Goal: Task Accomplishment & Management: Use online tool/utility

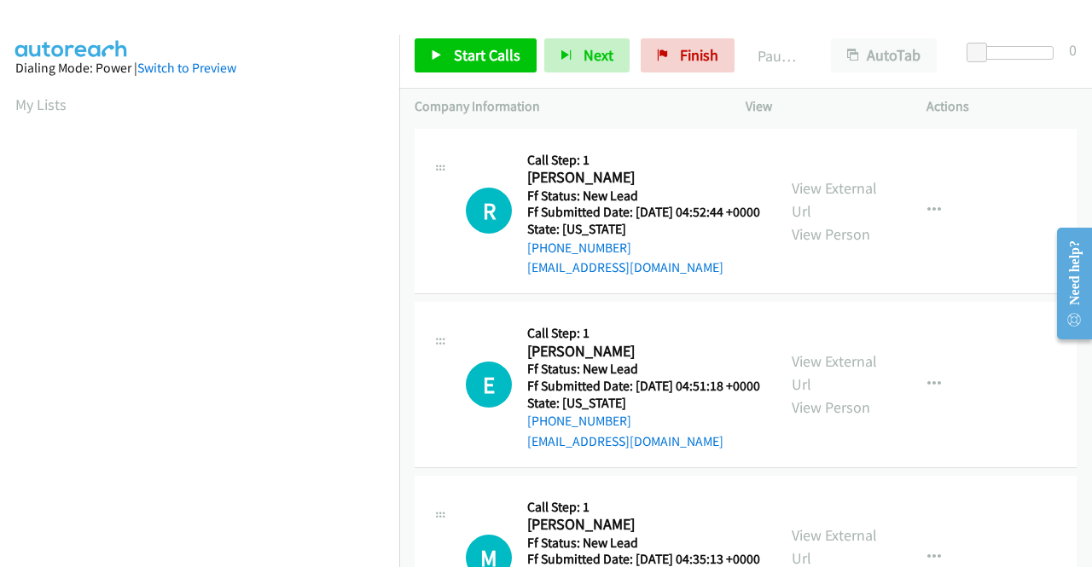
click at [939, 322] on div "E Callback Scheduled Call Step: 1 [PERSON_NAME] America/New_York Ff Status: New…" at bounding box center [746, 385] width 662 height 166
click at [797, 190] on link "View External Url" at bounding box center [834, 199] width 85 height 43
click at [843, 398] on div "View External Url View Person" at bounding box center [836, 384] width 89 height 69
click at [841, 391] on link "View External Url" at bounding box center [834, 373] width 85 height 43
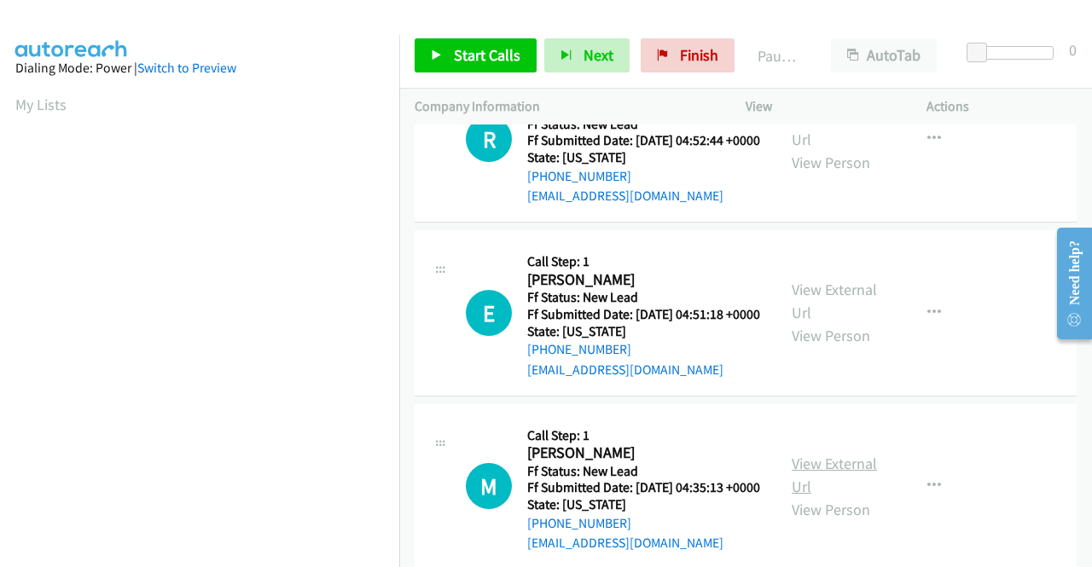
scroll to position [171, 0]
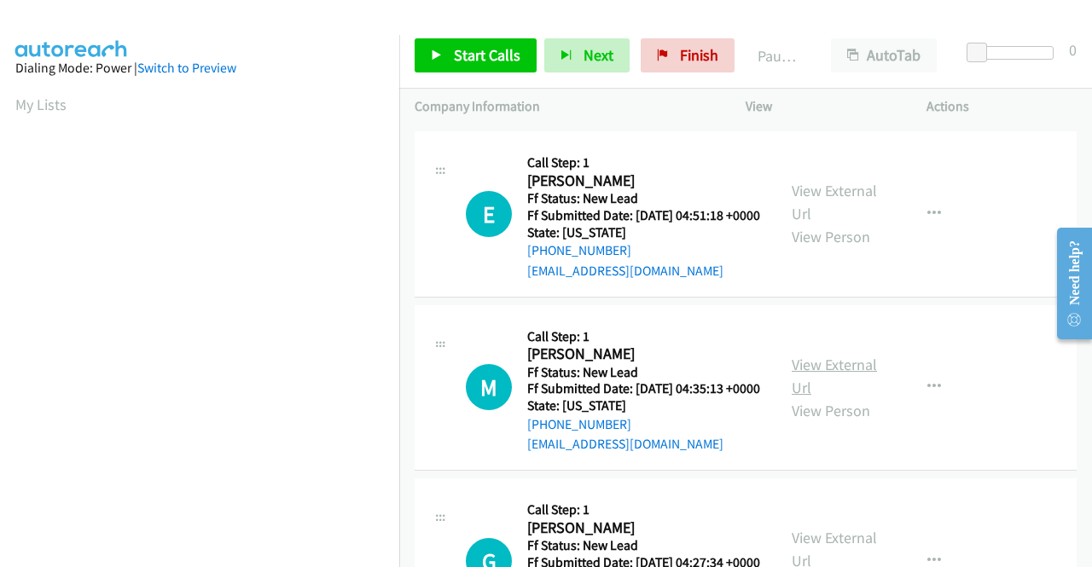
click at [837, 398] on link "View External Url" at bounding box center [834, 376] width 85 height 43
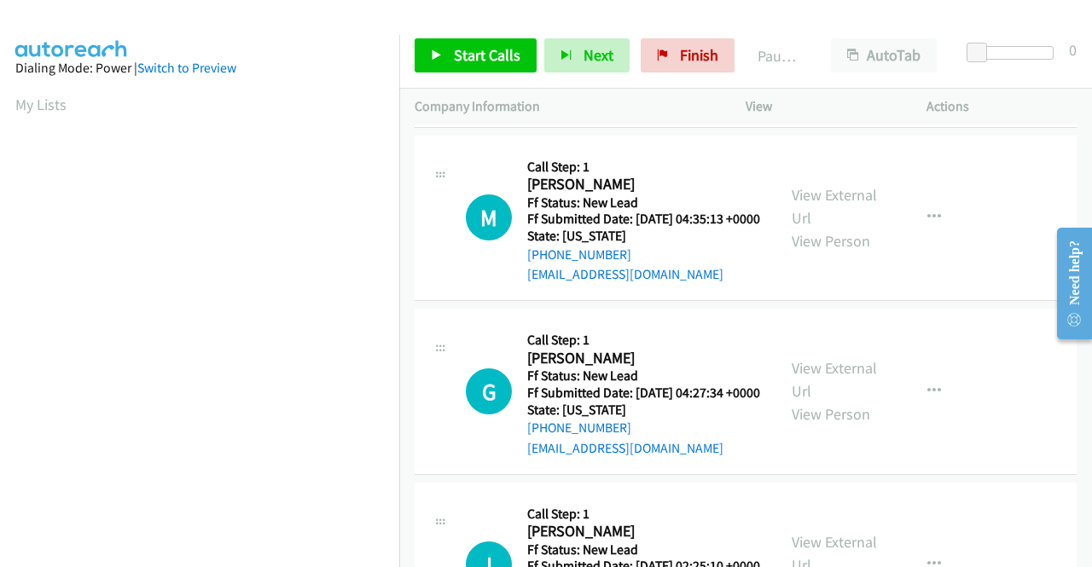
scroll to position [341, 0]
click at [821, 400] on link "View External Url" at bounding box center [834, 379] width 85 height 43
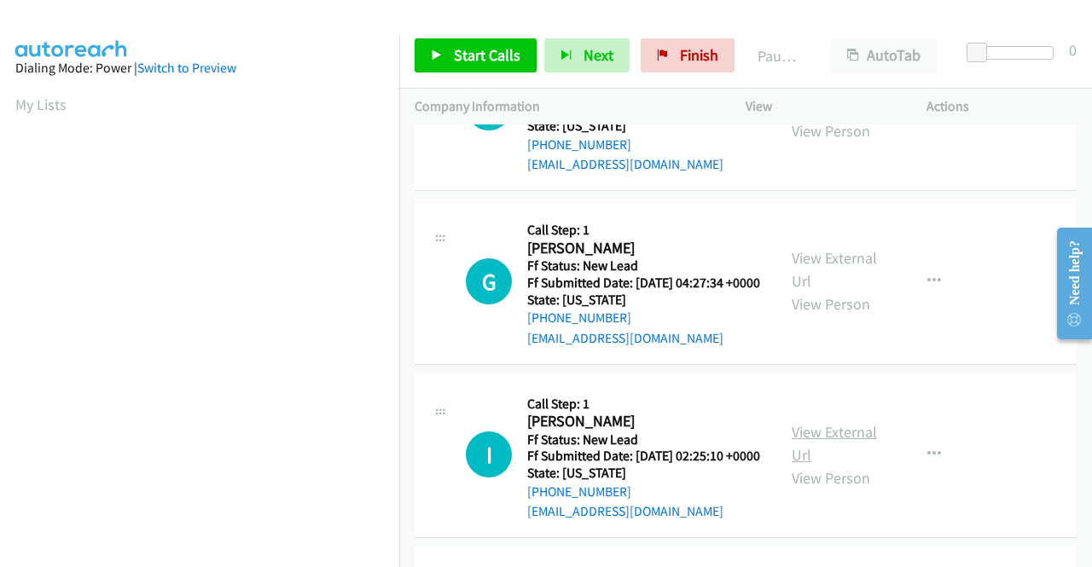
scroll to position [512, 0]
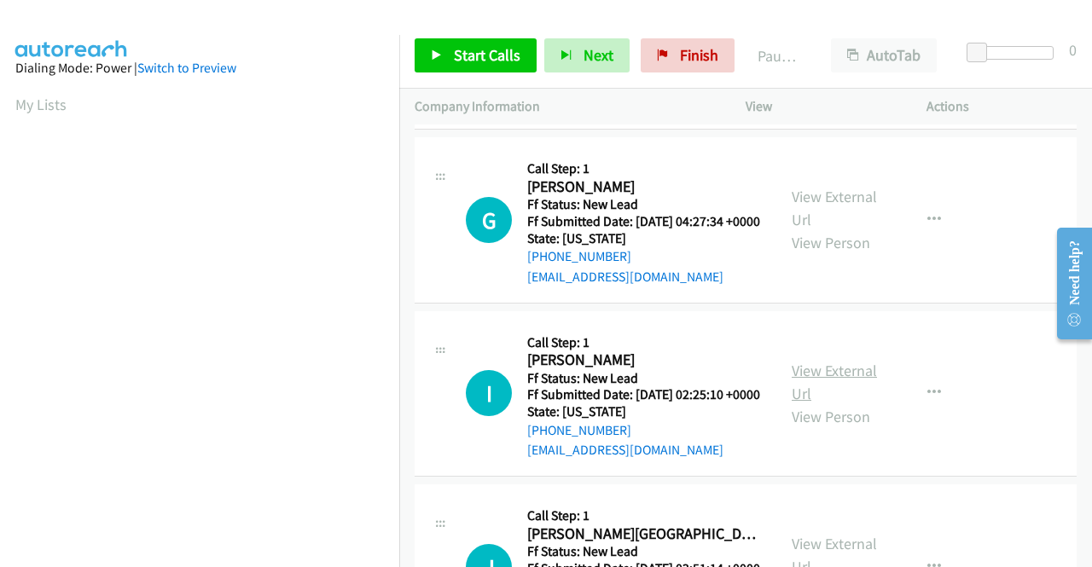
click at [817, 404] on link "View External Url" at bounding box center [834, 382] width 85 height 43
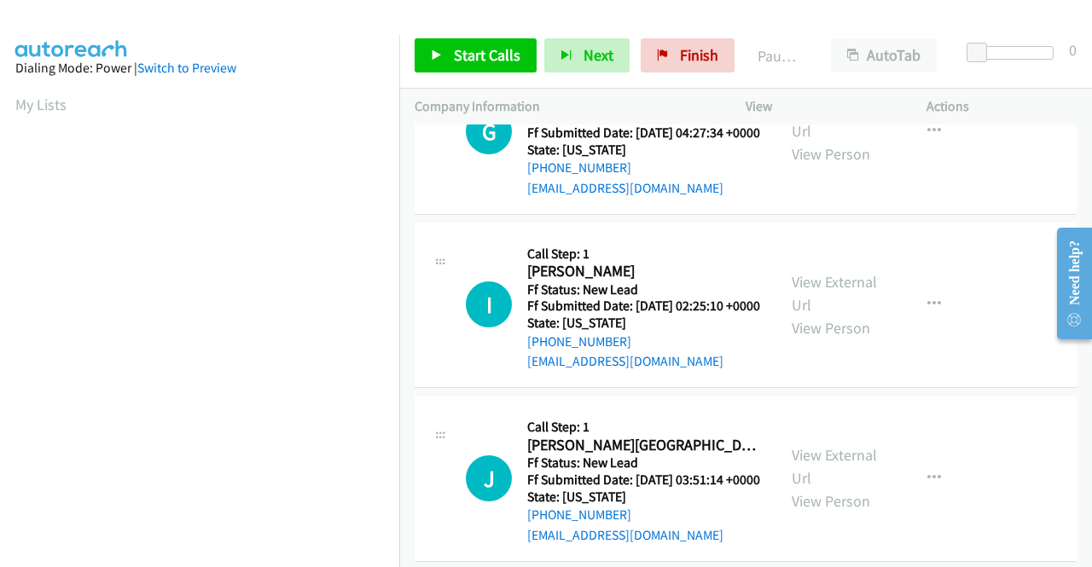
scroll to position [683, 0]
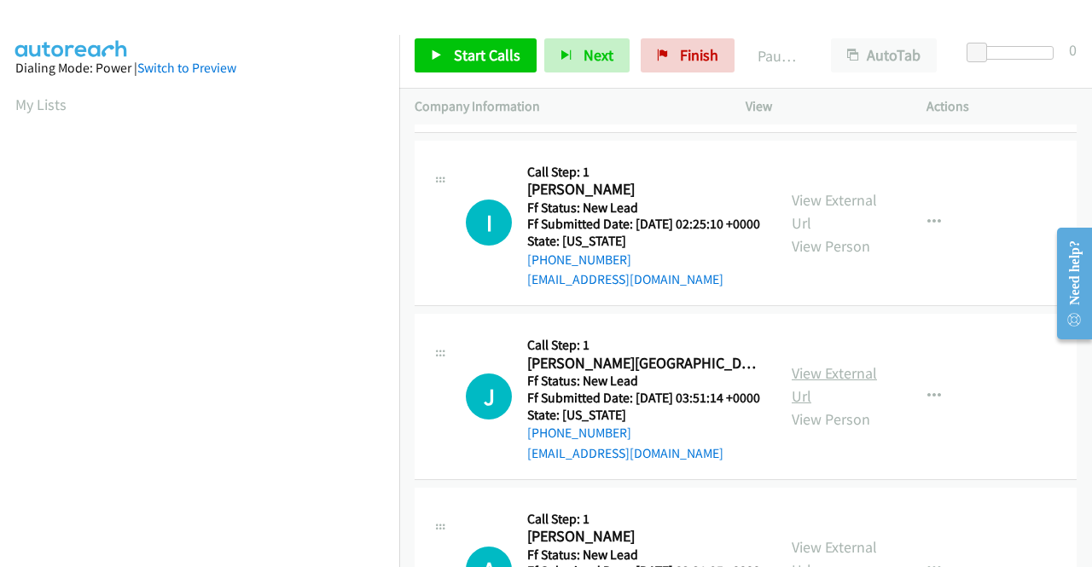
click at [852, 406] on link "View External Url" at bounding box center [834, 384] width 85 height 43
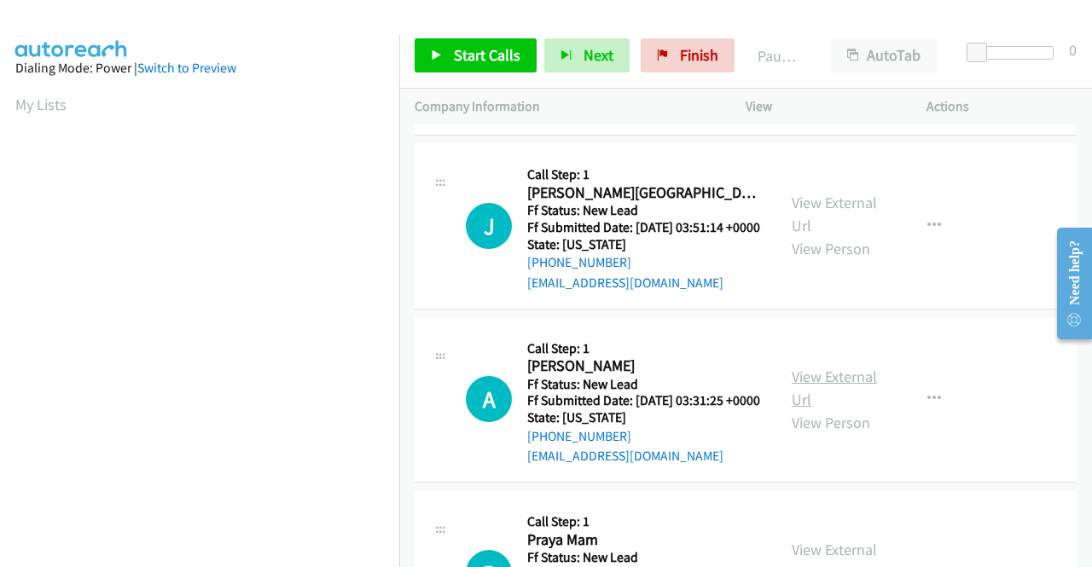
click at [805, 410] on link "View External Url" at bounding box center [834, 388] width 85 height 43
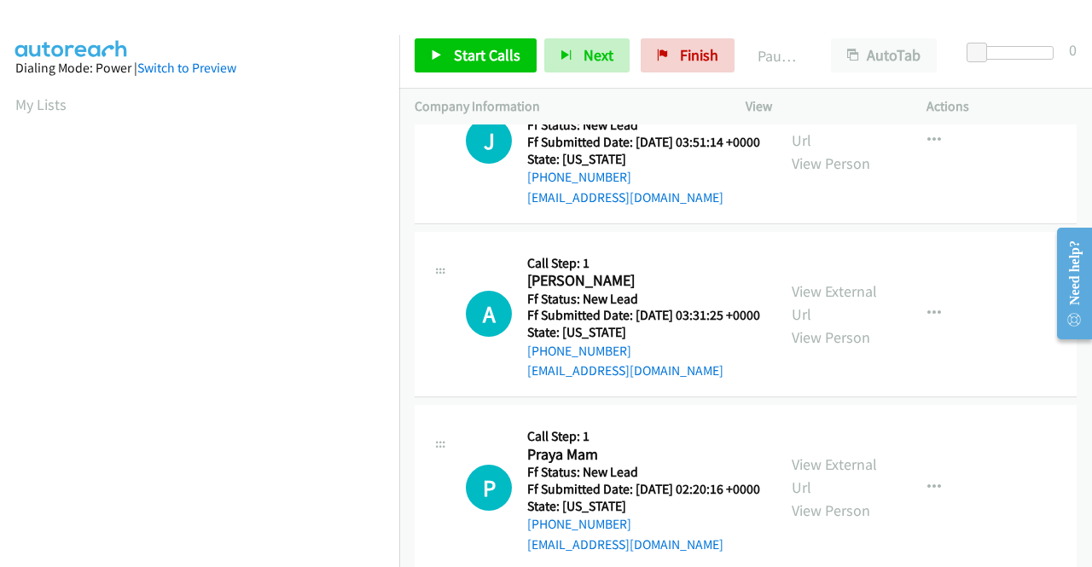
scroll to position [1109, 0]
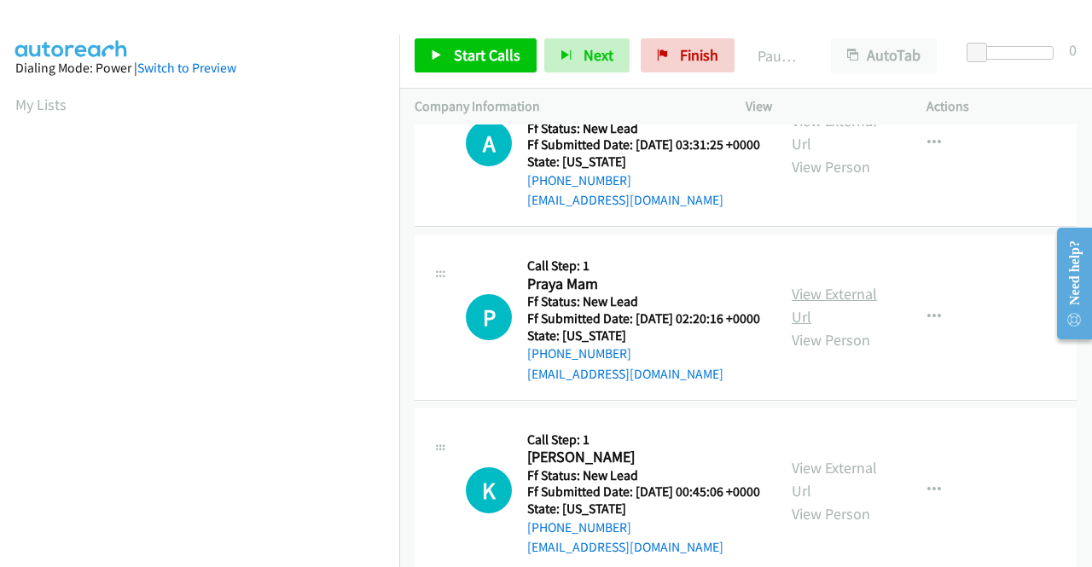
click at [819, 327] on link "View External Url" at bounding box center [834, 305] width 85 height 43
click at [451, 54] on link "Start Calls" at bounding box center [476, 55] width 122 height 34
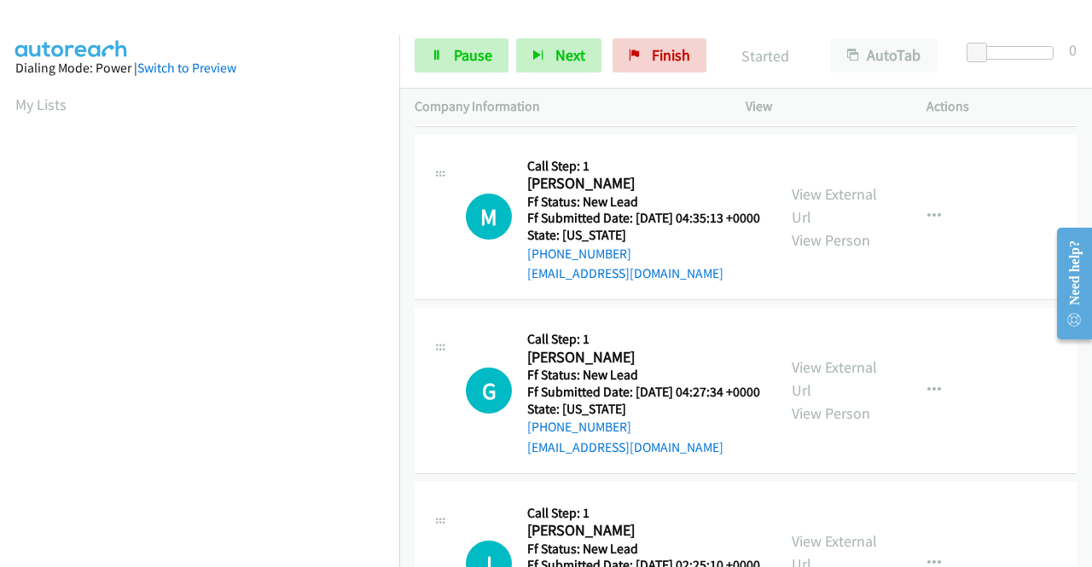
scroll to position [0, 0]
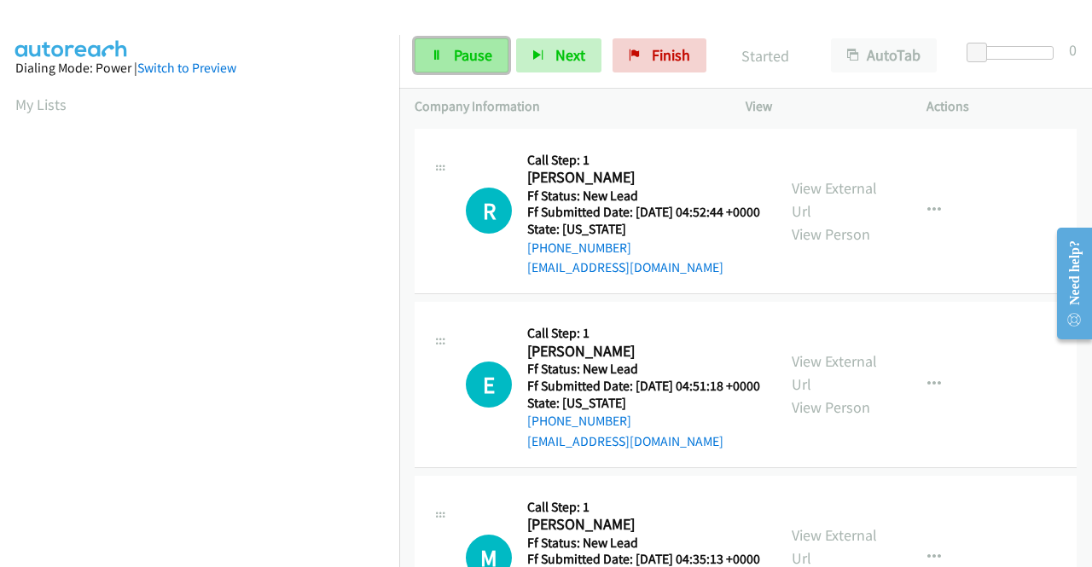
click at [459, 54] on span "Pause" at bounding box center [473, 55] width 38 height 20
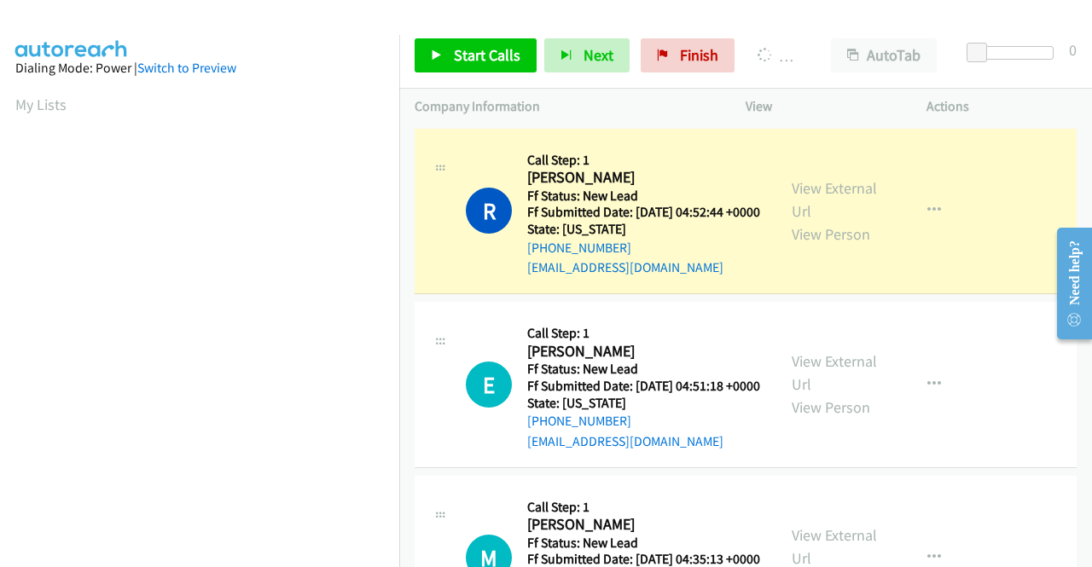
scroll to position [389, 0]
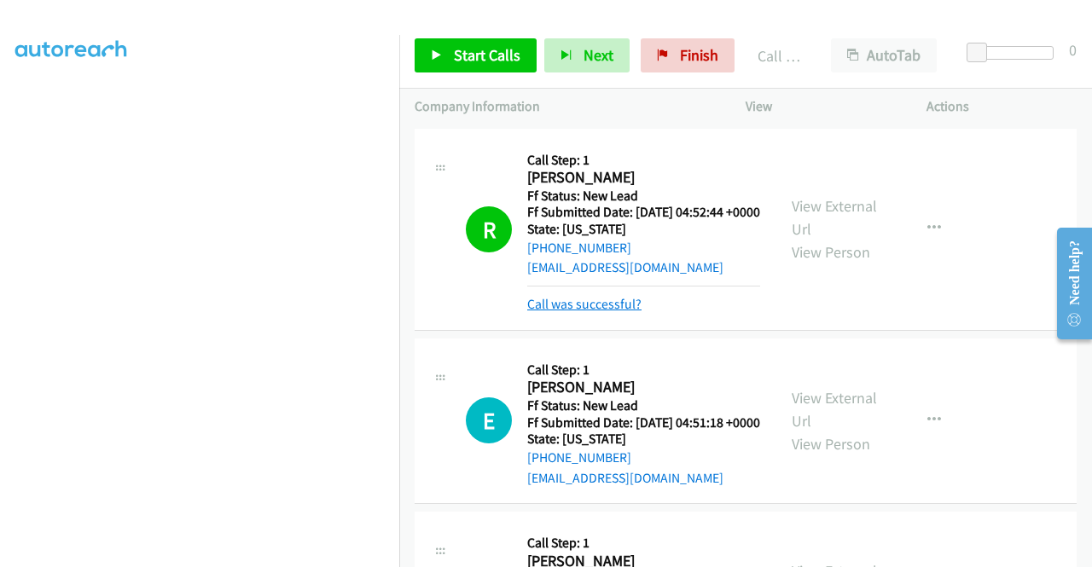
click at [555, 312] on link "Call was successful?" at bounding box center [584, 304] width 114 height 16
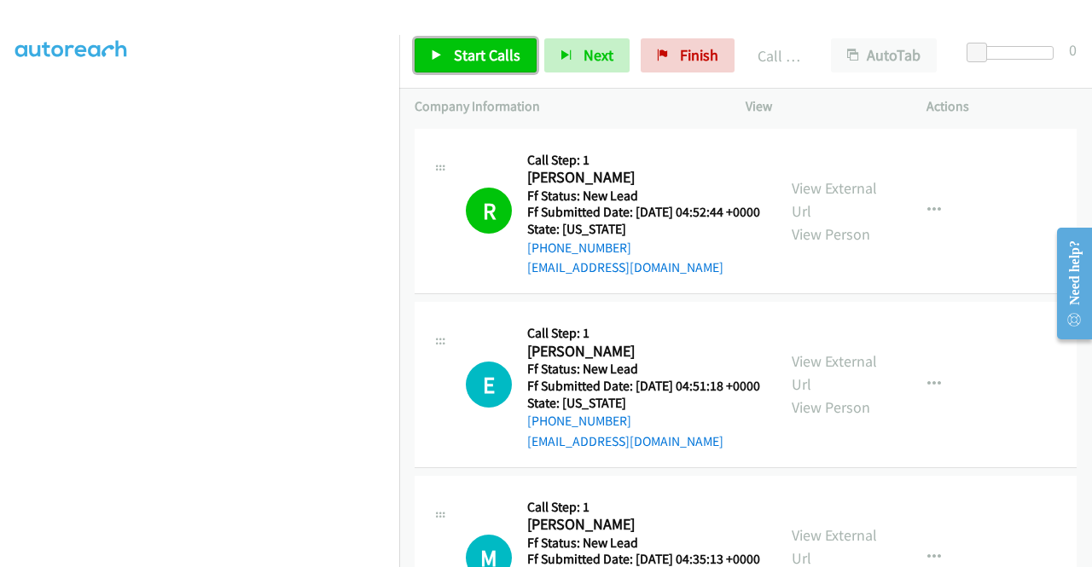
click at [442, 59] on icon at bounding box center [437, 56] width 12 height 12
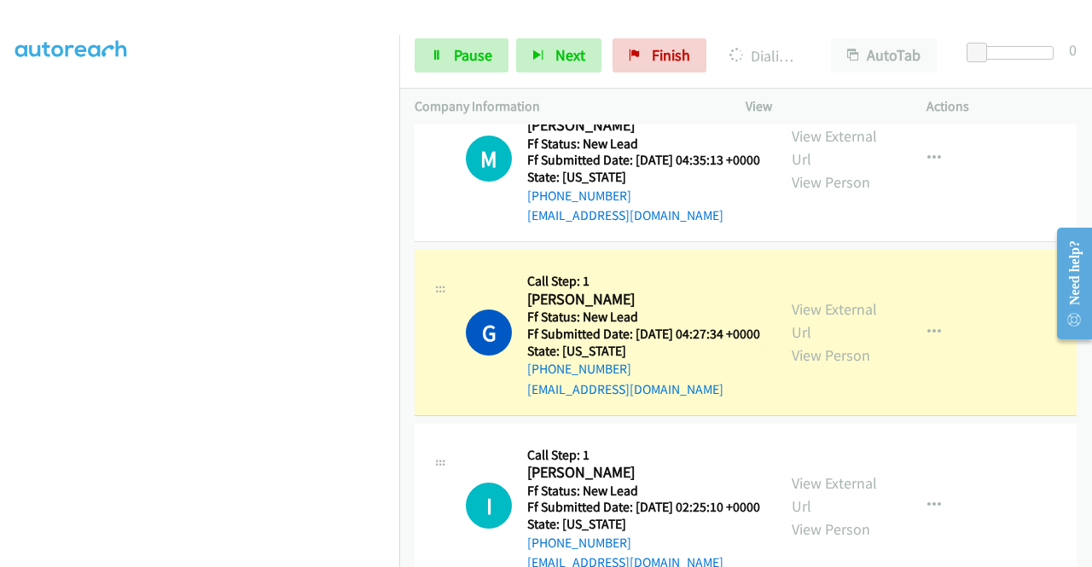
scroll to position [427, 0]
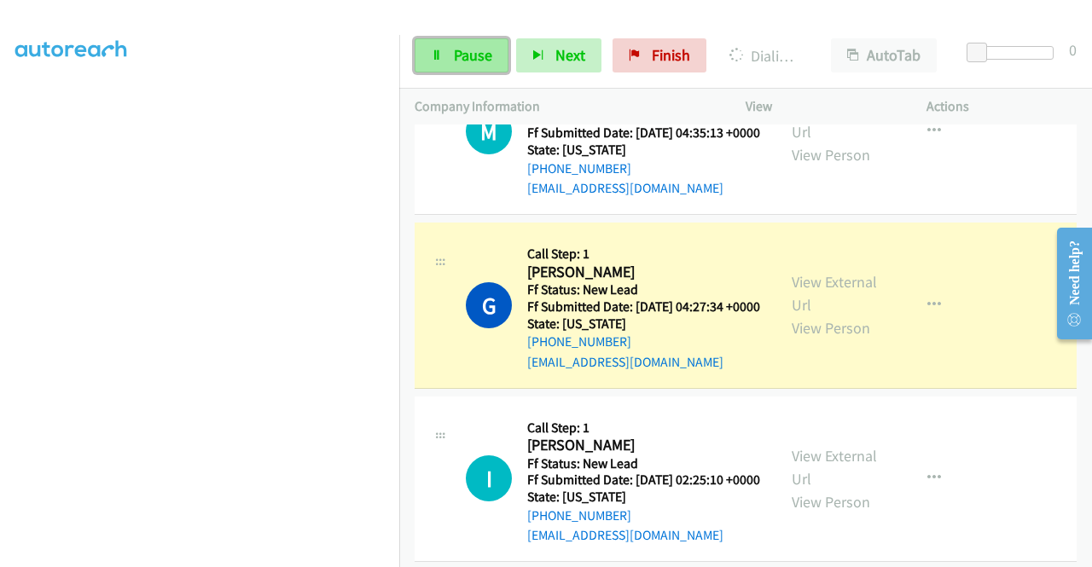
click at [447, 55] on link "Pause" at bounding box center [462, 55] width 94 height 34
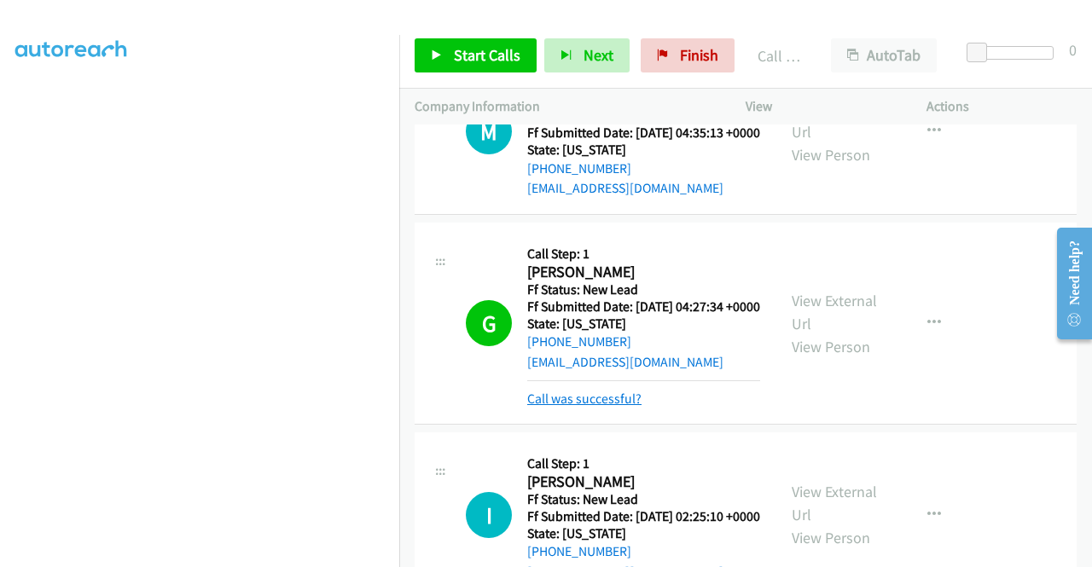
click at [551, 407] on link "Call was successful?" at bounding box center [584, 399] width 114 height 16
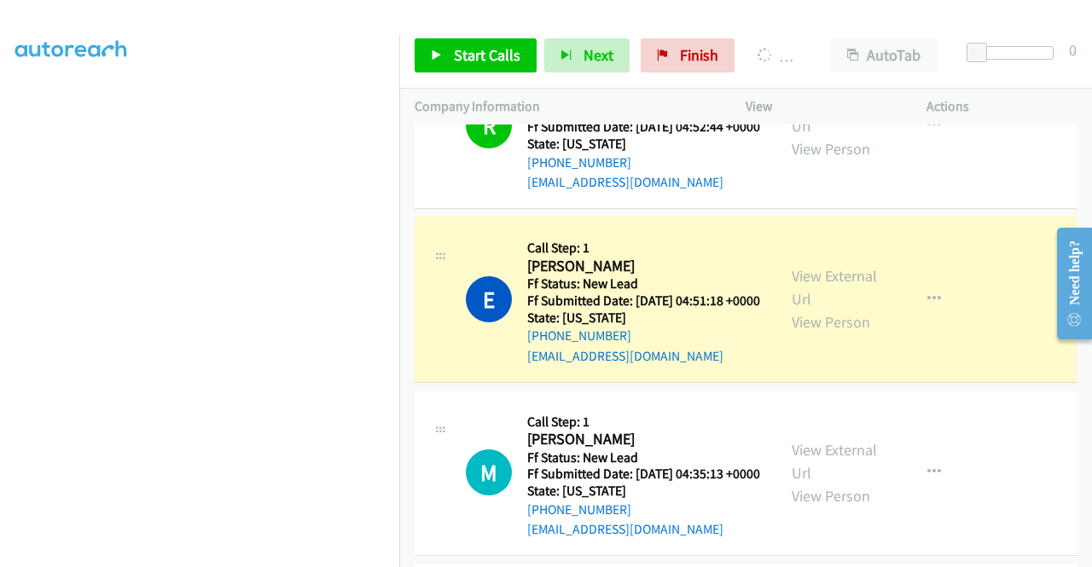
scroll to position [0, 0]
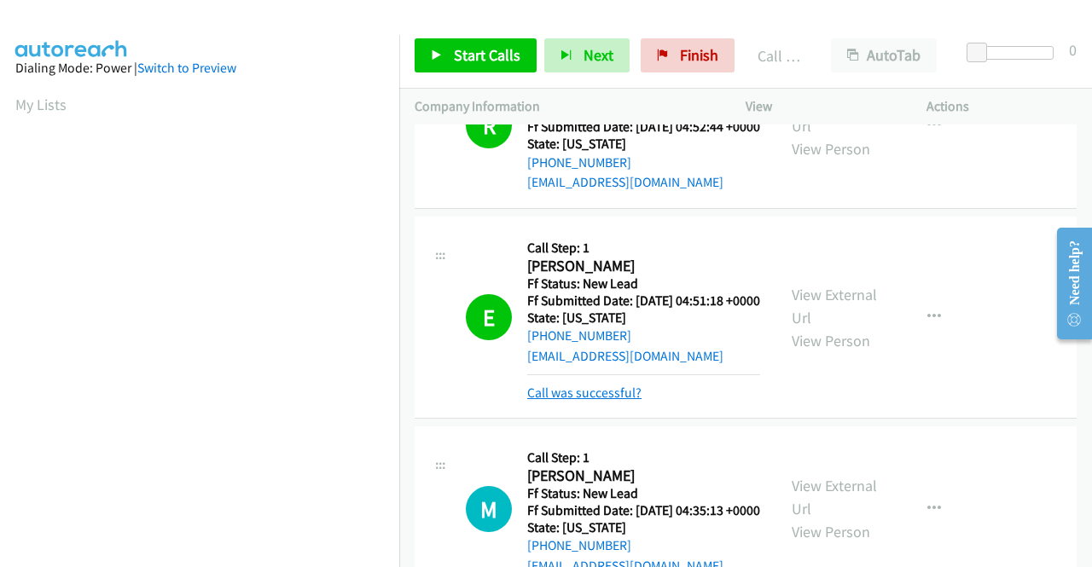
click at [556, 401] on link "Call was successful?" at bounding box center [584, 393] width 114 height 16
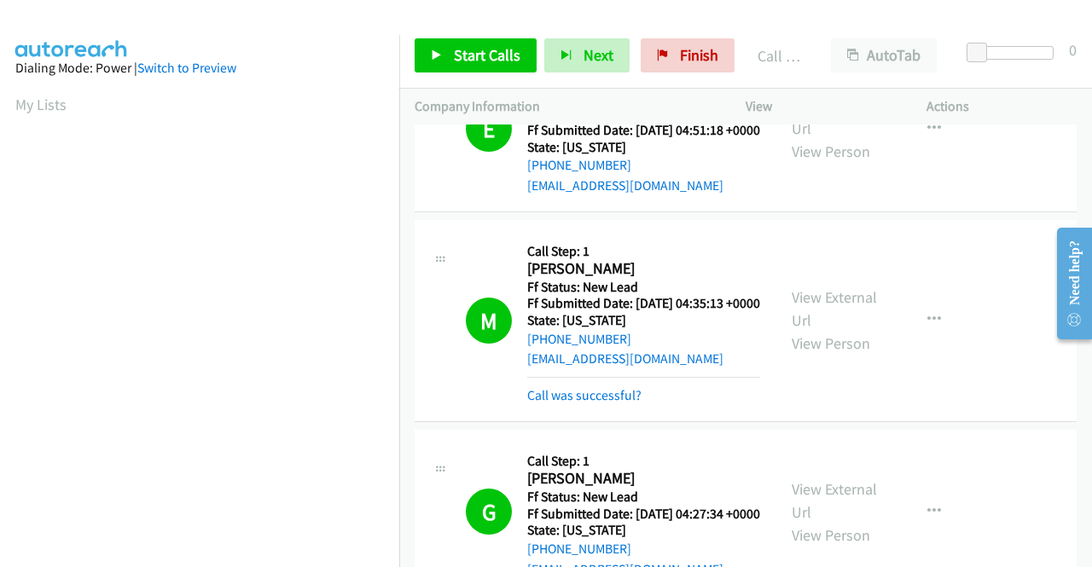
drag, startPoint x: 609, startPoint y: 444, endPoint x: 620, endPoint y: 422, distance: 24.0
click at [609, 404] on link "Call was successful?" at bounding box center [584, 395] width 114 height 16
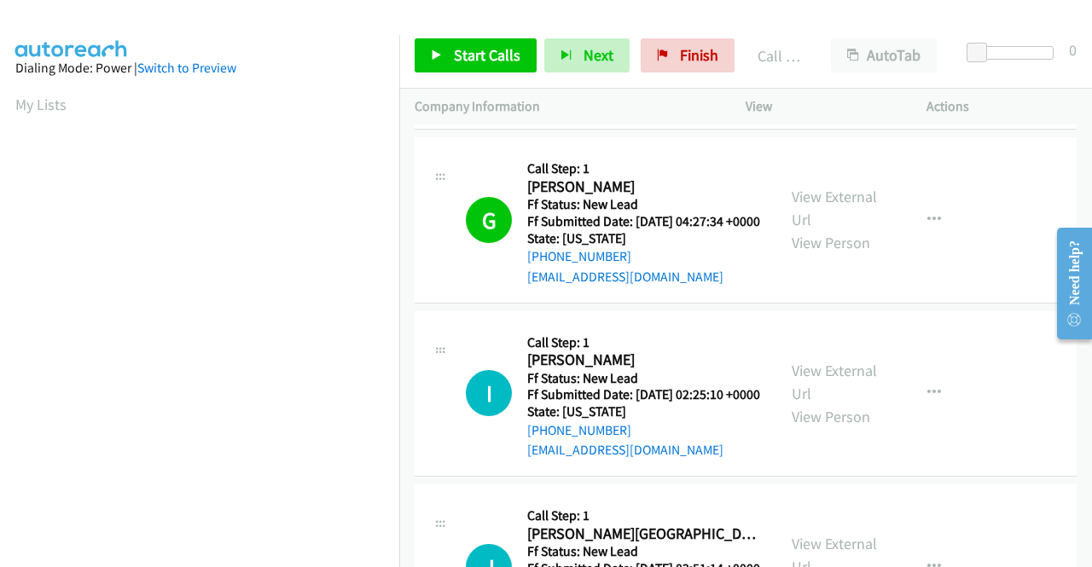
scroll to position [768, 0]
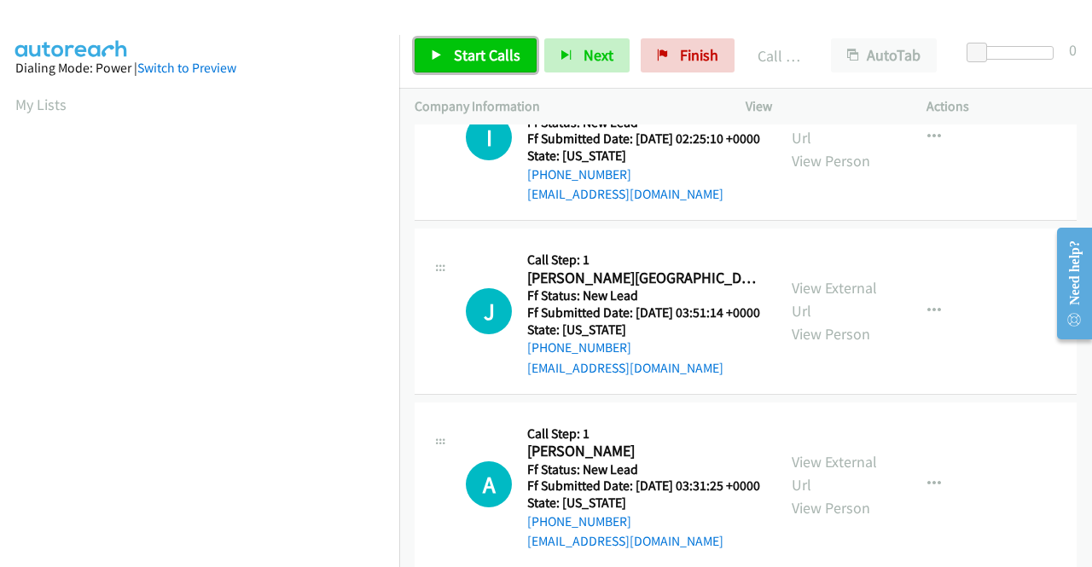
click at [463, 42] on link "Start Calls" at bounding box center [476, 55] width 122 height 34
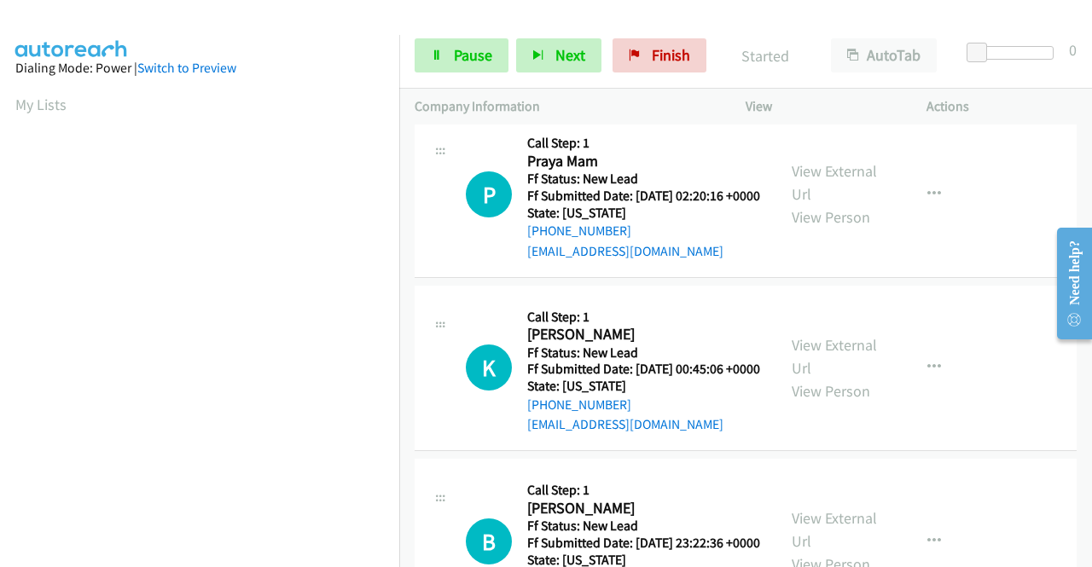
scroll to position [1365, 0]
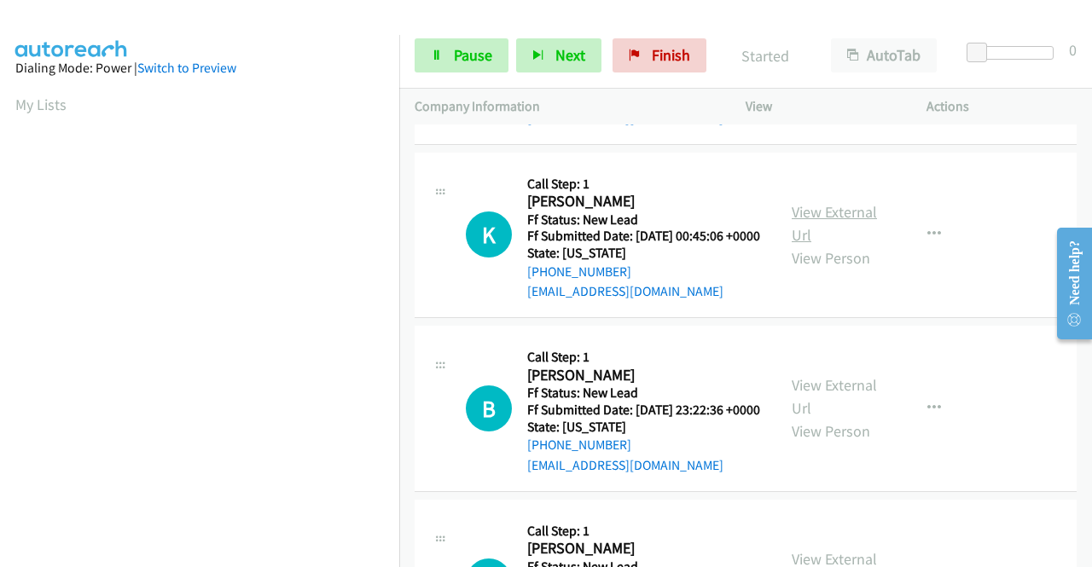
click at [830, 245] on link "View External Url" at bounding box center [834, 223] width 85 height 43
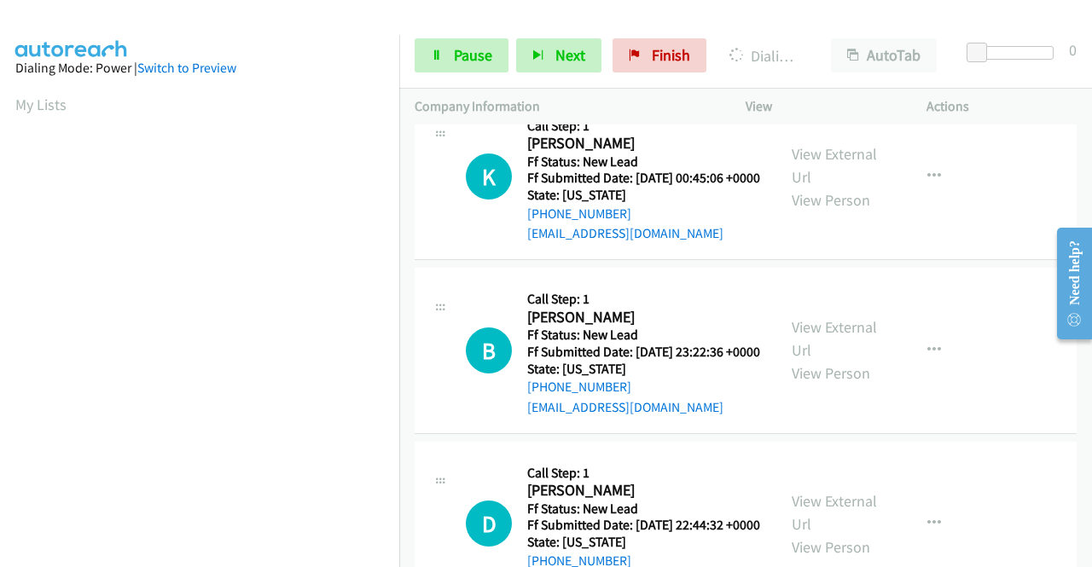
scroll to position [1451, 0]
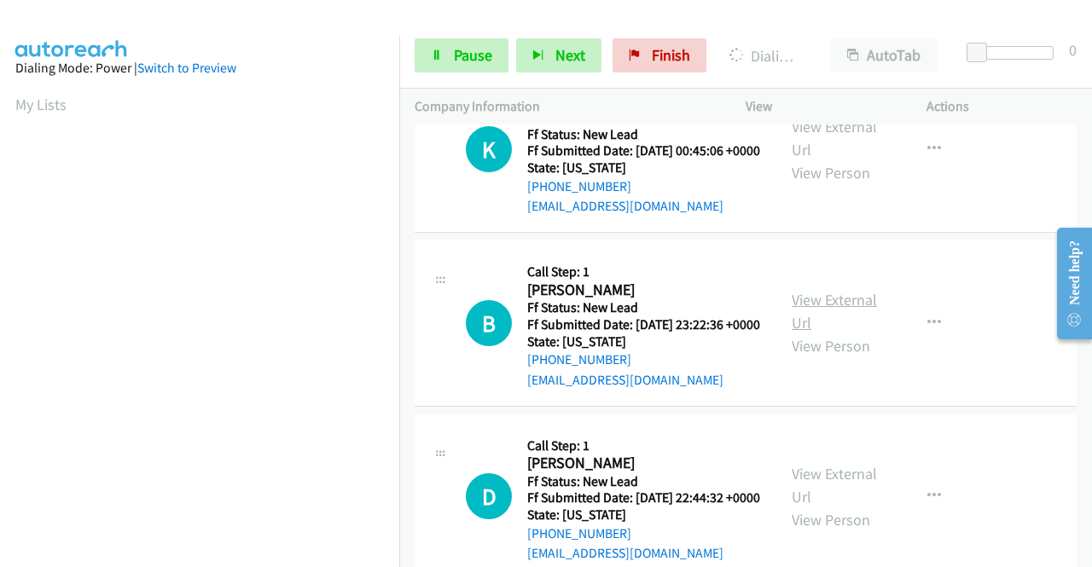
click at [852, 333] on link "View External Url" at bounding box center [834, 311] width 85 height 43
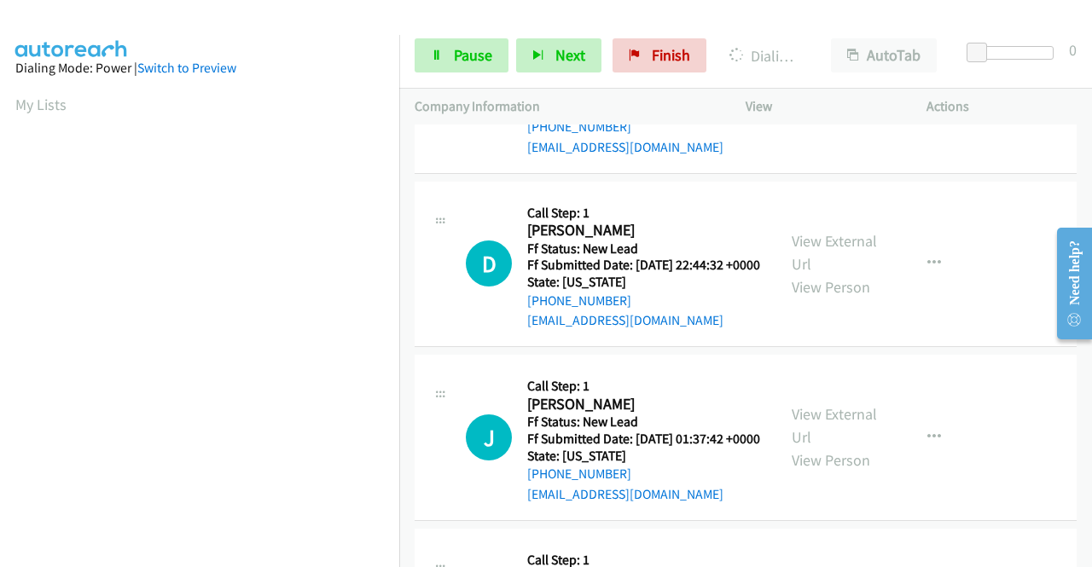
scroll to position [1707, 0]
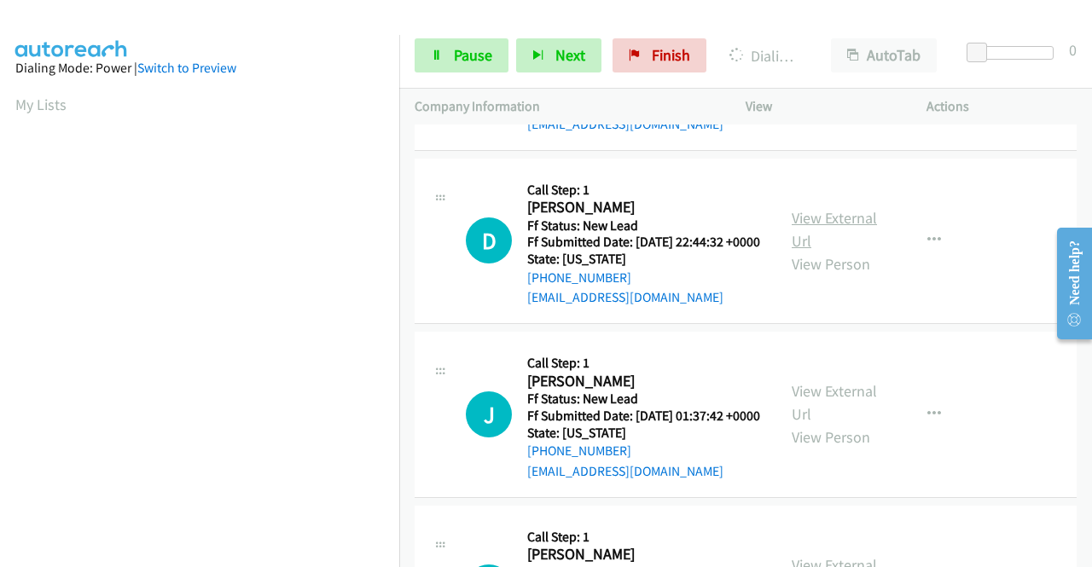
click at [834, 251] on link "View External Url" at bounding box center [834, 229] width 85 height 43
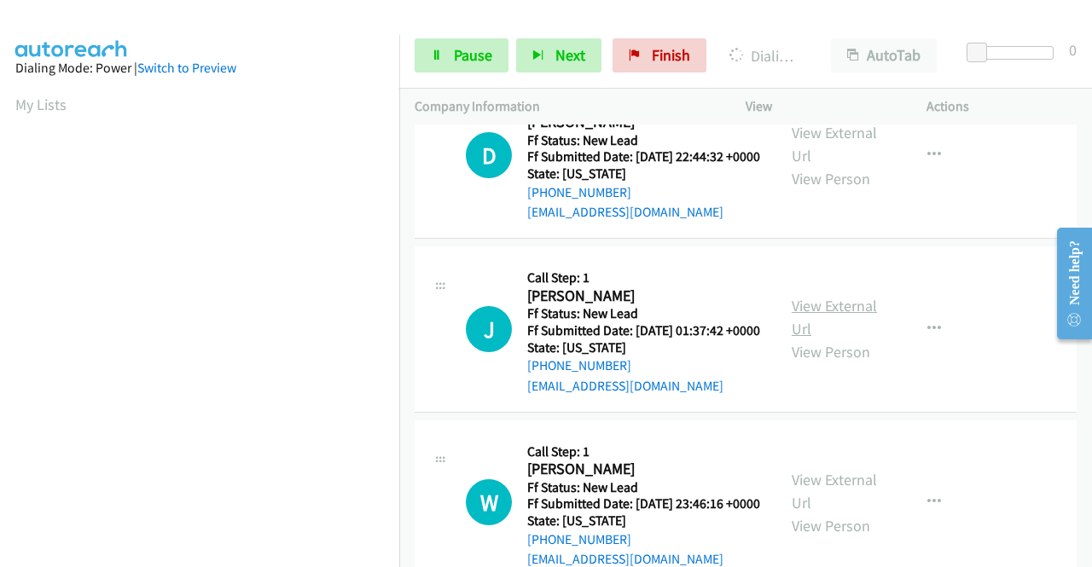
click at [846, 339] on link "View External Url" at bounding box center [834, 317] width 85 height 43
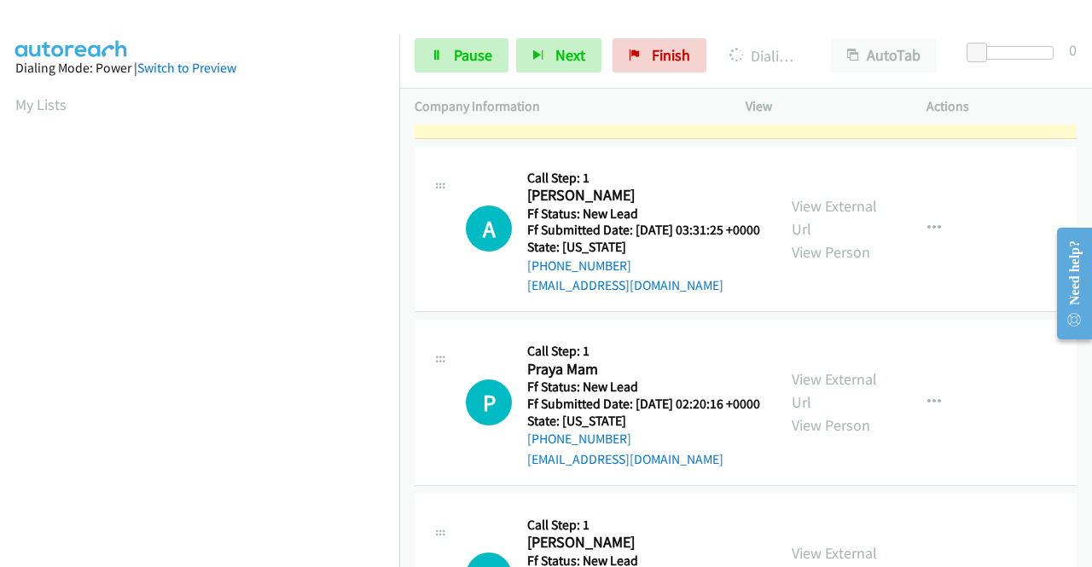
scroll to position [597, 0]
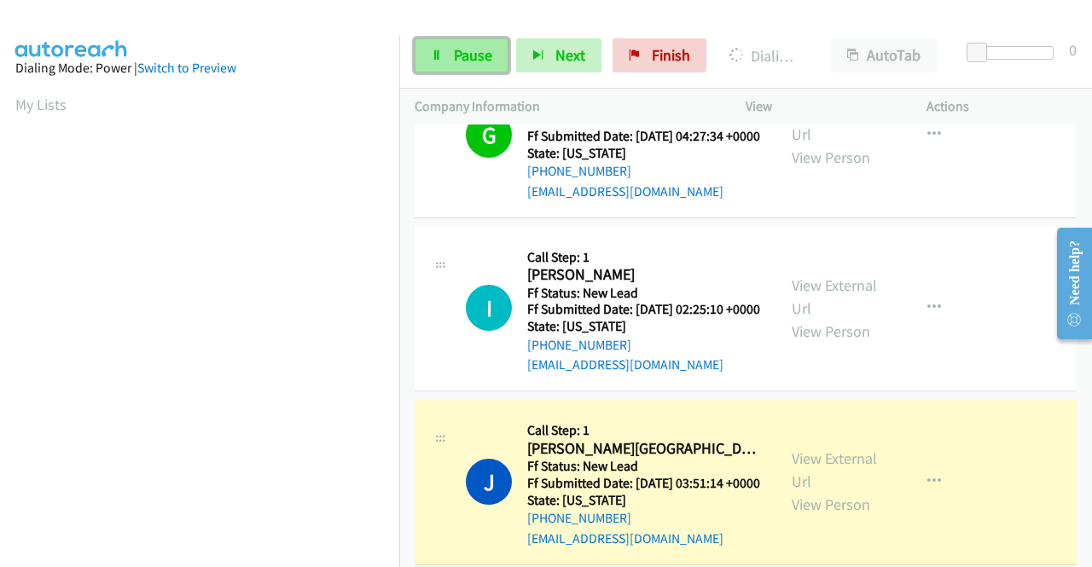
click at [444, 65] on link "Pause" at bounding box center [462, 55] width 94 height 34
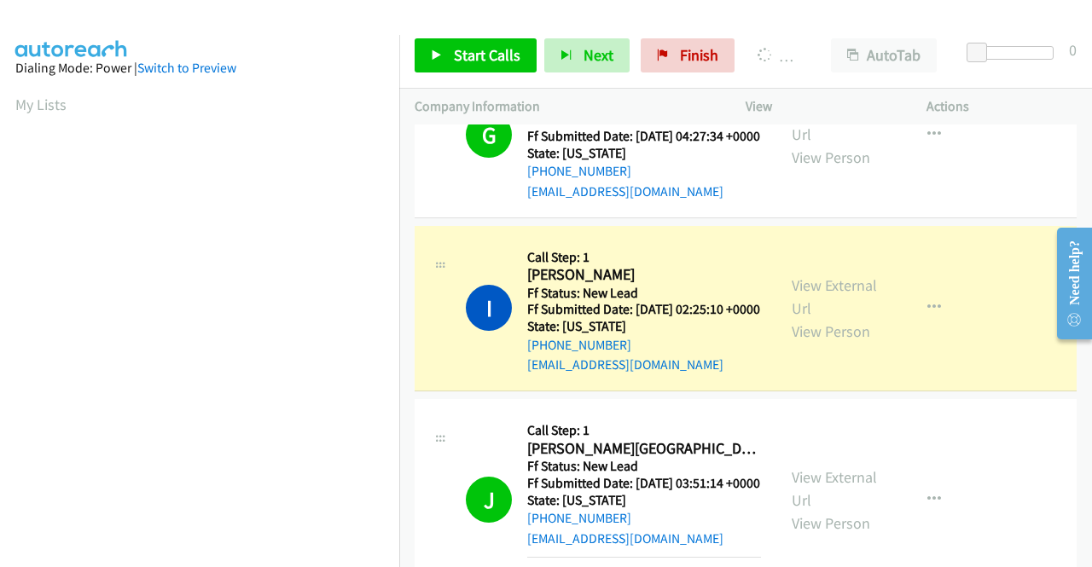
scroll to position [96, 0]
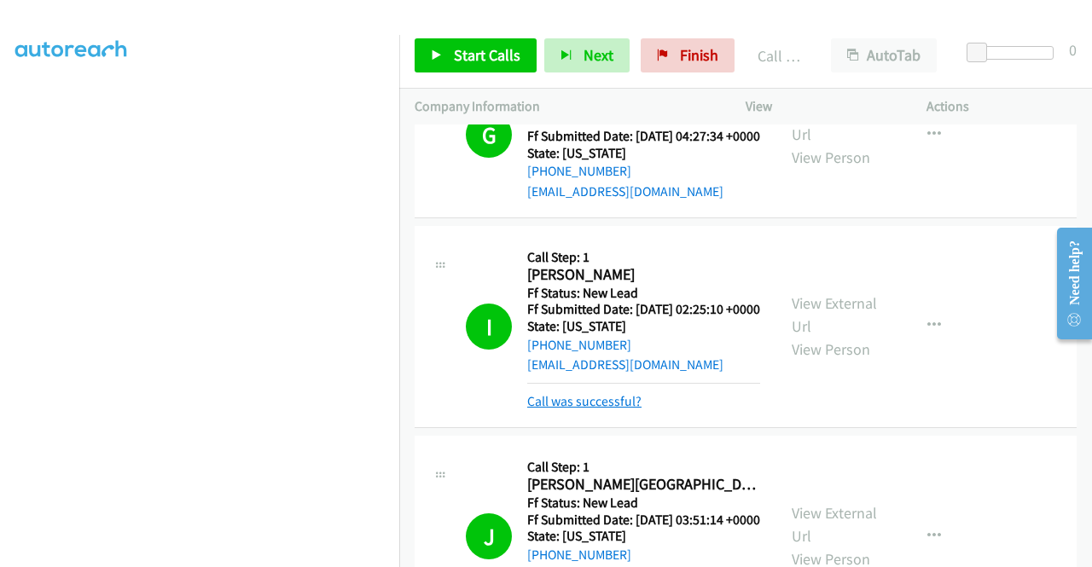
click at [548, 410] on link "Call was successful?" at bounding box center [584, 401] width 114 height 16
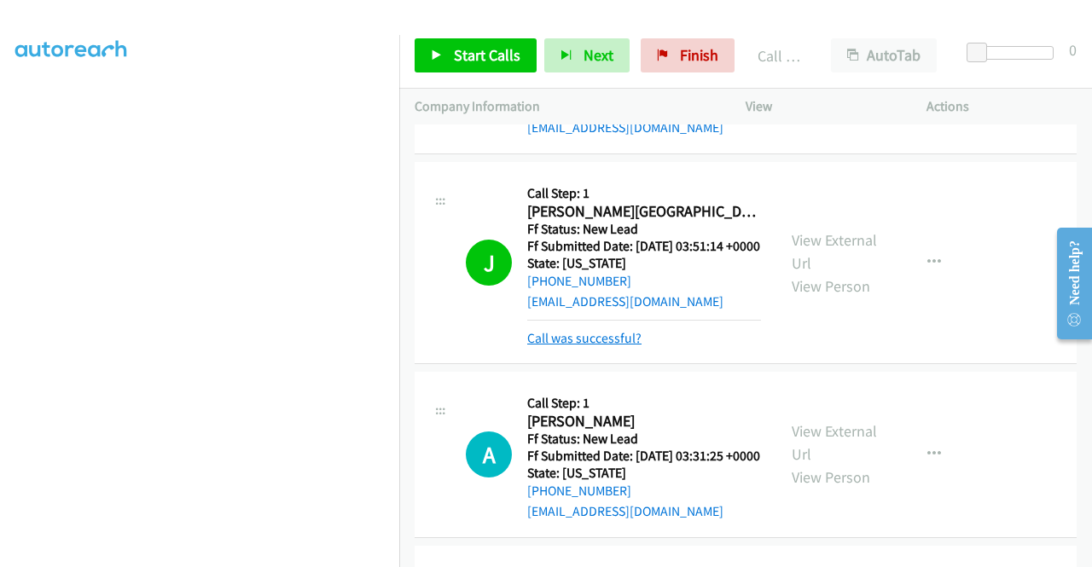
click at [557, 346] on link "Call was successful?" at bounding box center [584, 338] width 114 height 16
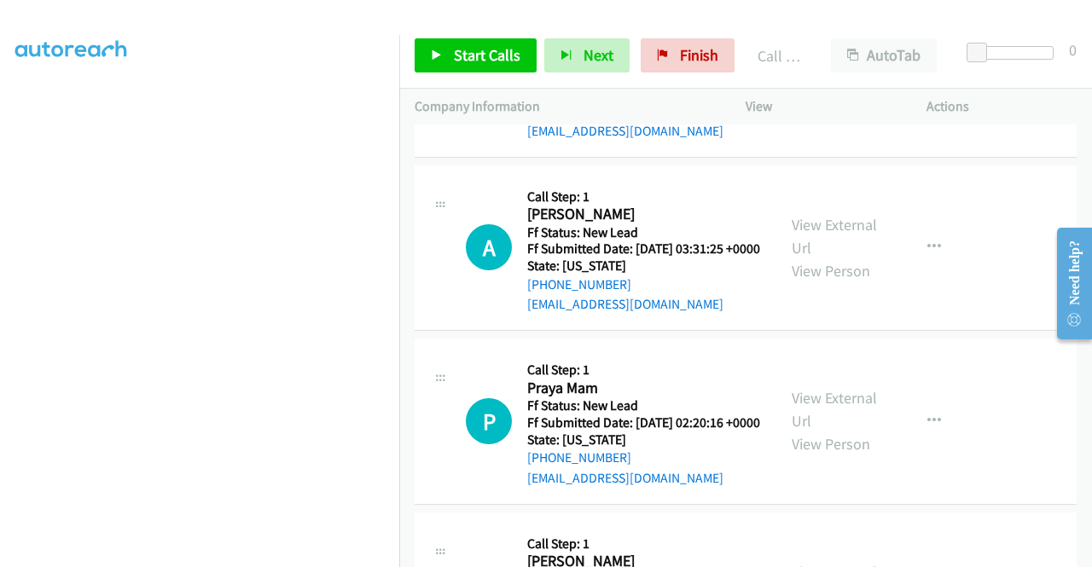
scroll to position [1090, 0]
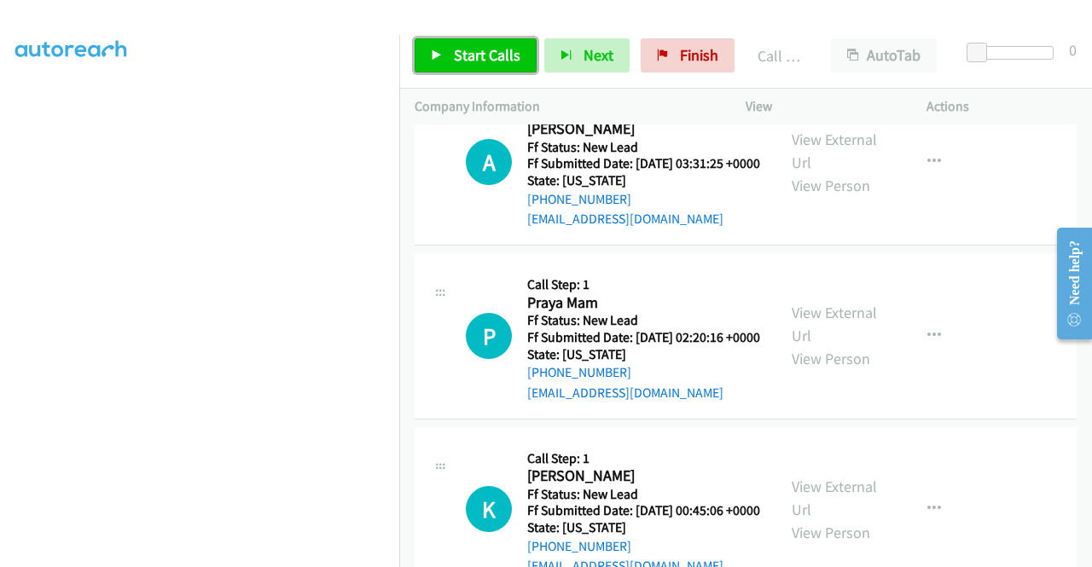
click at [451, 50] on link "Start Calls" at bounding box center [476, 55] width 122 height 34
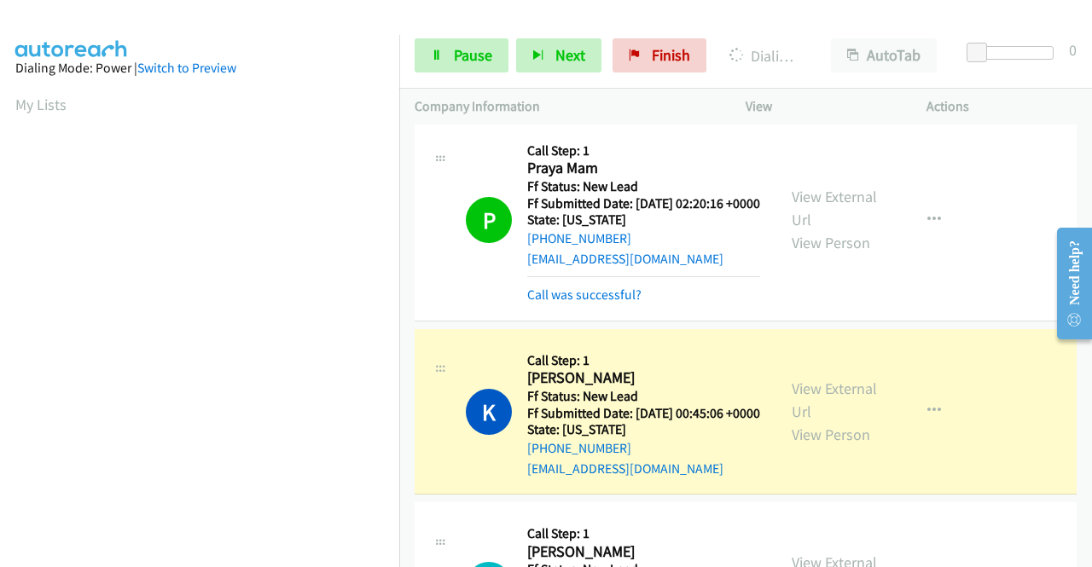
scroll to position [1176, 0]
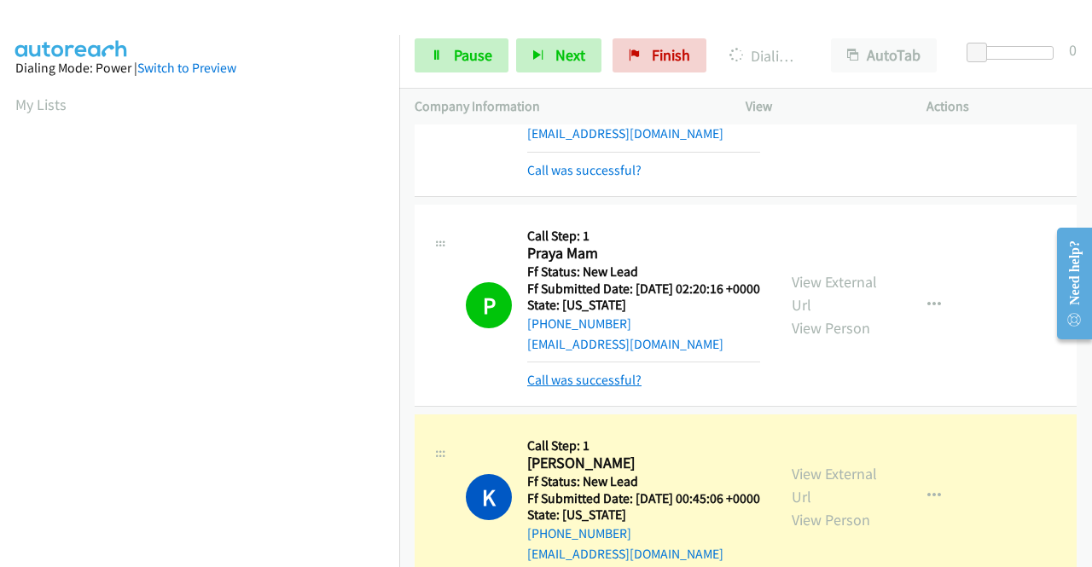
click at [544, 388] on link "Call was successful?" at bounding box center [584, 380] width 114 height 16
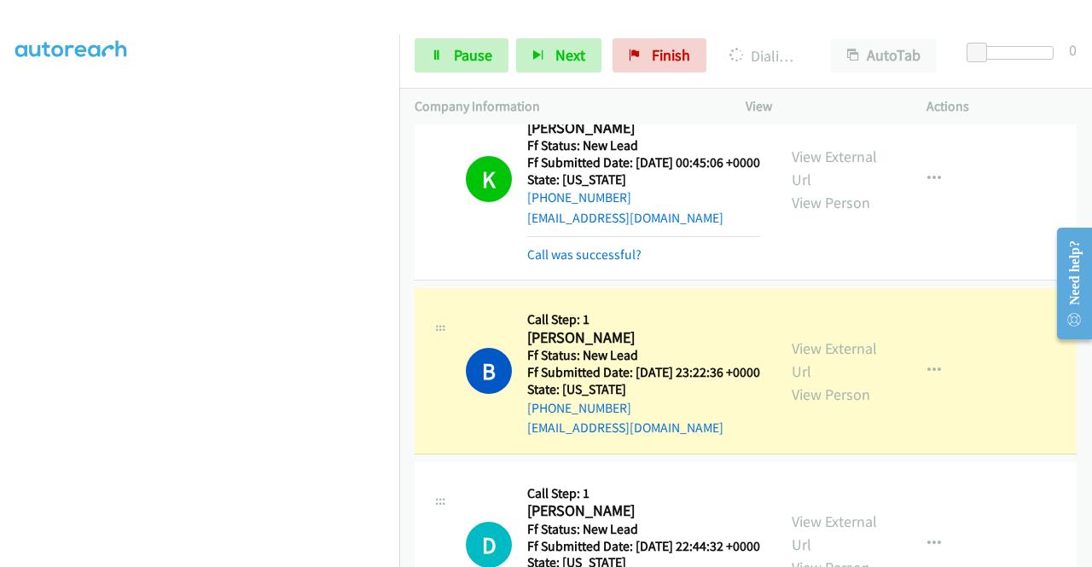
scroll to position [1517, 0]
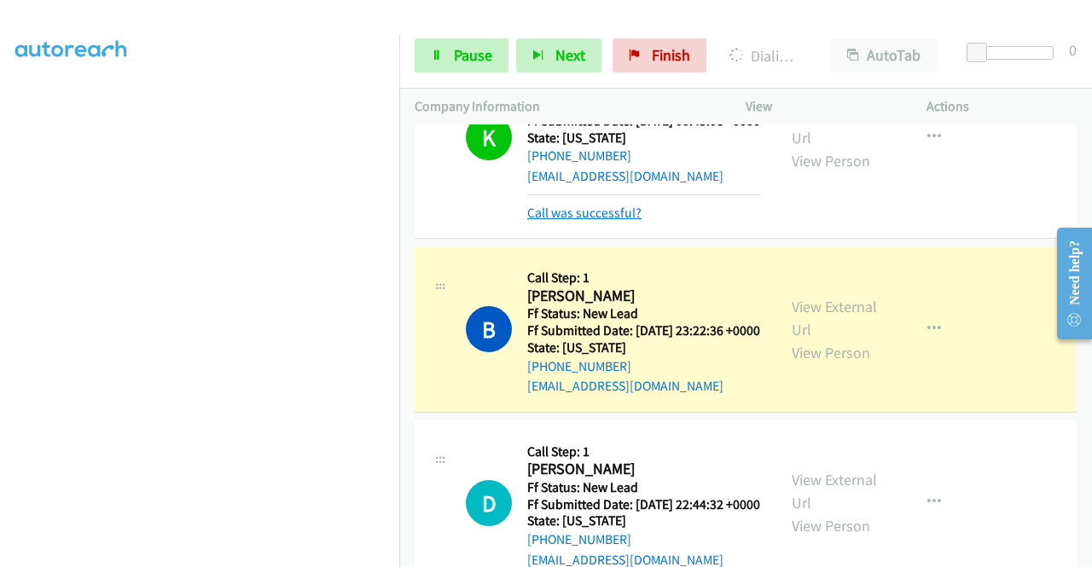
click at [624, 221] on link "Call was successful?" at bounding box center [584, 213] width 114 height 16
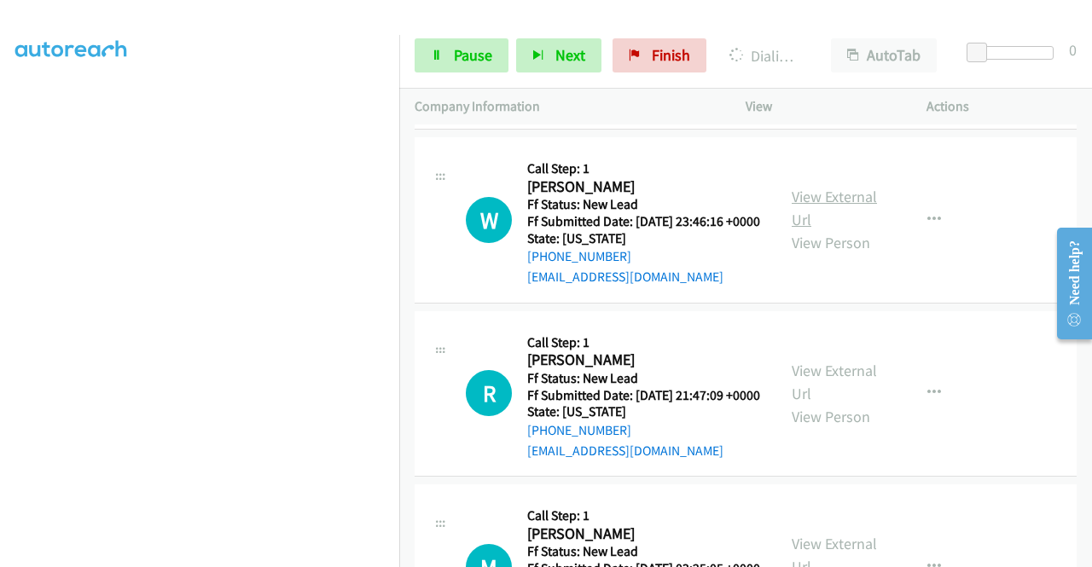
scroll to position [2114, 0]
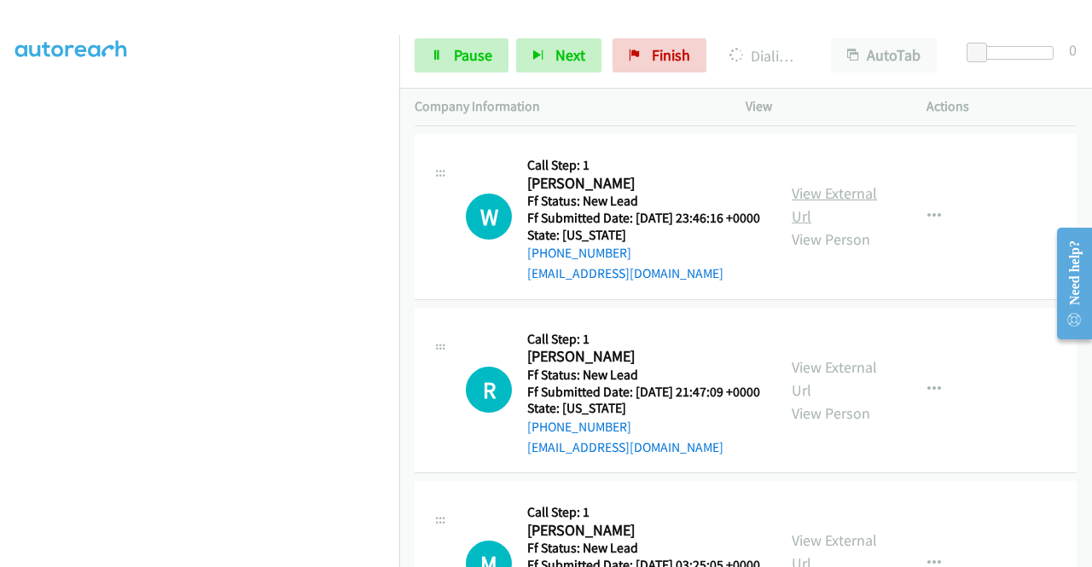
click at [833, 226] on link "View External Url" at bounding box center [834, 204] width 85 height 43
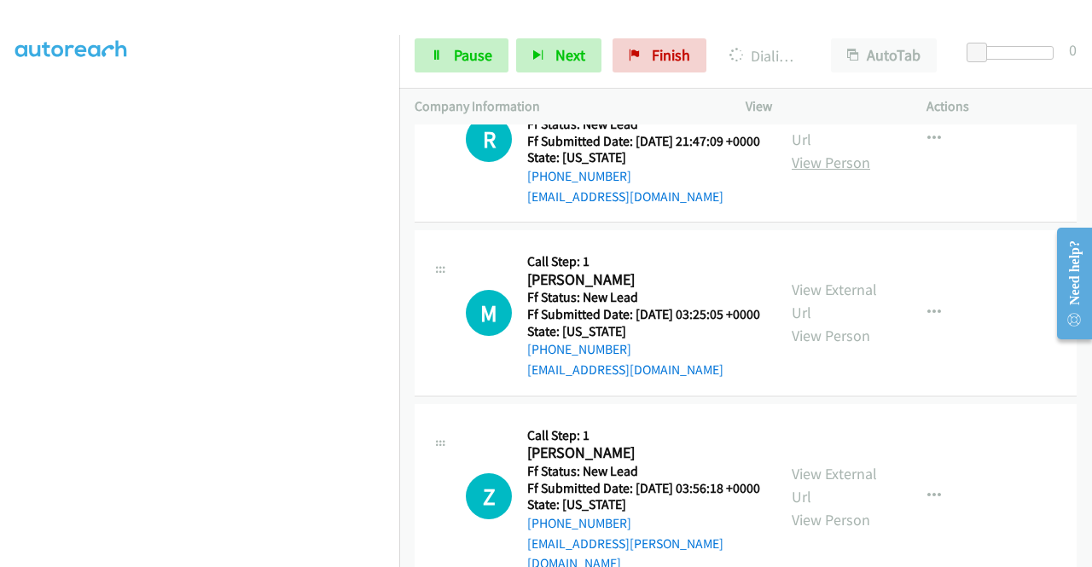
scroll to position [2370, 0]
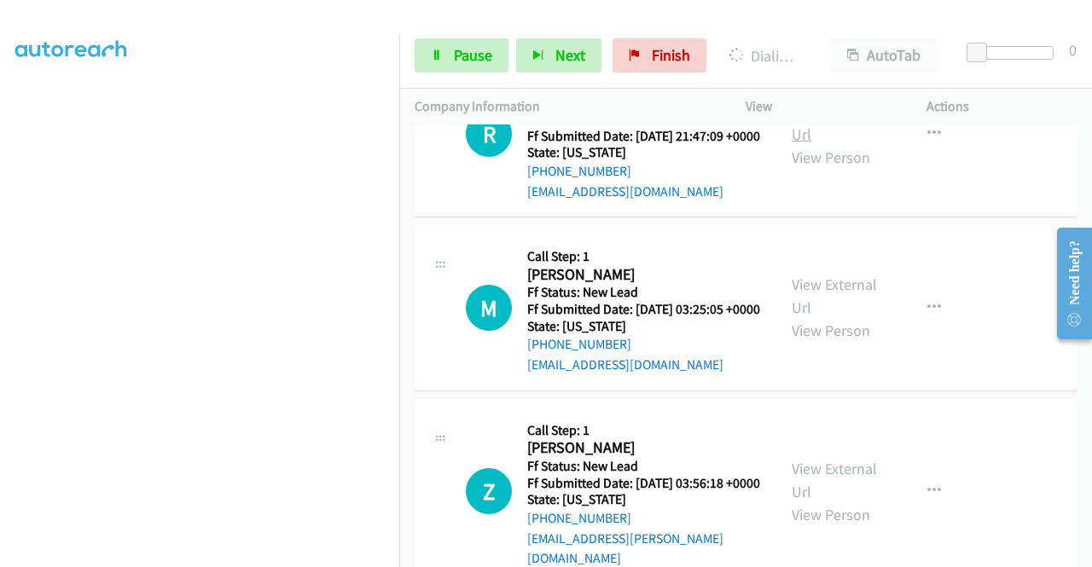
click at [835, 144] on link "View External Url" at bounding box center [834, 123] width 85 height 43
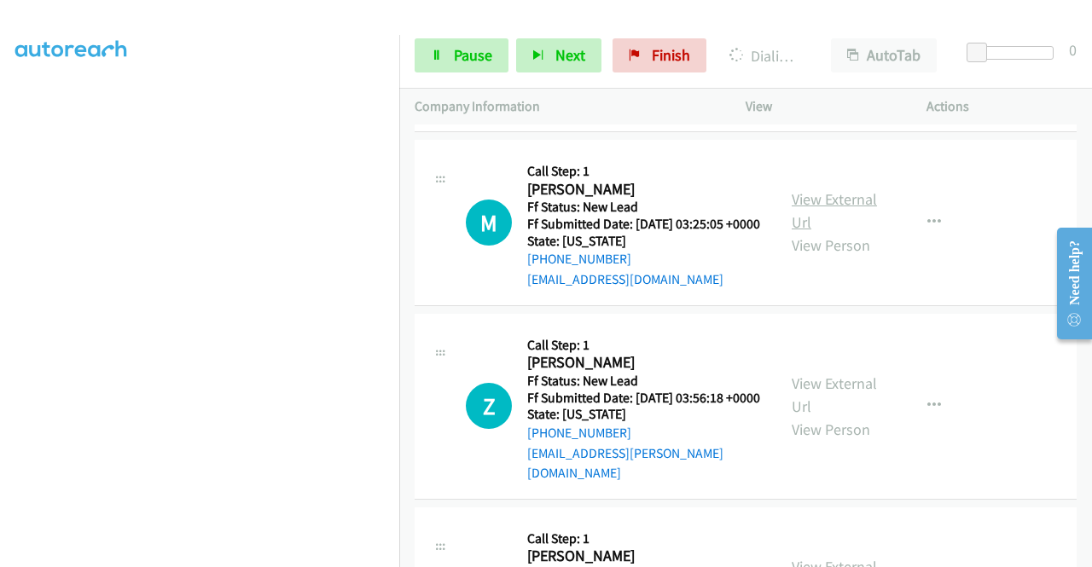
click at [833, 232] on link "View External Url" at bounding box center [834, 210] width 85 height 43
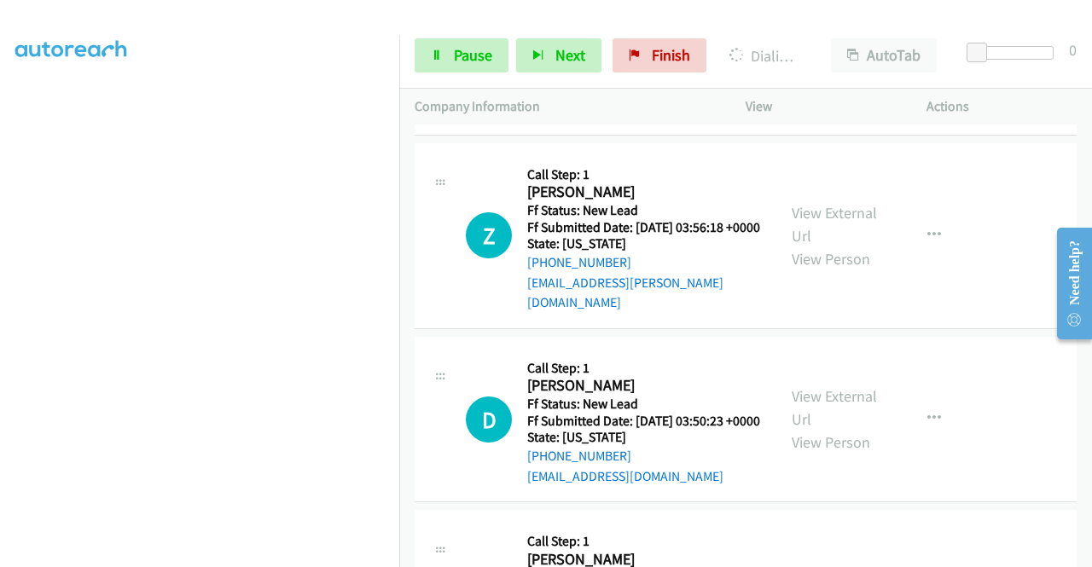
scroll to position [2626, 0]
click at [843, 246] on link "View External Url" at bounding box center [834, 224] width 85 height 43
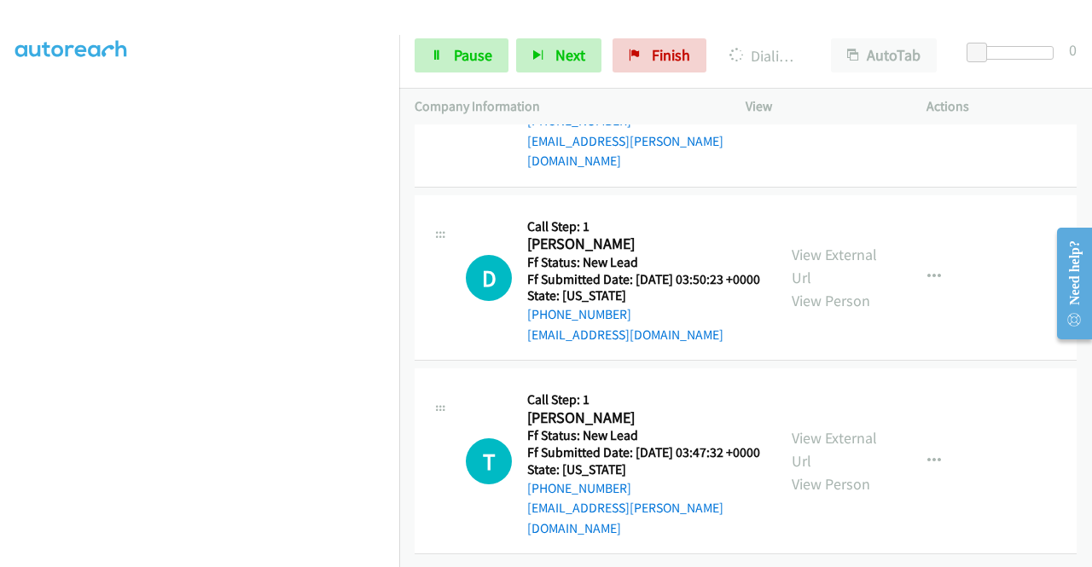
scroll to position [2797, 0]
click at [838, 312] on div "View External Url View Person" at bounding box center [836, 277] width 89 height 69
click at [838, 288] on link "View External Url" at bounding box center [834, 266] width 85 height 43
click at [838, 471] on link "View External Url" at bounding box center [834, 449] width 85 height 43
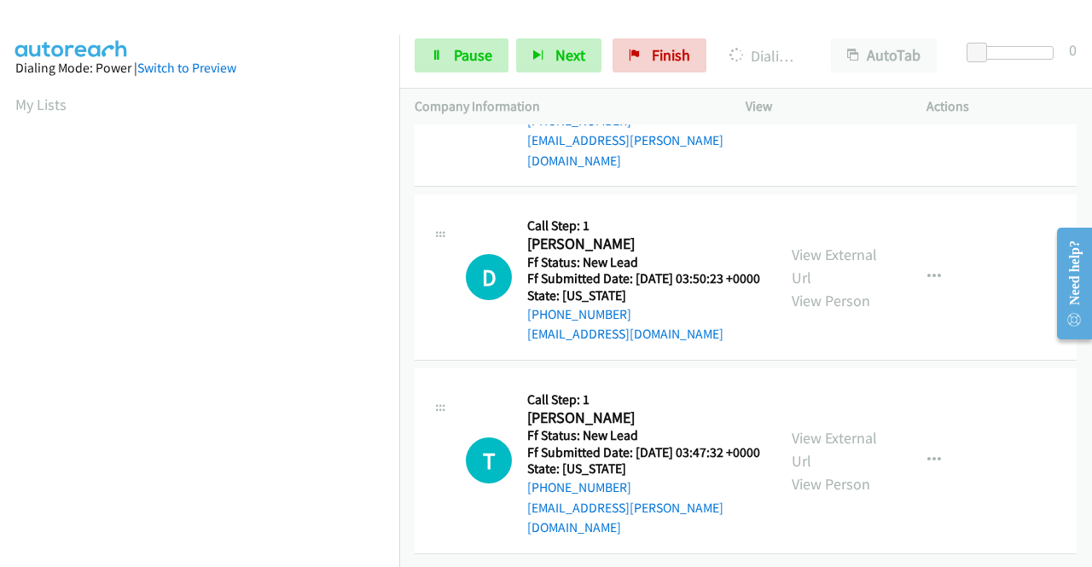
scroll to position [3074, 0]
click at [452, 55] on link "Pause" at bounding box center [462, 55] width 94 height 34
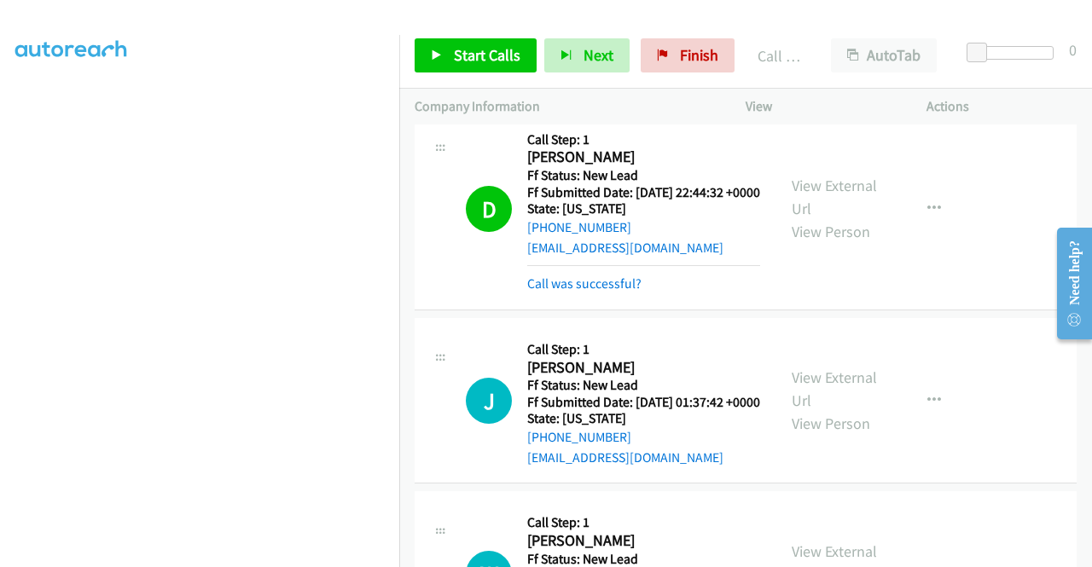
scroll to position [1767, 0]
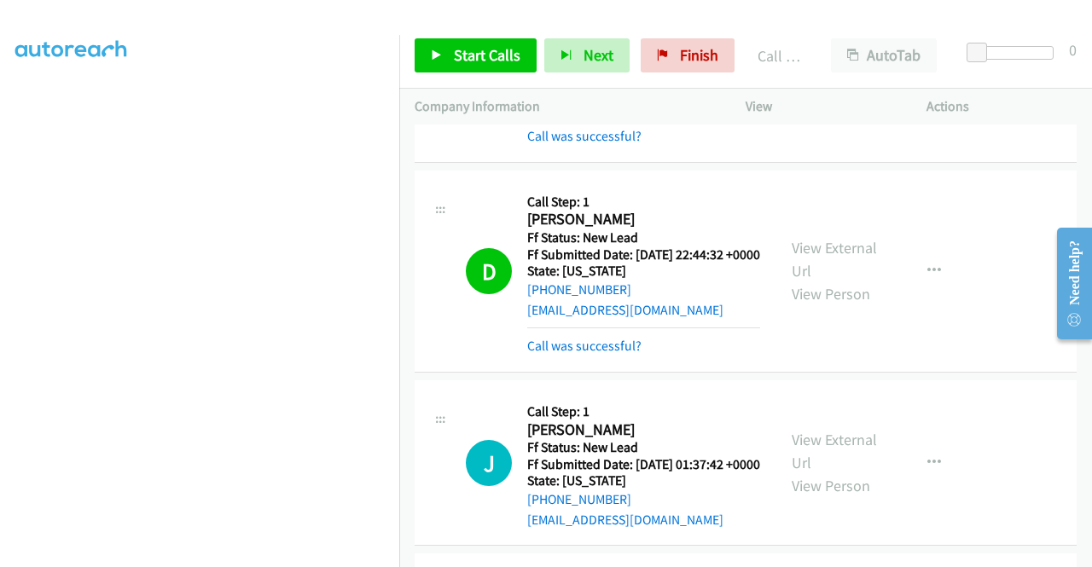
click at [626, 230] on h2 "[PERSON_NAME]" at bounding box center [643, 220] width 233 height 20
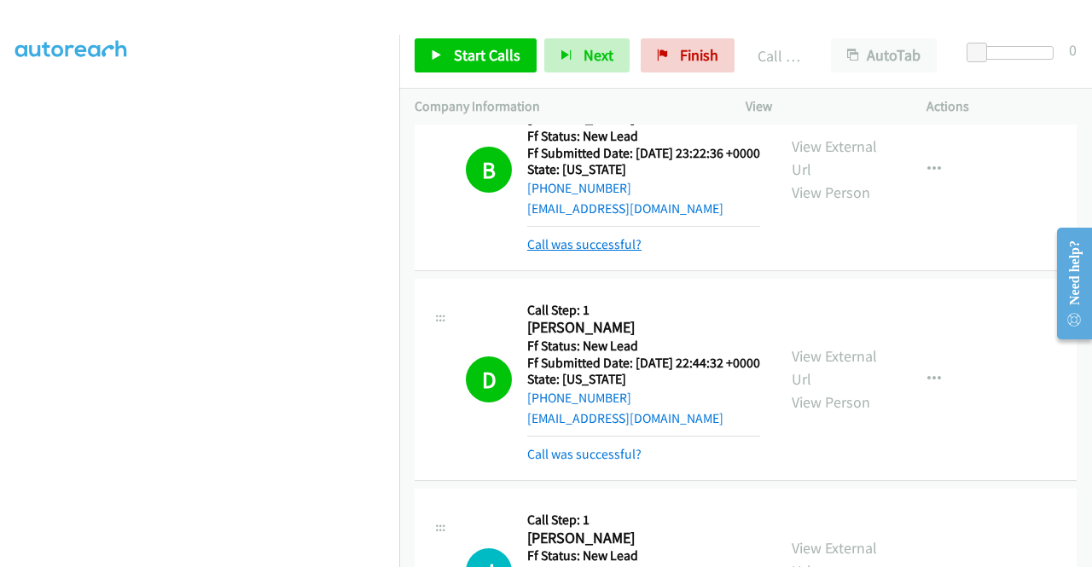
click at [620, 253] on link "Call was successful?" at bounding box center [584, 244] width 114 height 16
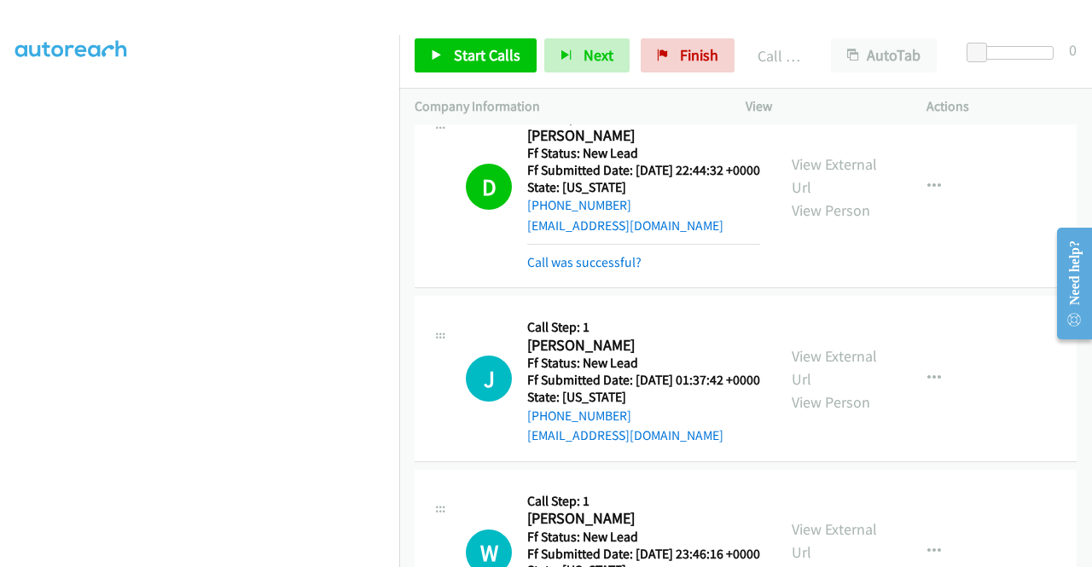
scroll to position [1829, 0]
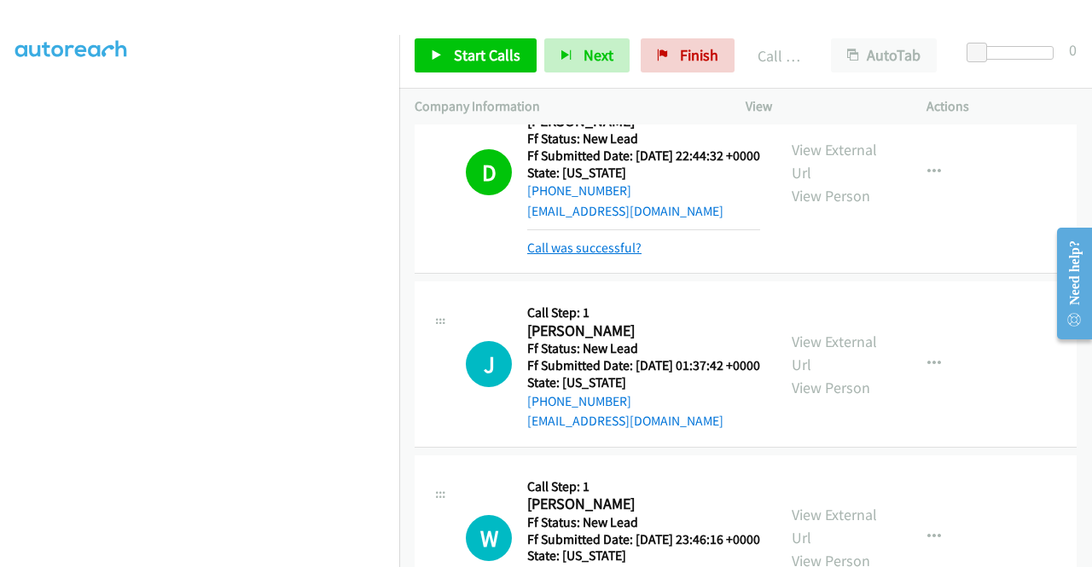
click at [594, 256] on link "Call was successful?" at bounding box center [584, 248] width 114 height 16
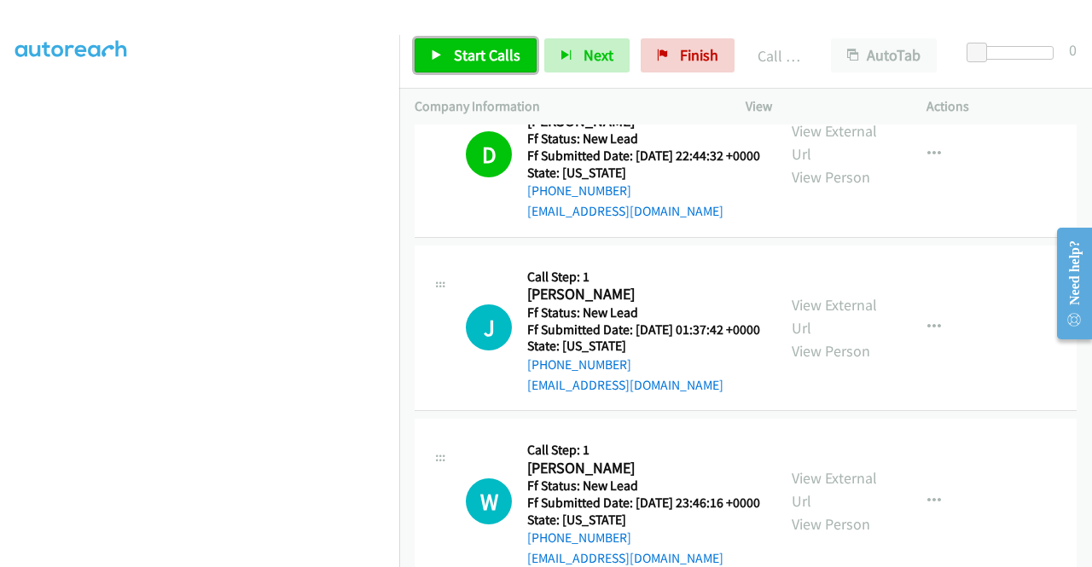
click at [478, 66] on link "Start Calls" at bounding box center [476, 55] width 122 height 34
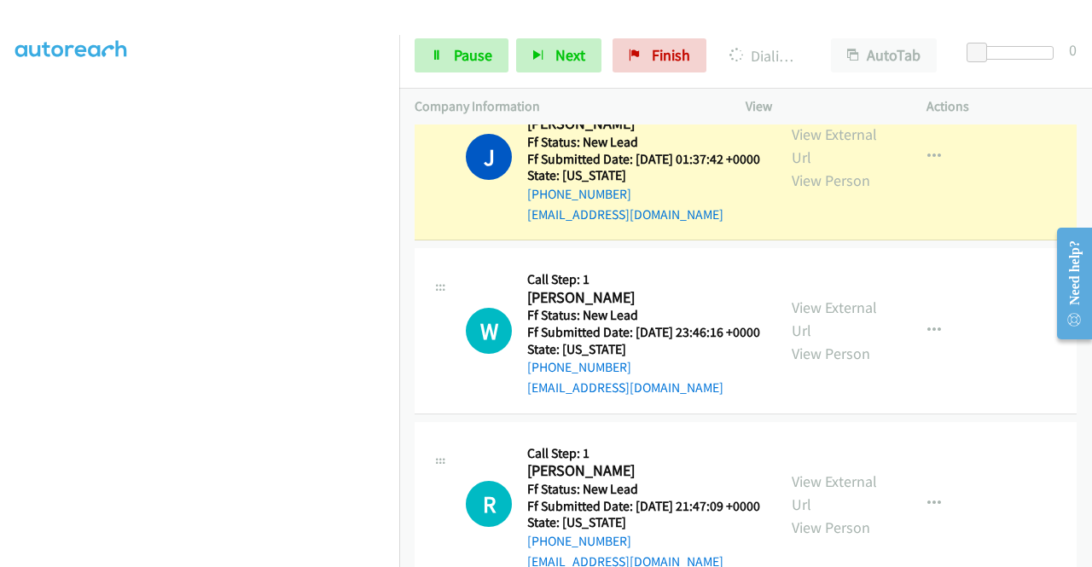
scroll to position [0, 0]
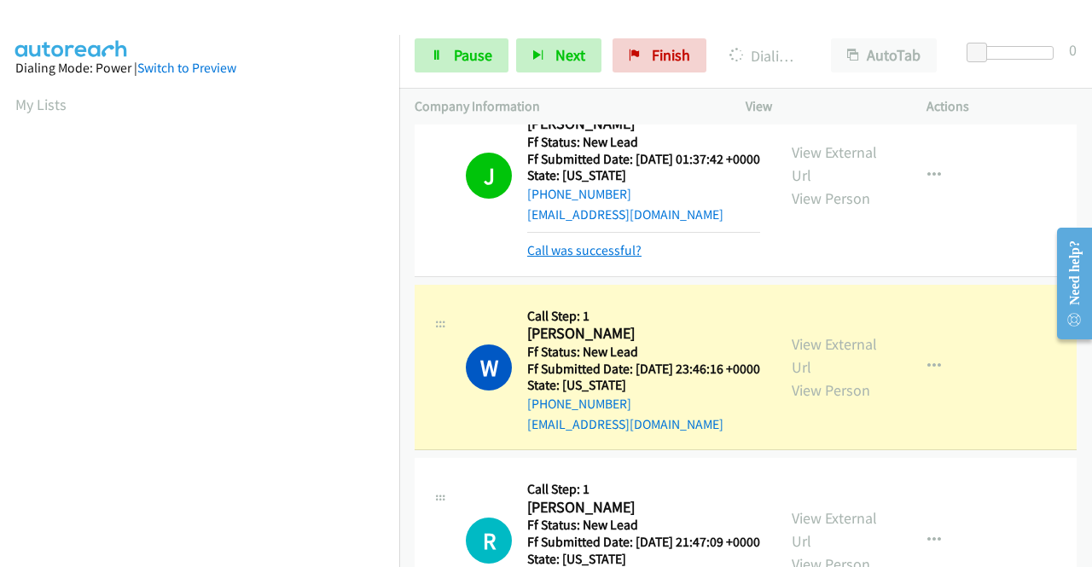
click at [561, 259] on link "Call was successful?" at bounding box center [584, 250] width 114 height 16
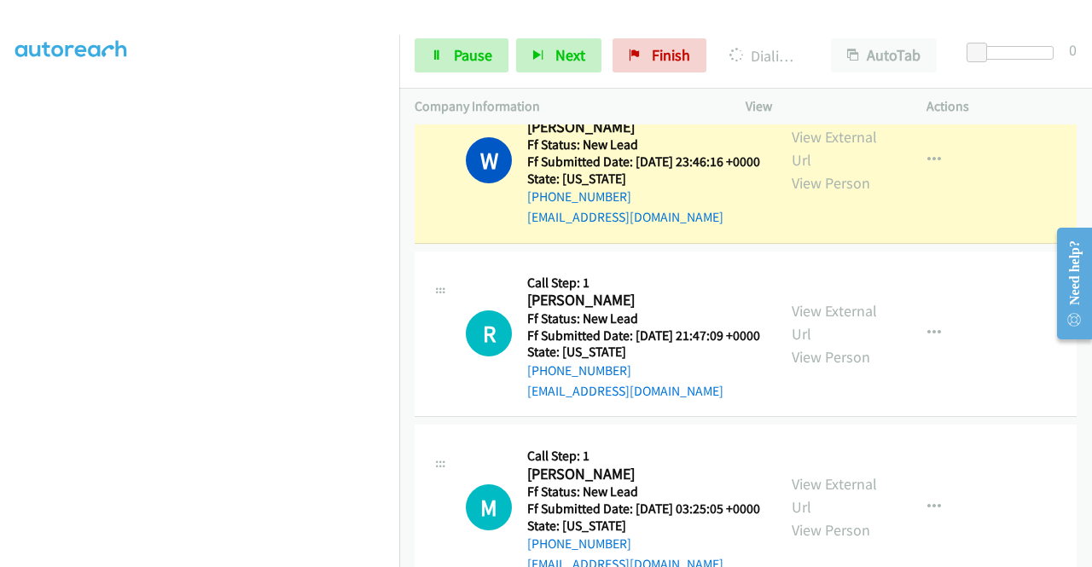
scroll to position [389, 0]
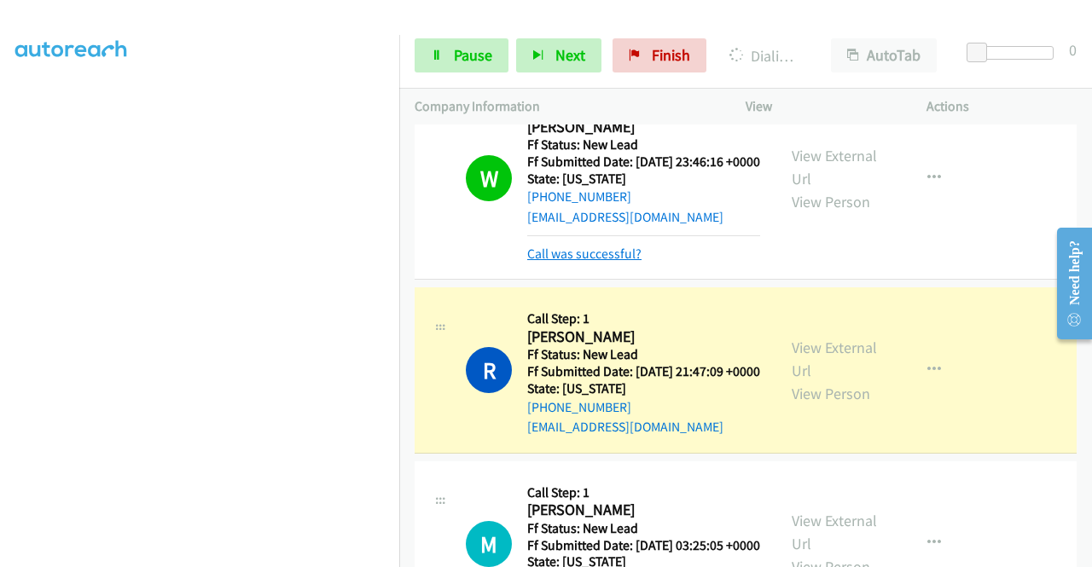
click at [615, 262] on link "Call was successful?" at bounding box center [584, 254] width 114 height 16
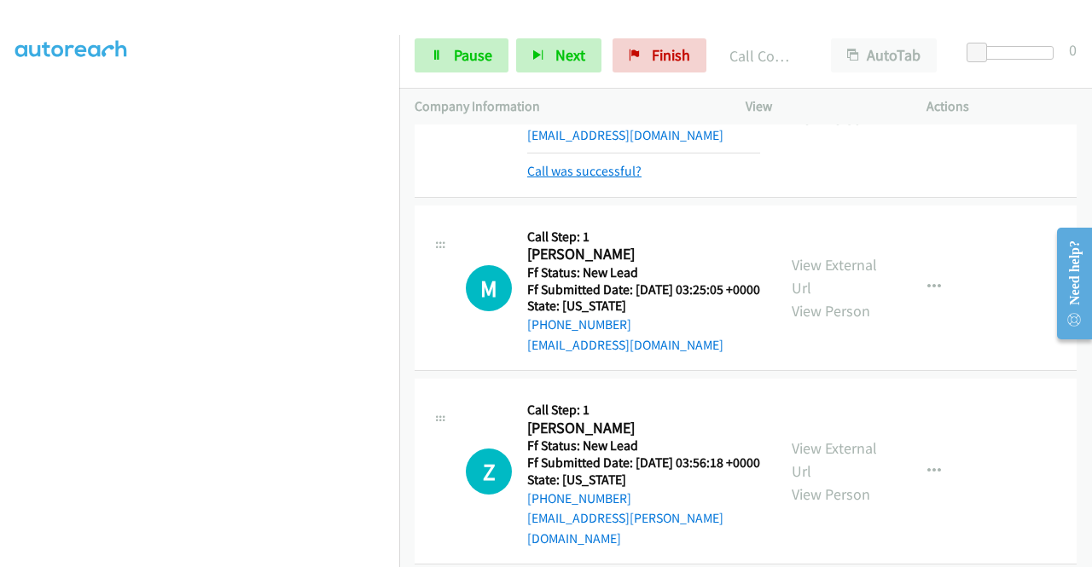
click at [572, 179] on link "Call was successful?" at bounding box center [584, 171] width 114 height 16
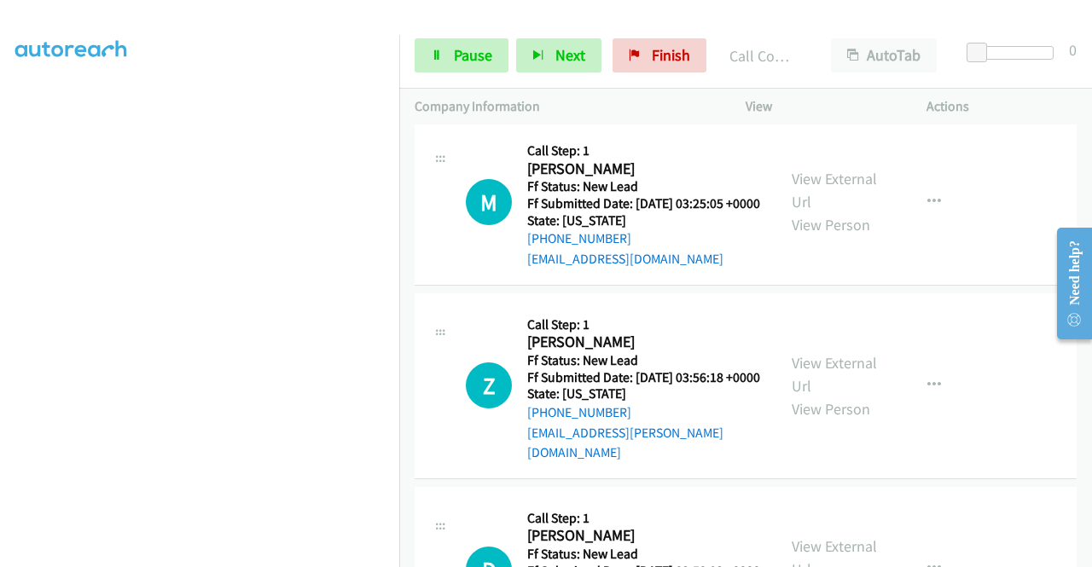
scroll to position [2512, 0]
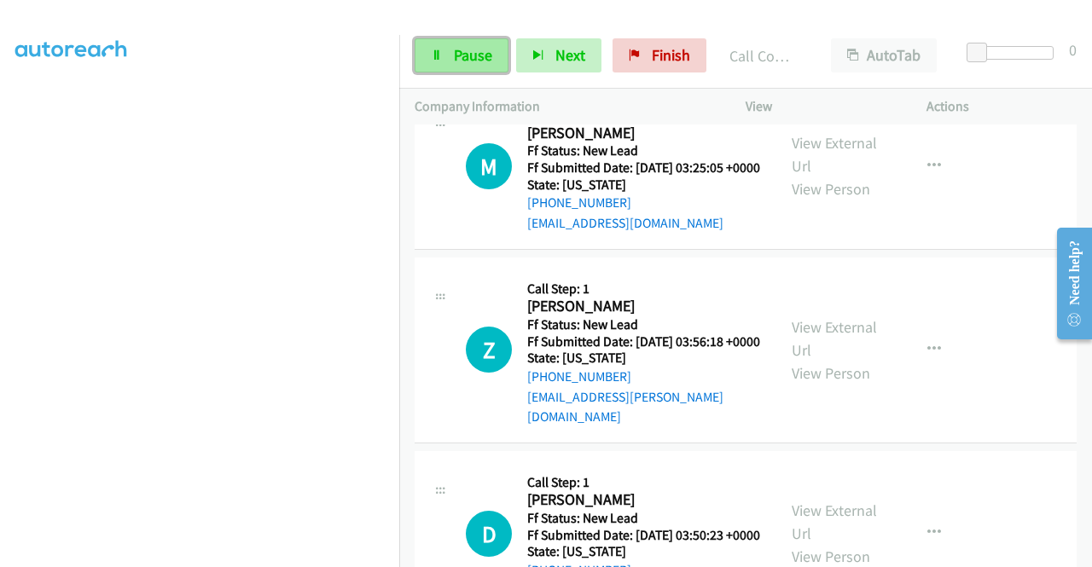
click at [449, 53] on link "Pause" at bounding box center [462, 55] width 94 height 34
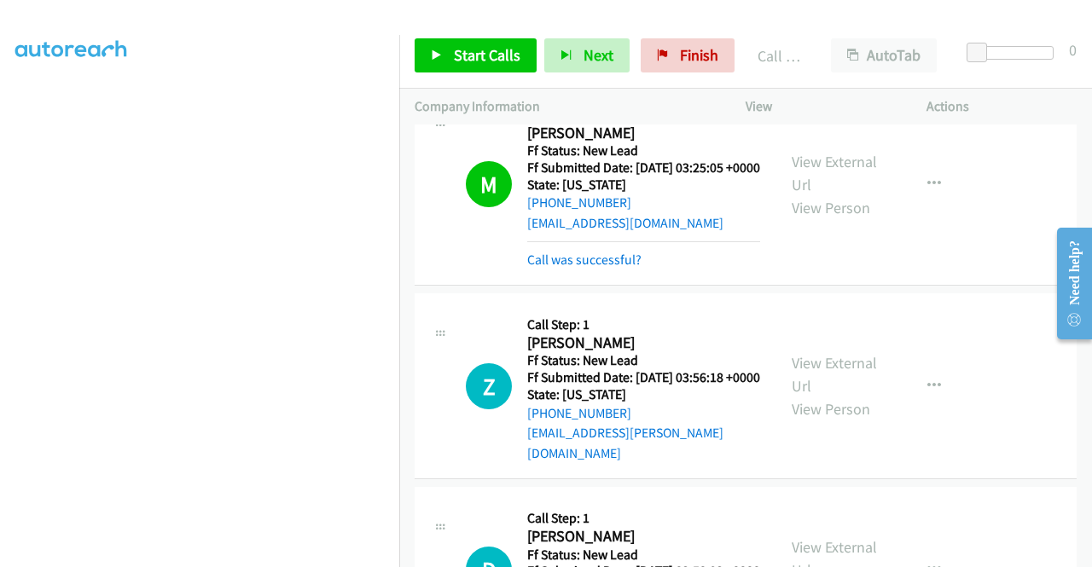
scroll to position [0, 0]
click at [544, 268] on link "Call was successful?" at bounding box center [584, 260] width 114 height 16
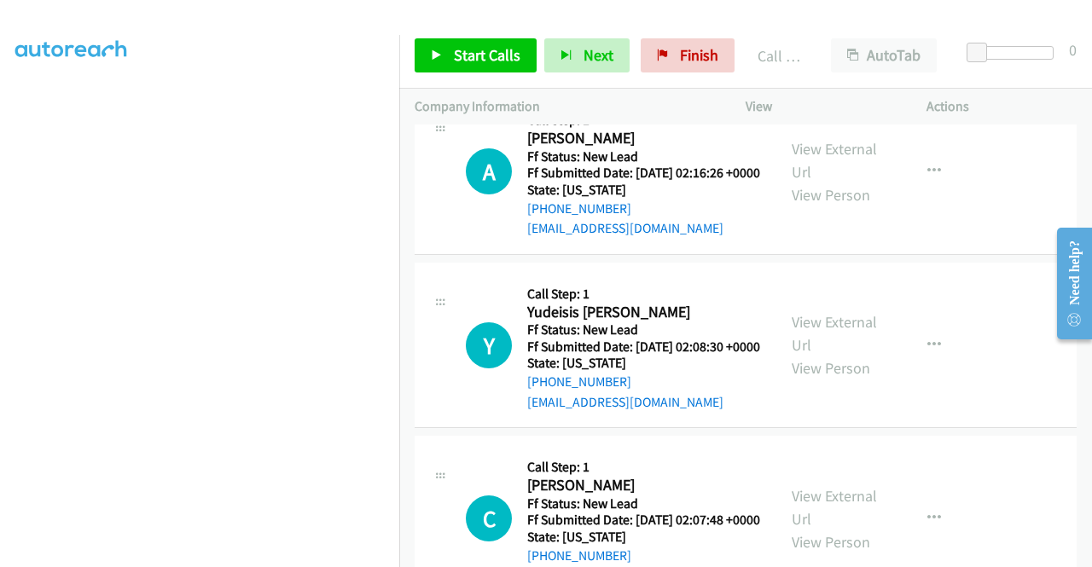
scroll to position [3280, 0]
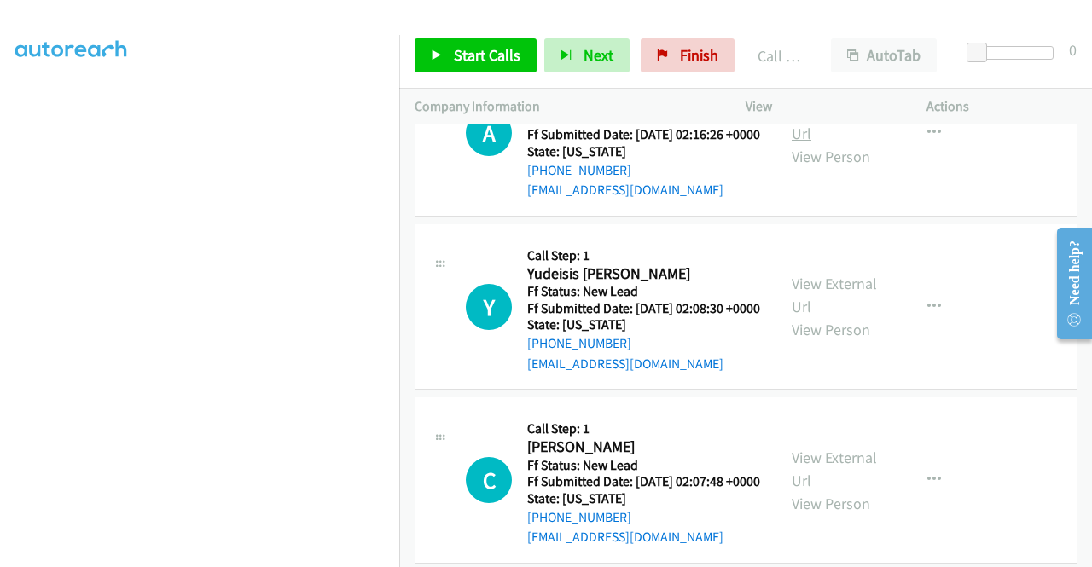
click at [853, 143] on link "View External Url" at bounding box center [834, 122] width 85 height 43
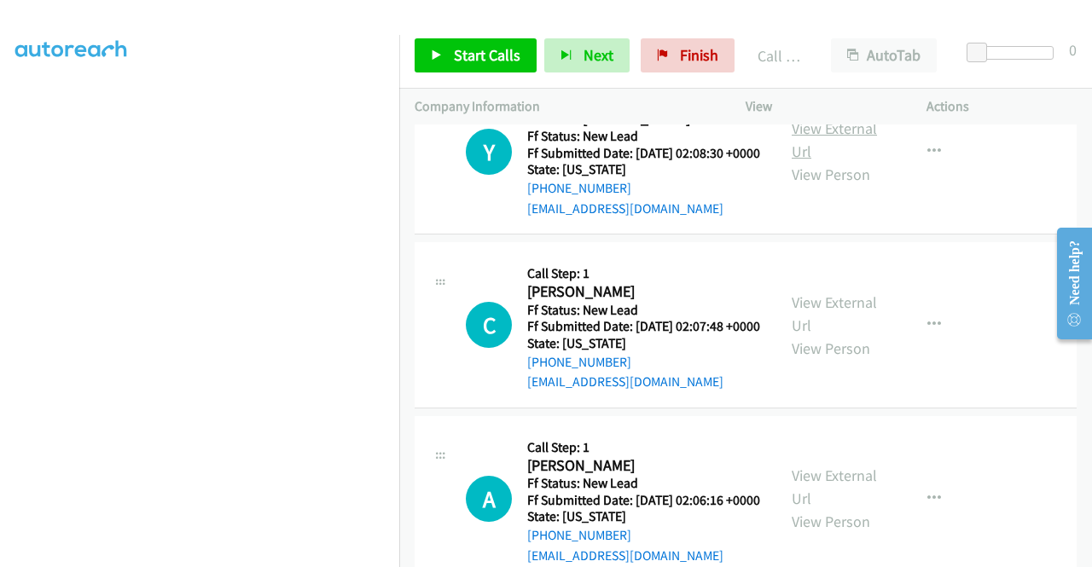
scroll to position [3451, 0]
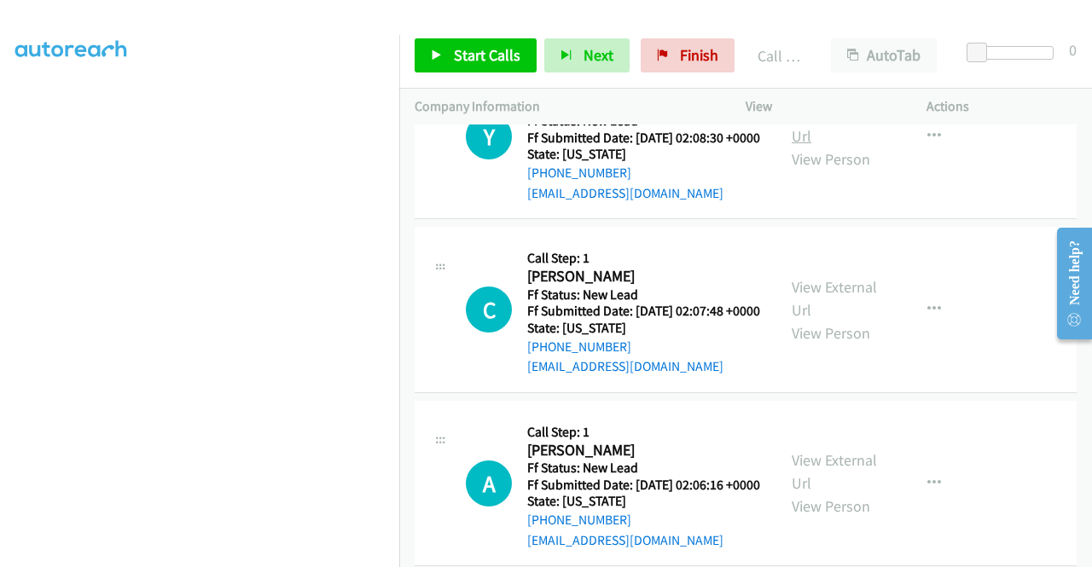
click at [823, 146] on link "View External Url" at bounding box center [834, 124] width 85 height 43
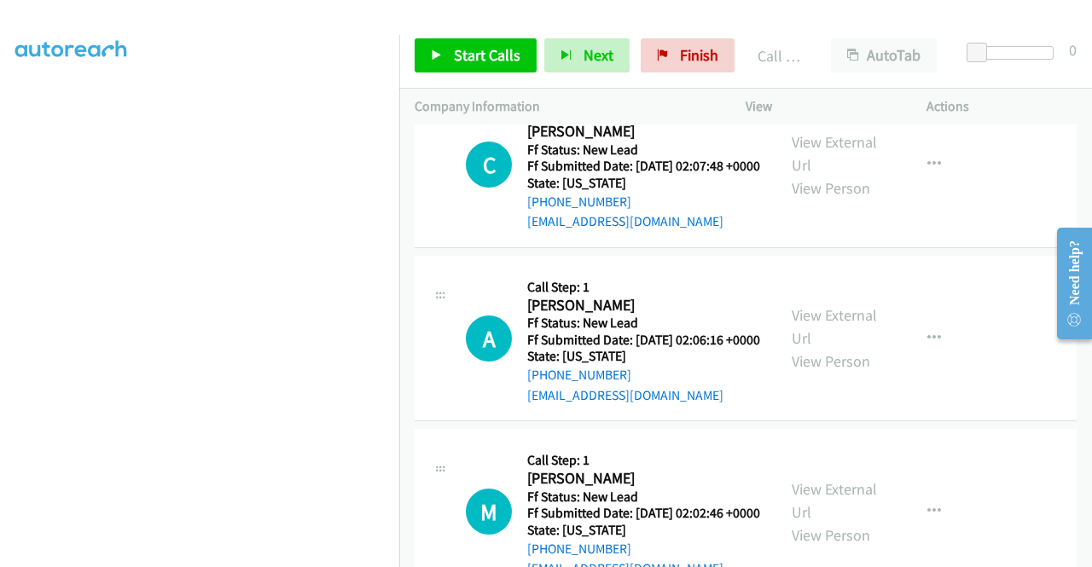
scroll to position [3621, 0]
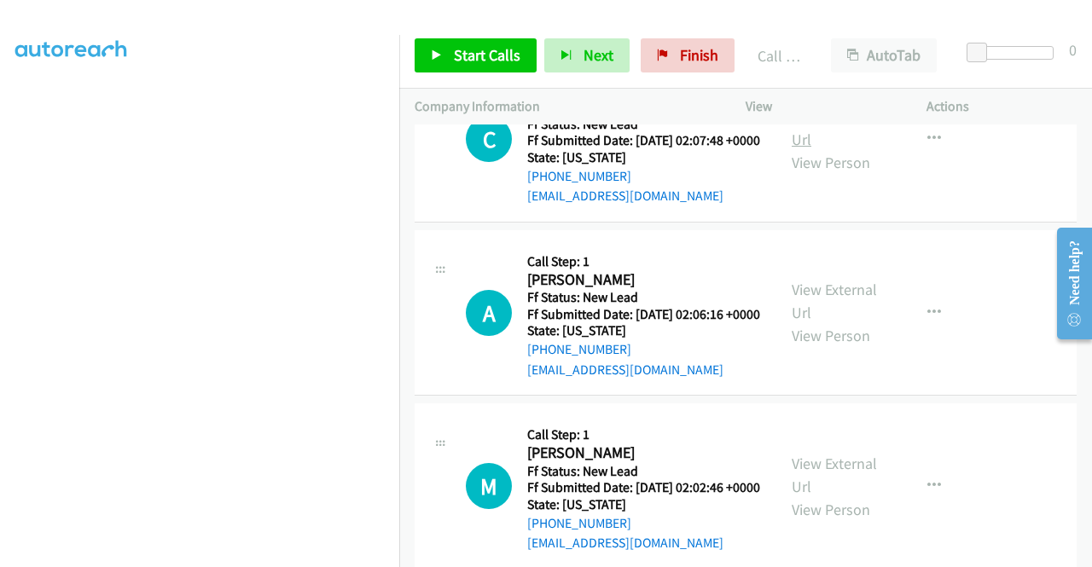
click at [821, 149] on link "View External Url" at bounding box center [834, 128] width 85 height 43
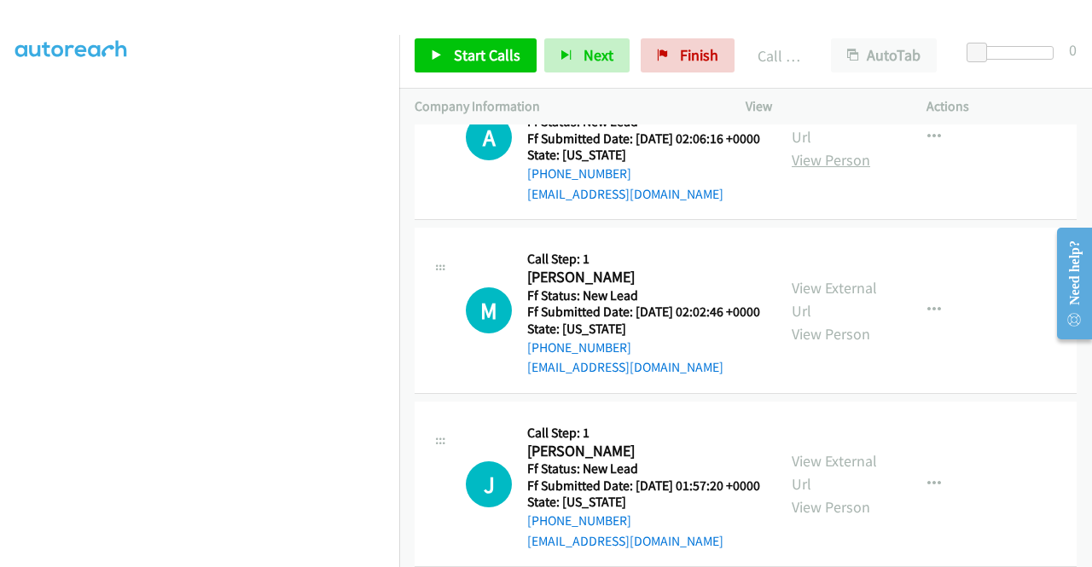
scroll to position [3877, 0]
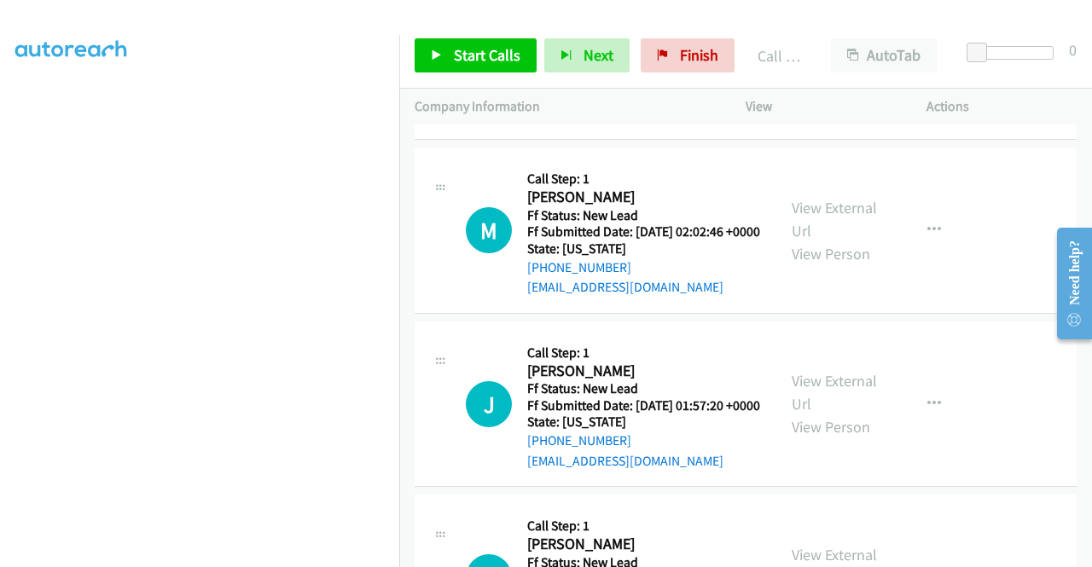
click at [818, 67] on link "View External Url" at bounding box center [834, 45] width 85 height 43
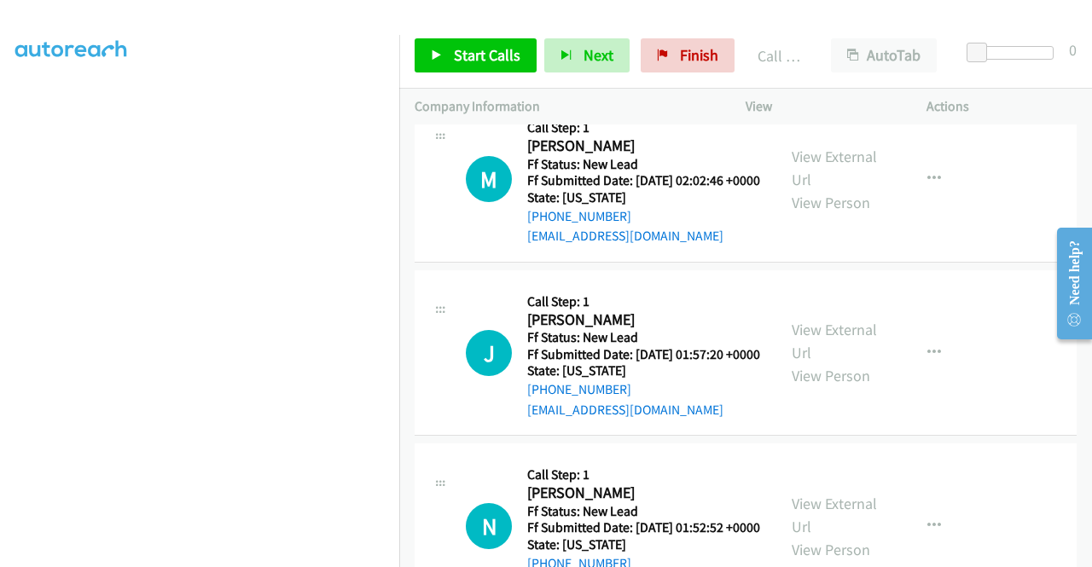
scroll to position [3963, 0]
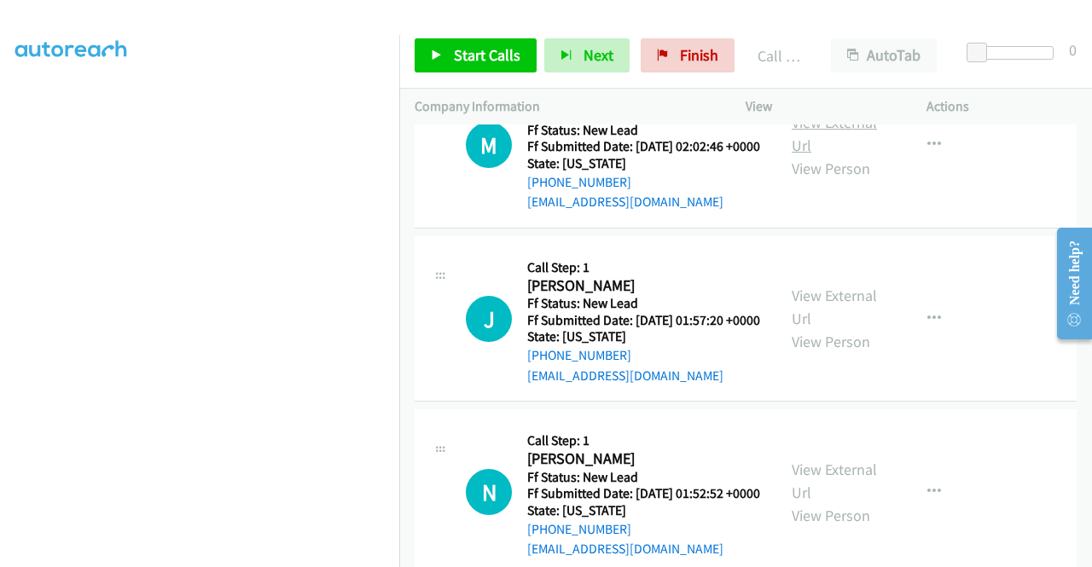
click at [840, 155] on link "View External Url" at bounding box center [834, 134] width 85 height 43
click at [447, 69] on link "Start Calls" at bounding box center [476, 55] width 122 height 34
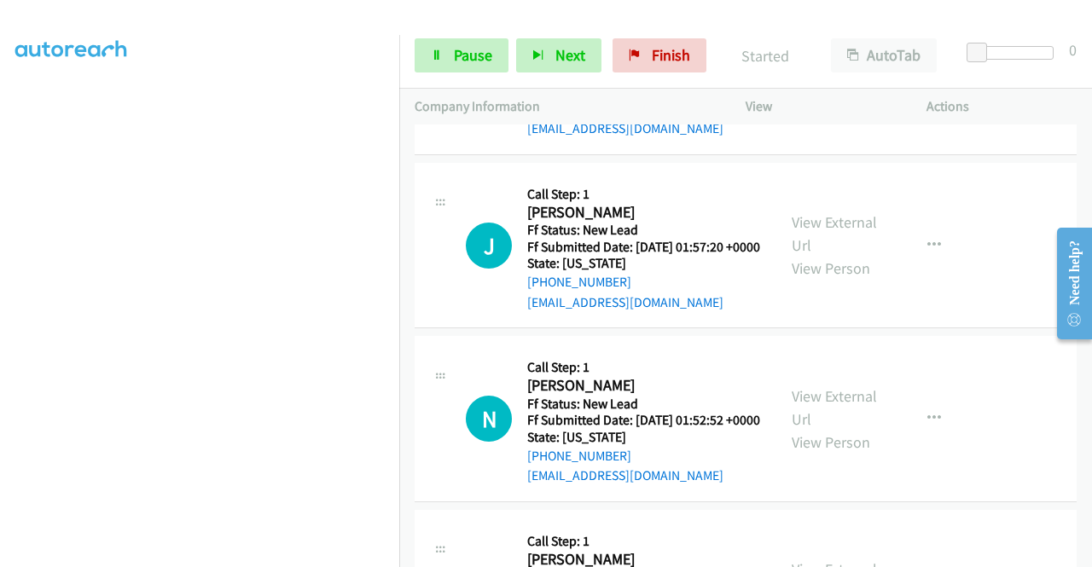
scroll to position [4133, 0]
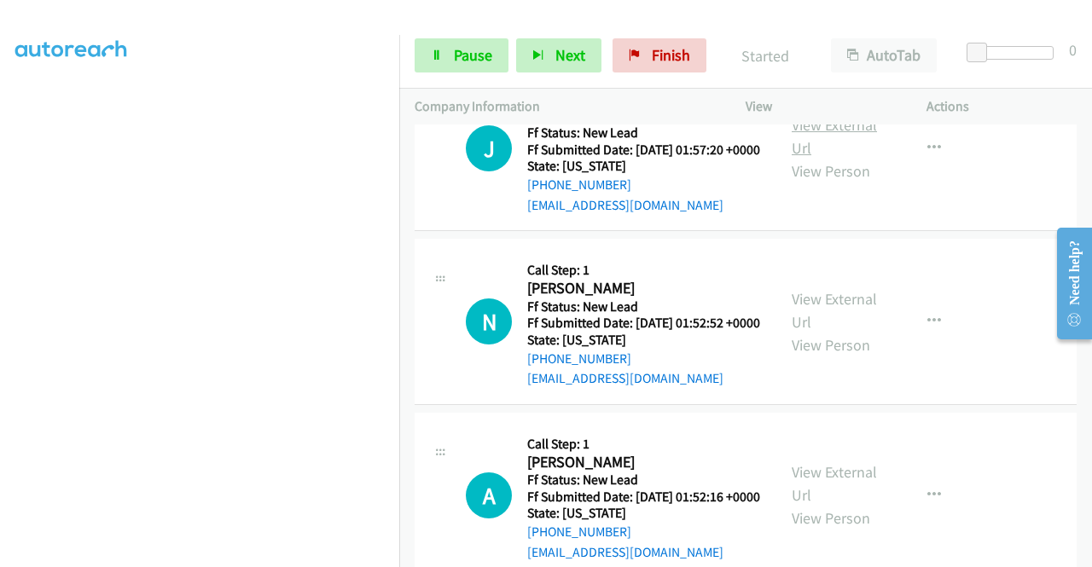
click at [835, 158] on link "View External Url" at bounding box center [834, 136] width 85 height 43
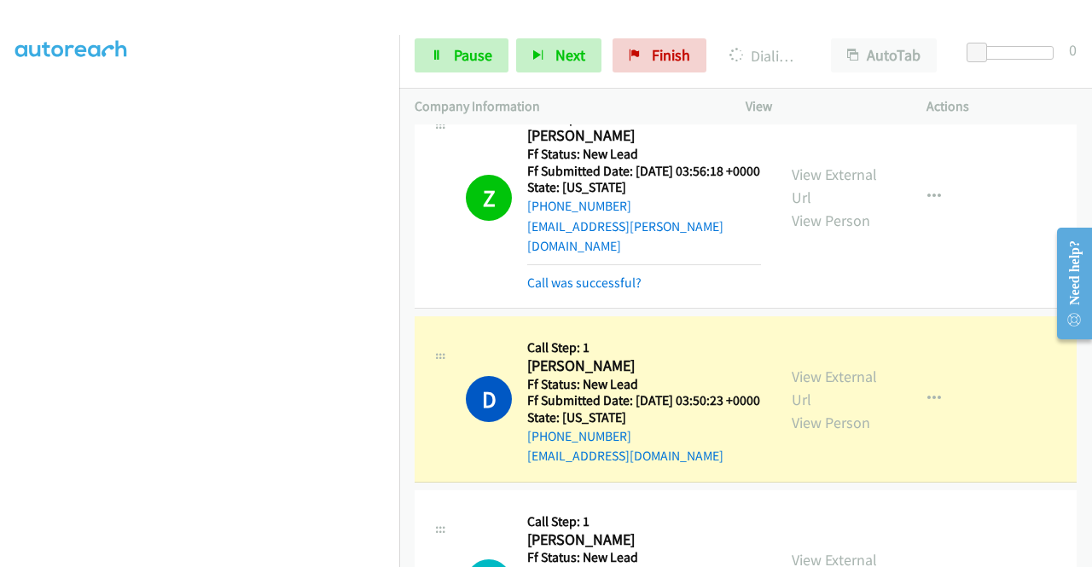
scroll to position [0, 0]
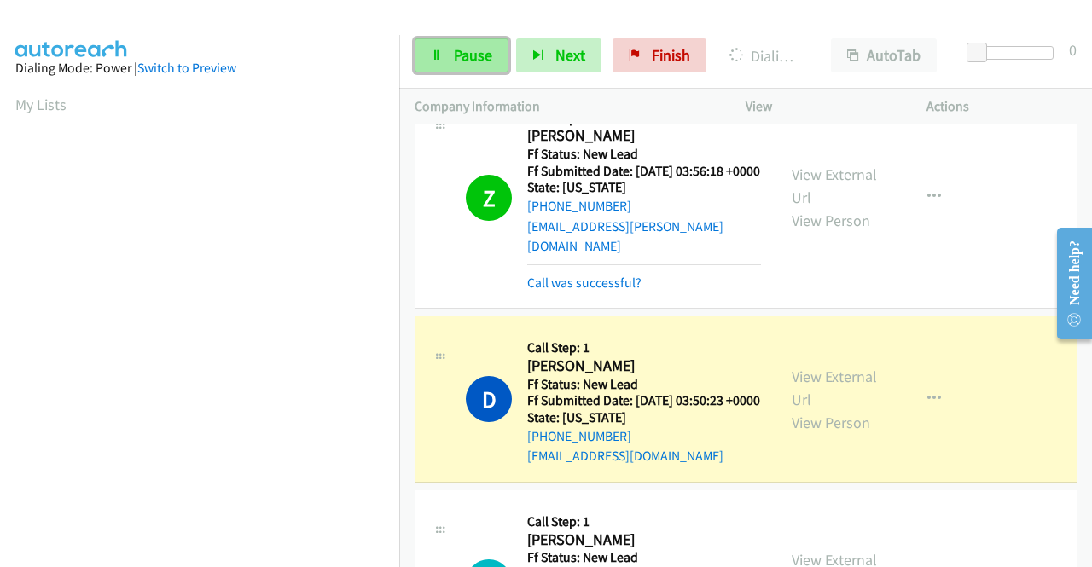
click at [444, 66] on link "Pause" at bounding box center [462, 55] width 94 height 34
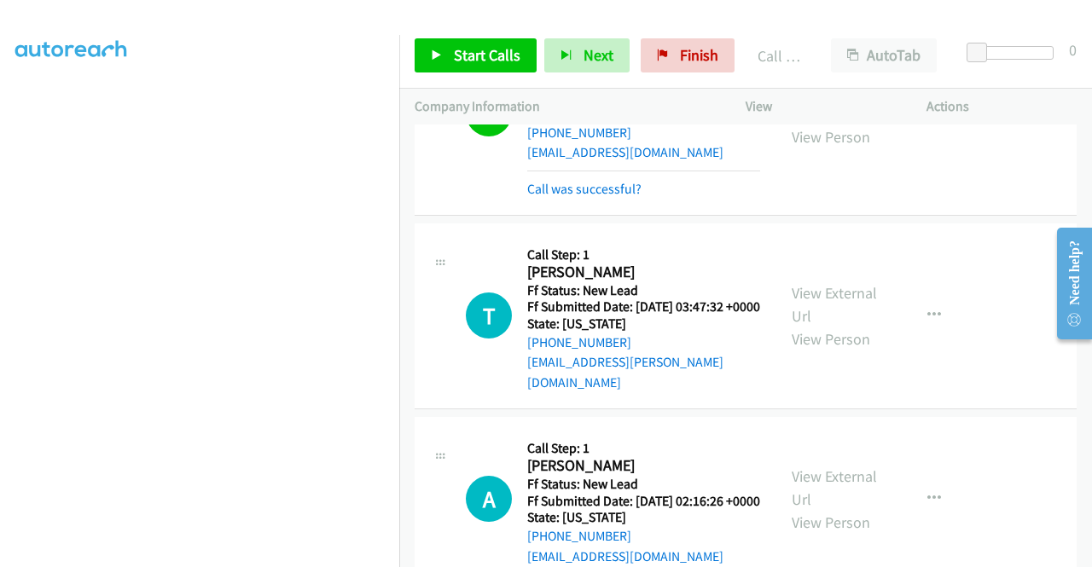
scroll to position [3024, 0]
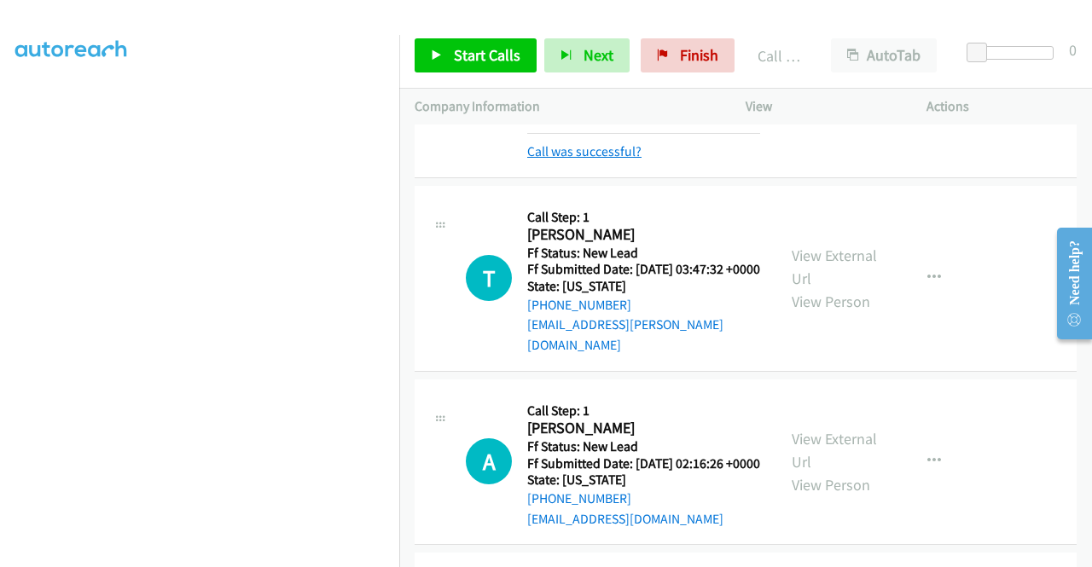
click at [626, 160] on link "Call was successful?" at bounding box center [584, 151] width 114 height 16
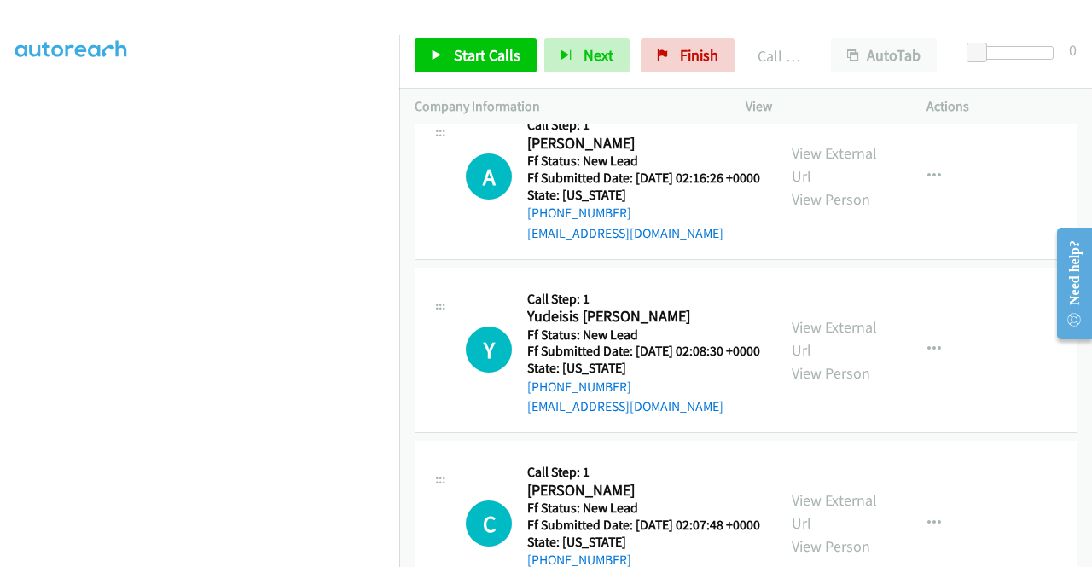
scroll to position [3280, 0]
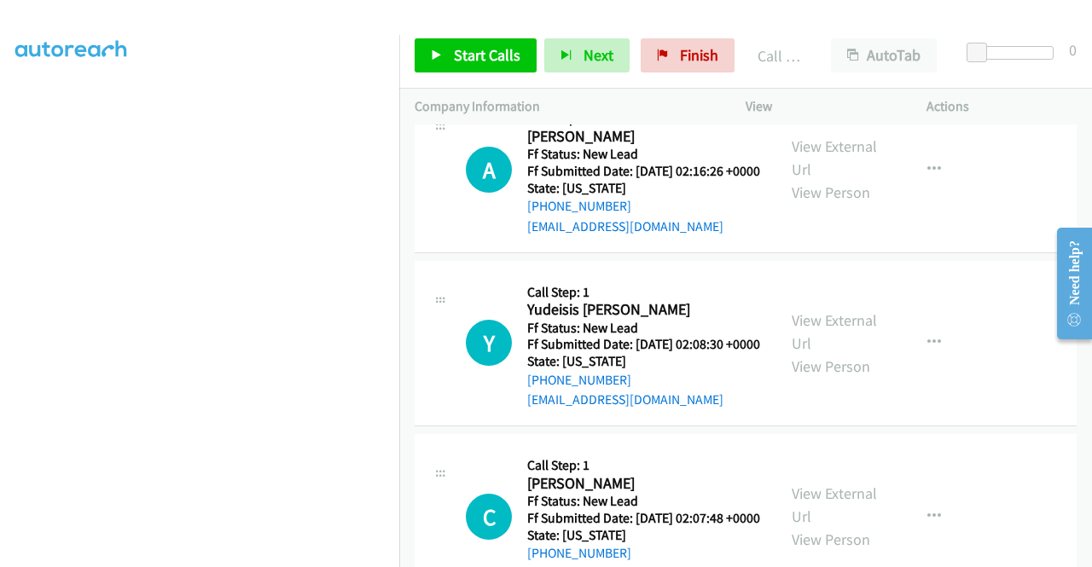
click at [414, 64] on div "Start Calls Pause Next Finish Call Completed AutoTab AutoTab 0" at bounding box center [745, 56] width 693 height 66
click at [432, 70] on link "Start Calls" at bounding box center [476, 55] width 122 height 34
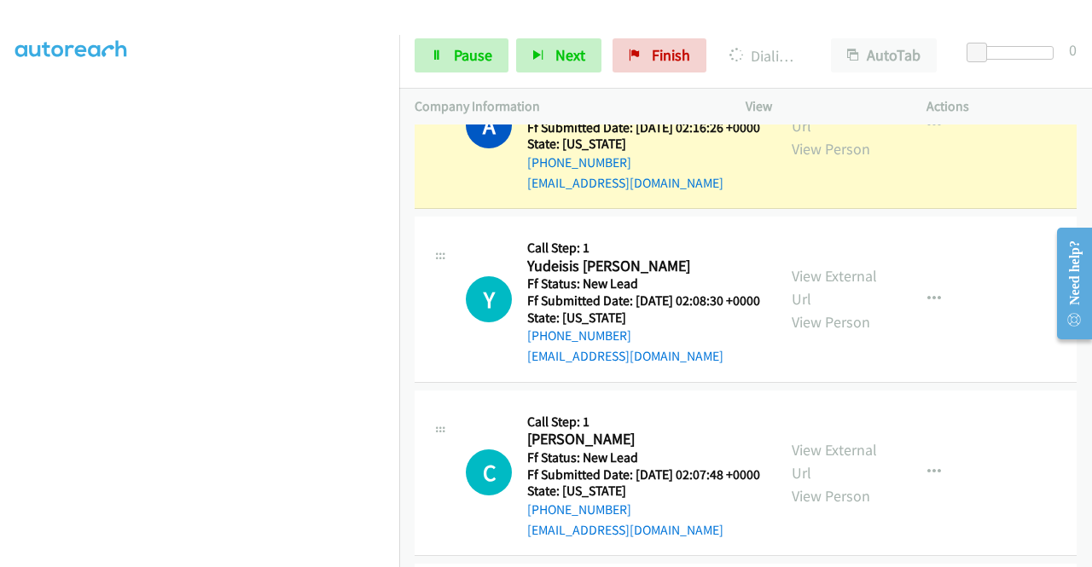
scroll to position [3451, 0]
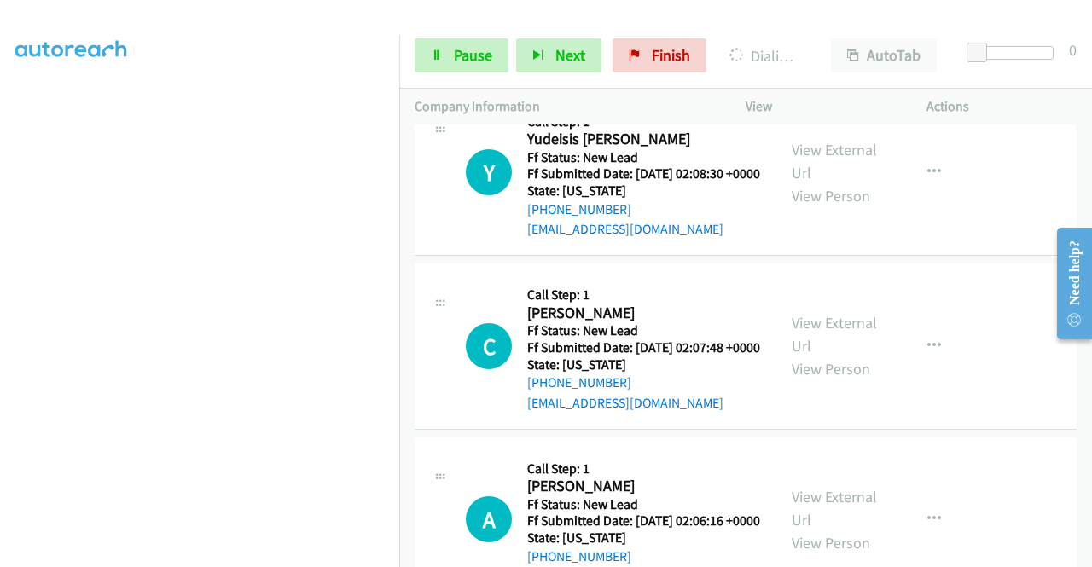
scroll to position [0, 0]
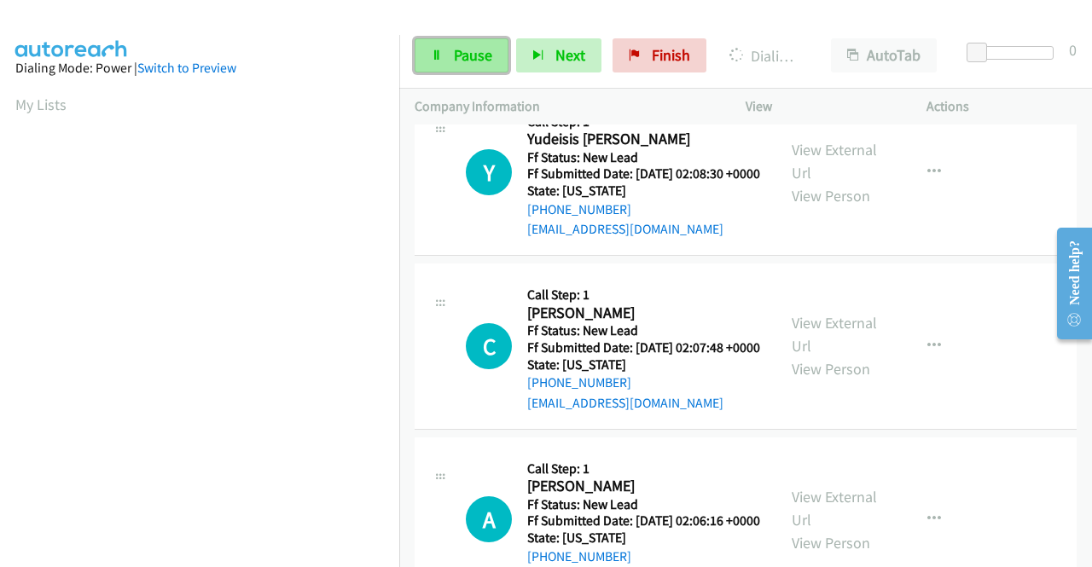
click at [471, 54] on span "Pause" at bounding box center [473, 55] width 38 height 20
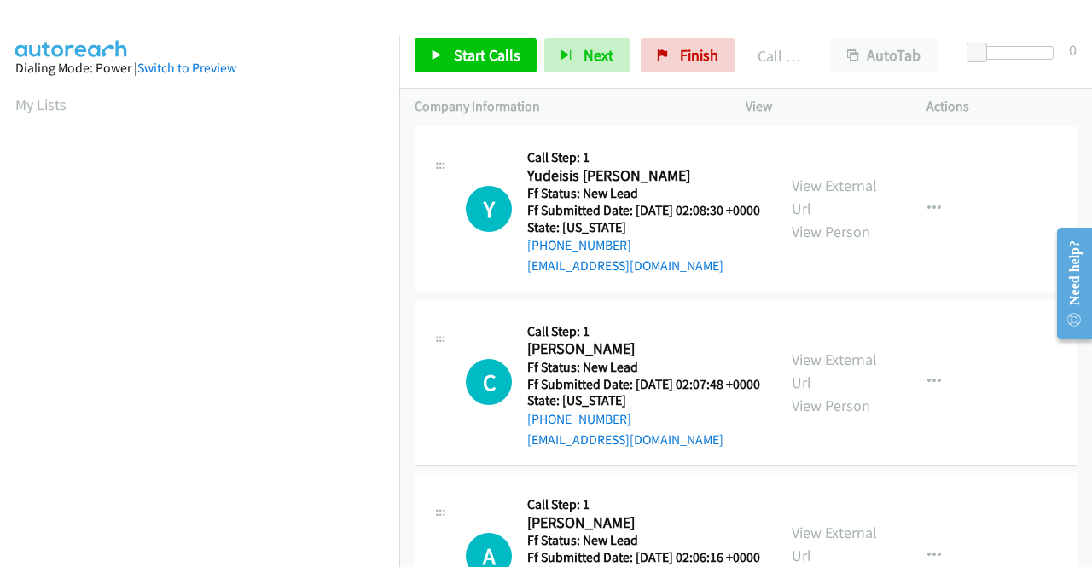
scroll to position [389, 0]
click at [625, 101] on link "Call was successful?" at bounding box center [584, 92] width 114 height 16
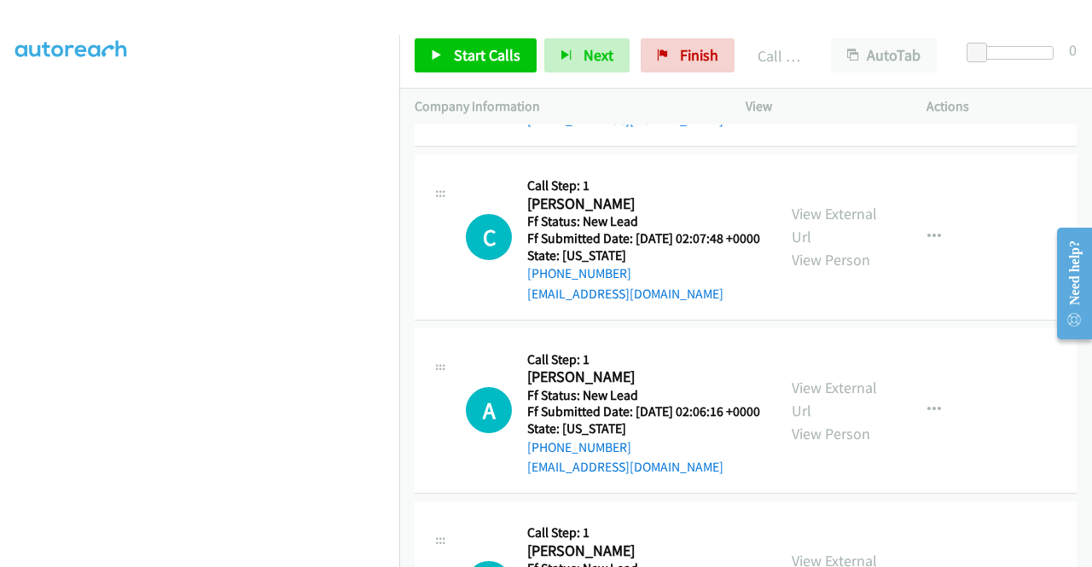
scroll to position [3536, 0]
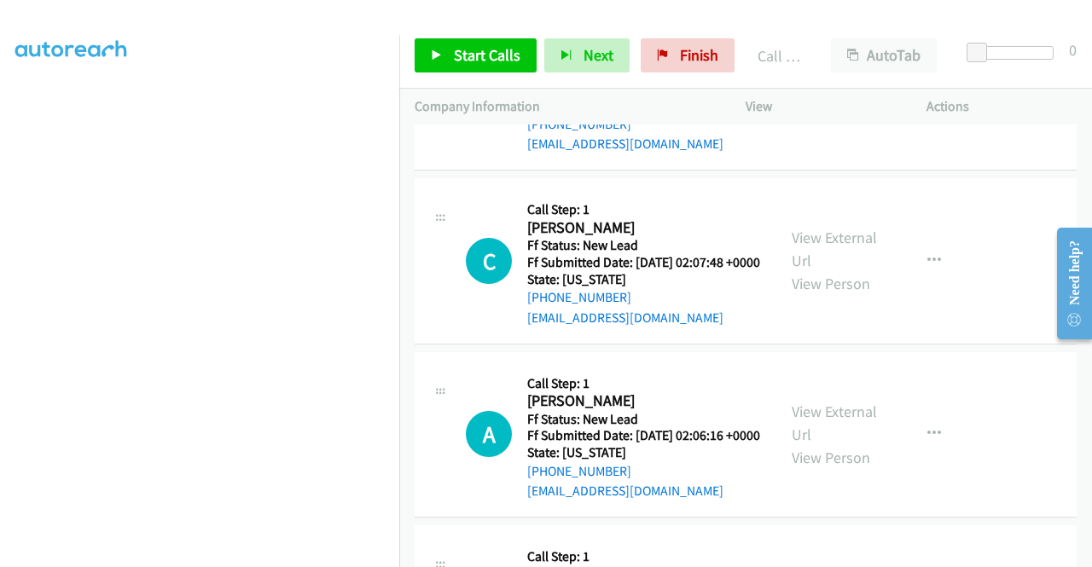
click at [963, 175] on td "Y Callback Scheduled Call Step: 1 Yudeisis [PERSON_NAME] America/New_York Ff St…" at bounding box center [745, 88] width 693 height 174
click at [462, 73] on div "Start Calls Pause Next Finish Call Completed AutoTab AutoTab 0" at bounding box center [745, 56] width 693 height 66
click at [460, 61] on span "Start Calls" at bounding box center [487, 55] width 67 height 20
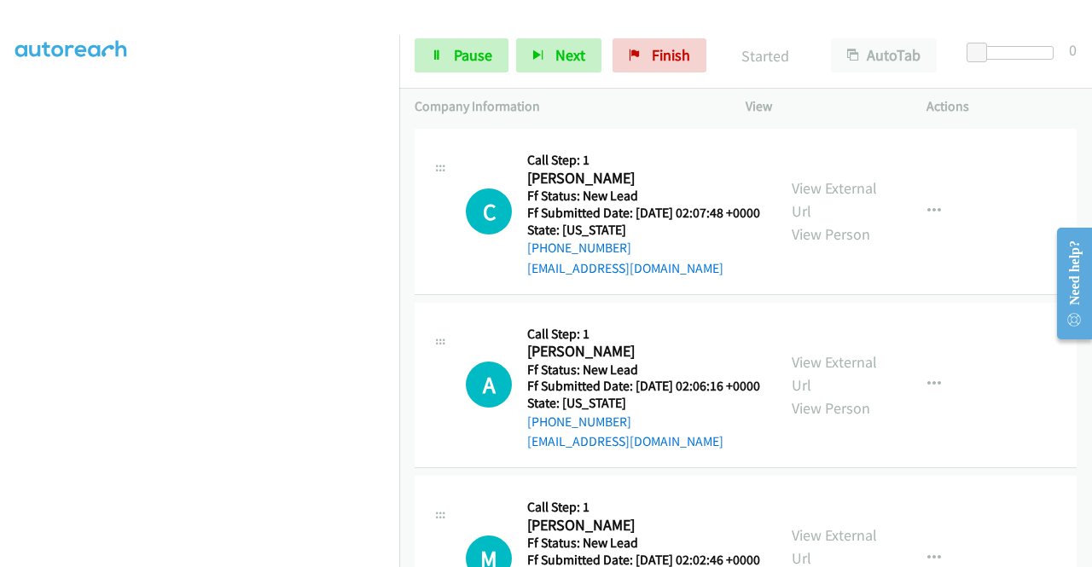
scroll to position [3621, 0]
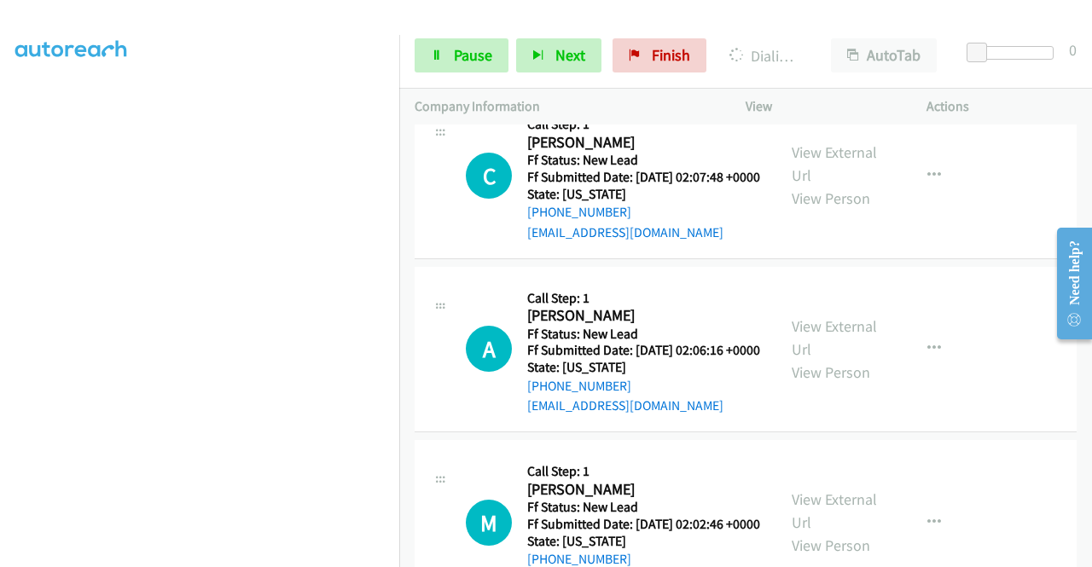
click at [944, 264] on td "C Callback Scheduled Call Step: 1 [PERSON_NAME] America/New_York Ff Status: New…" at bounding box center [745, 177] width 693 height 174
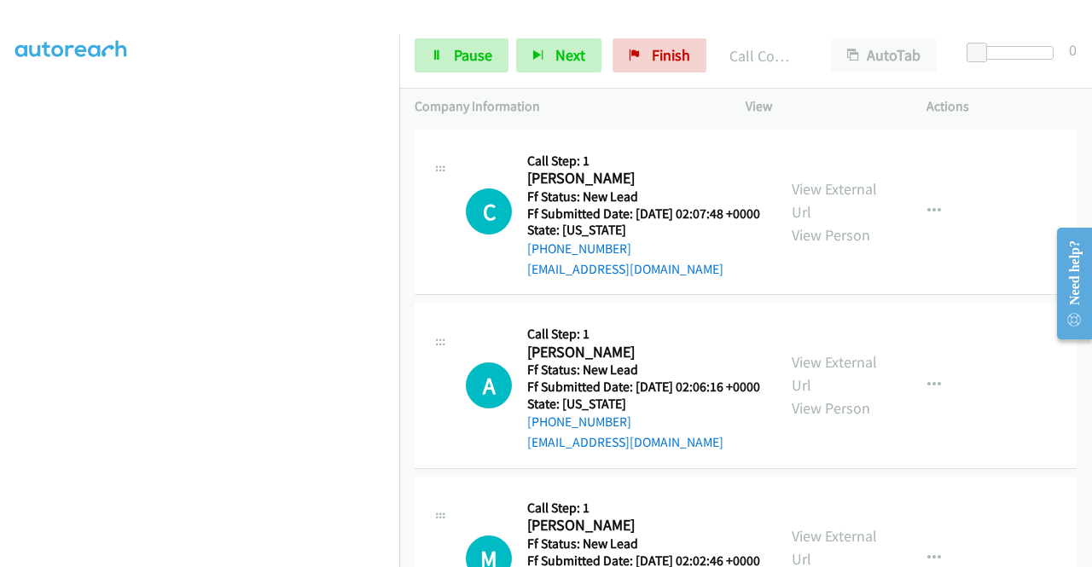
click at [541, 103] on link "Call was successful?" at bounding box center [584, 95] width 114 height 16
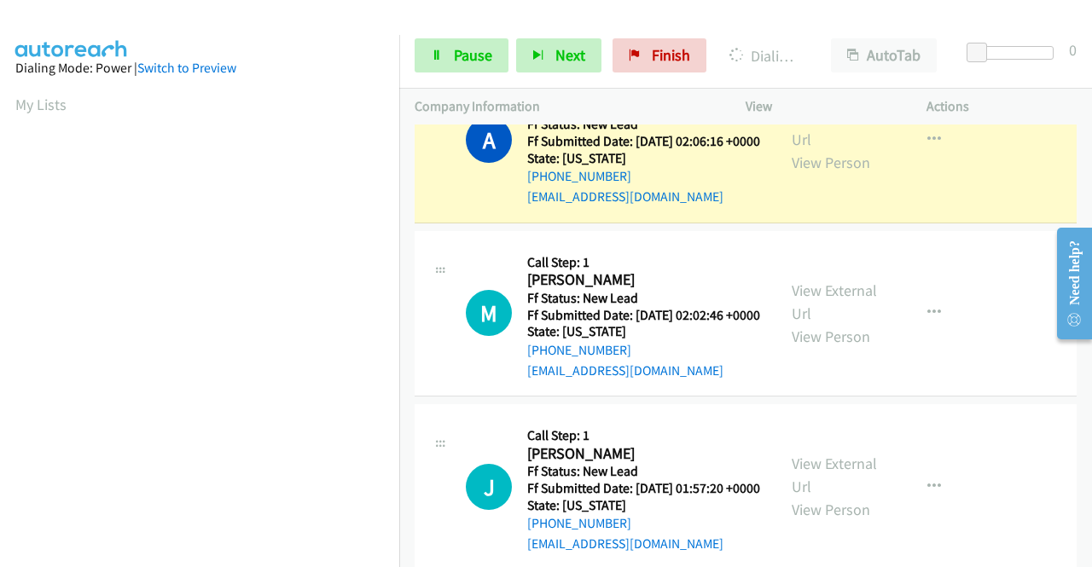
scroll to position [3877, 0]
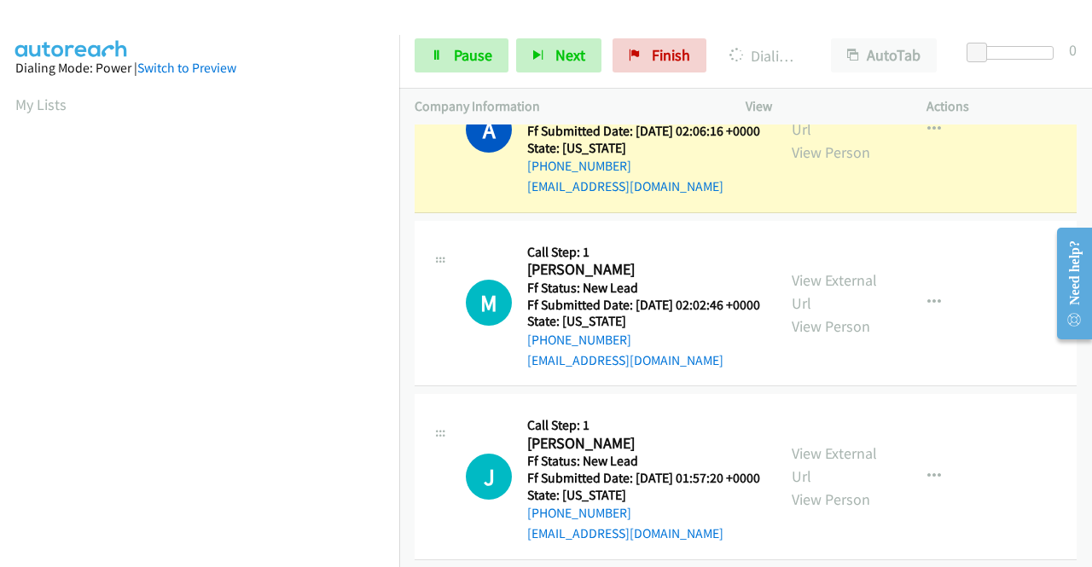
click at [582, 21] on link "Call was successful?" at bounding box center [584, 13] width 114 height 16
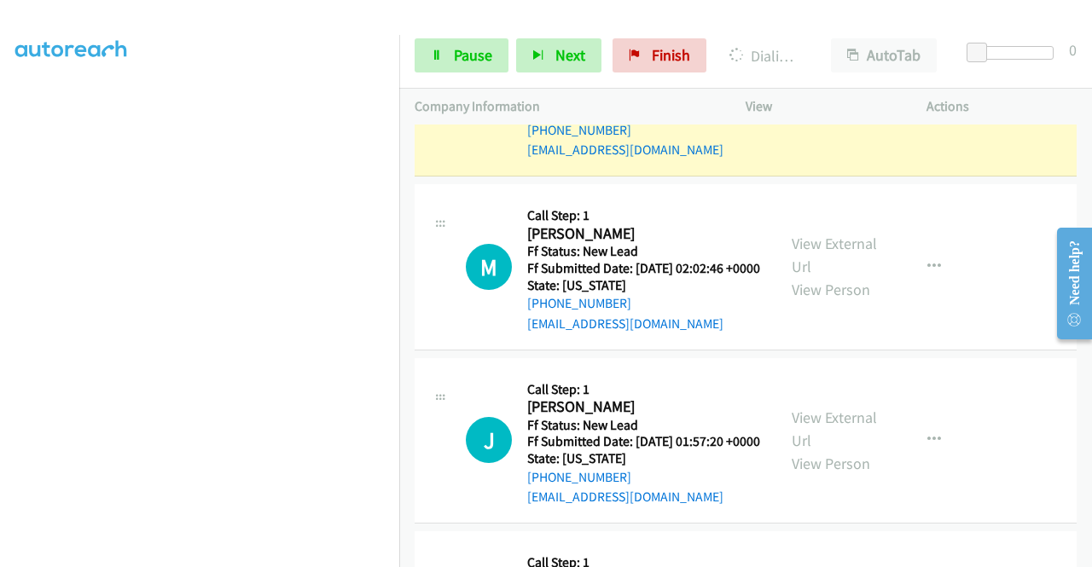
scroll to position [389, 0]
click at [454, 60] on span "Pause" at bounding box center [473, 55] width 38 height 20
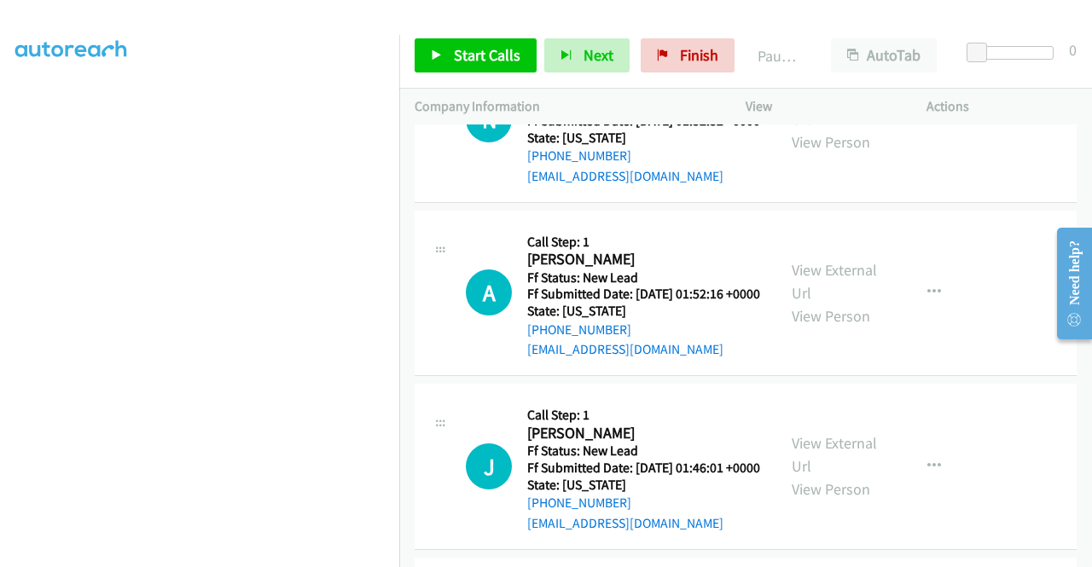
scroll to position [4475, 0]
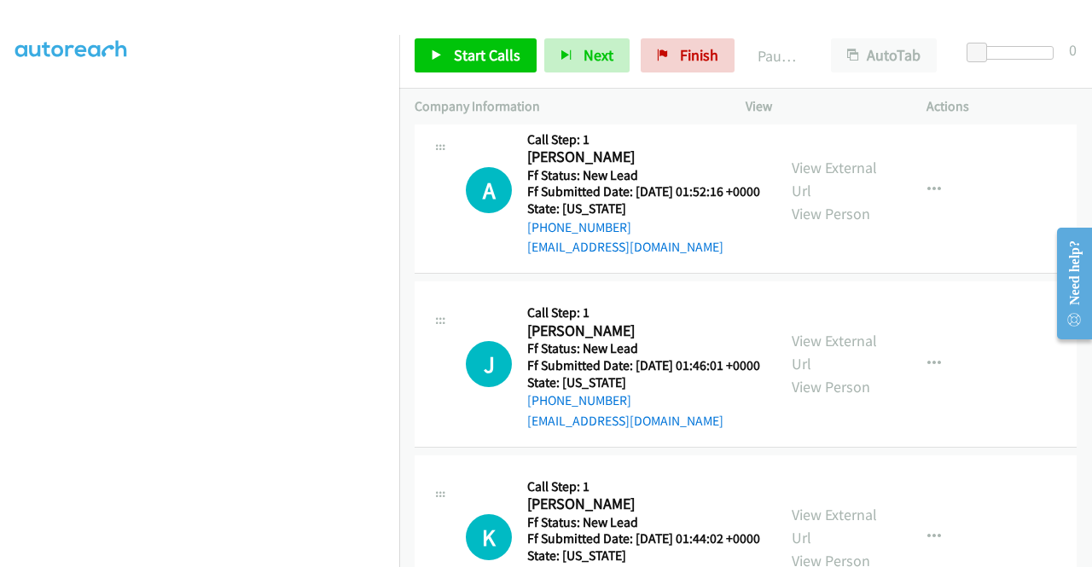
click at [808, 26] on link "View External Url" at bounding box center [834, 5] width 85 height 43
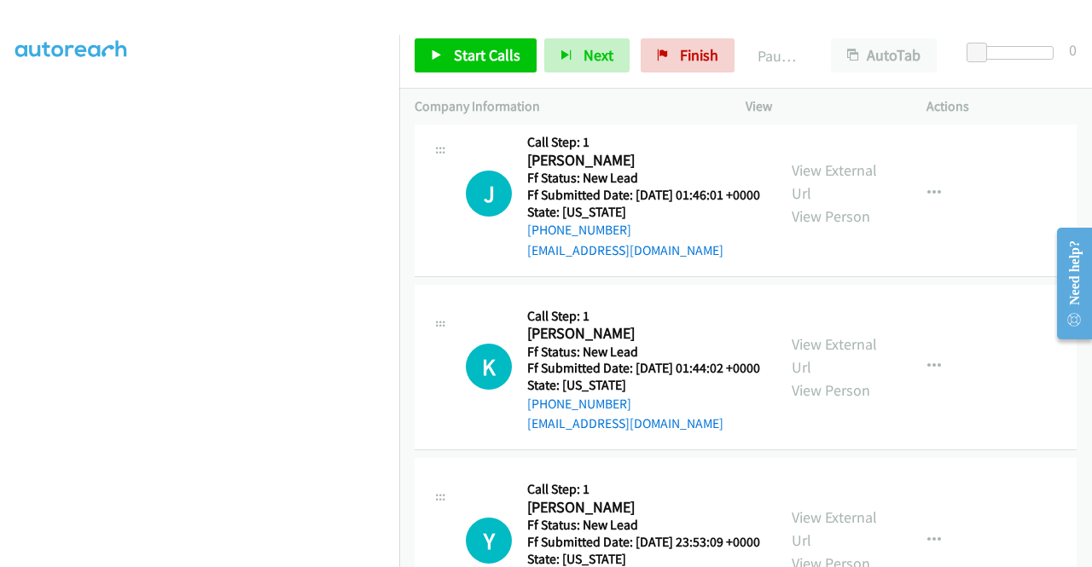
click at [814, 30] on link "View External Url" at bounding box center [834, 8] width 85 height 43
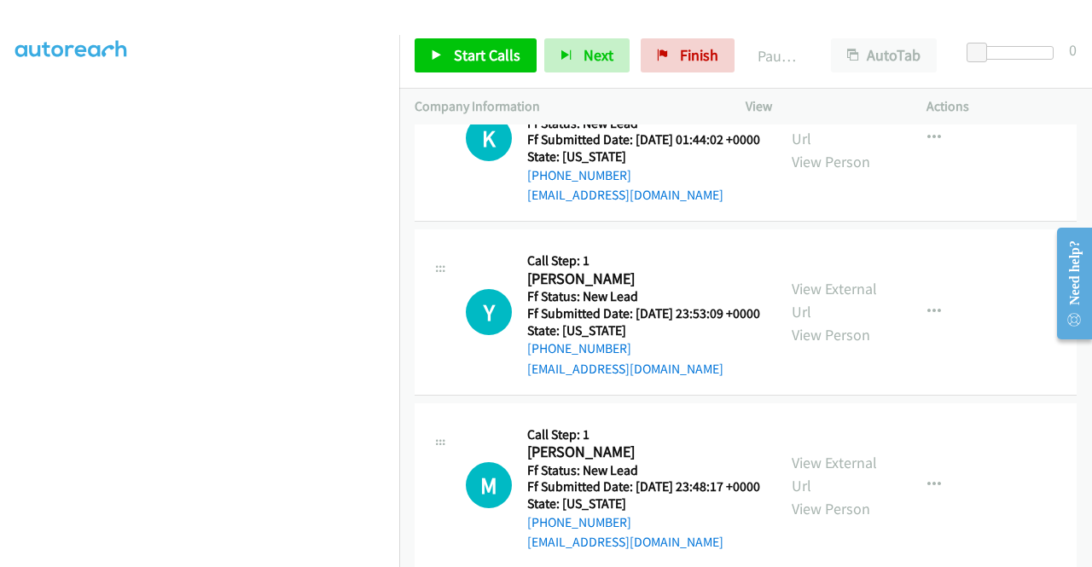
scroll to position [4901, 0]
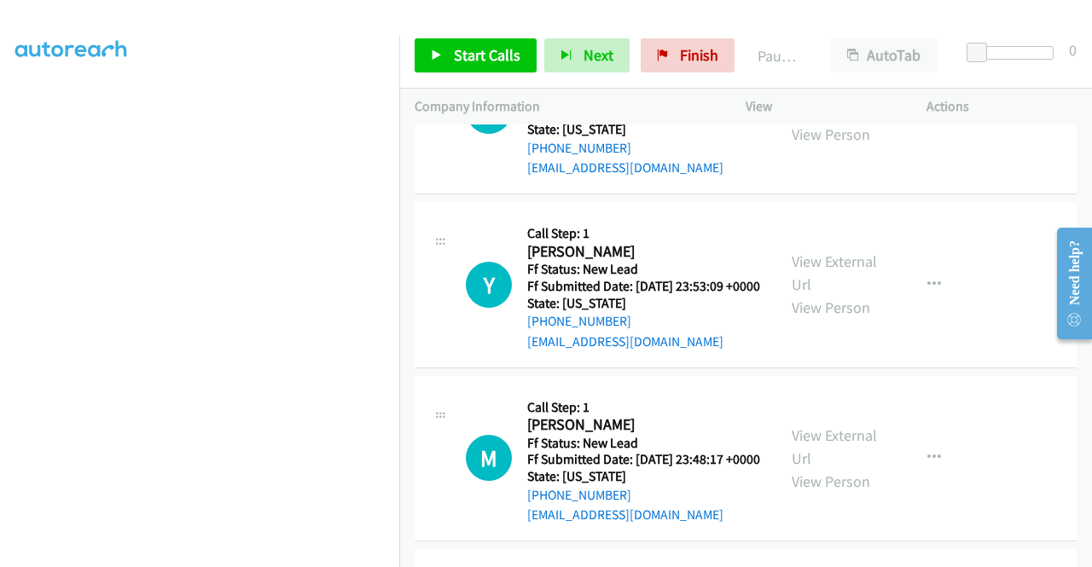
click at [824, 121] on link "View External Url" at bounding box center [834, 100] width 85 height 43
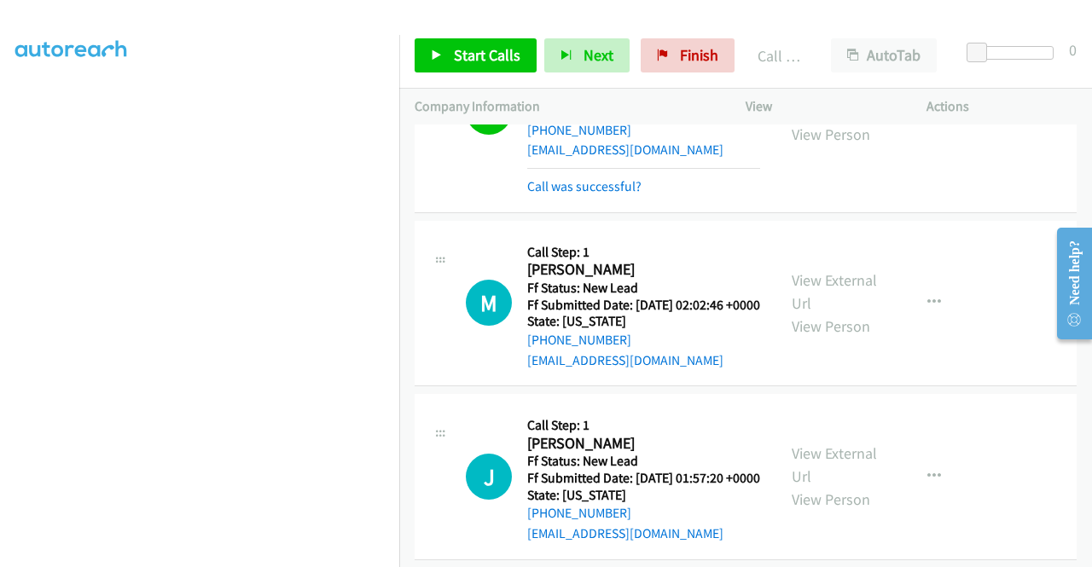
scroll to position [389, 0]
click at [628, 195] on link "Call was successful?" at bounding box center [584, 186] width 114 height 16
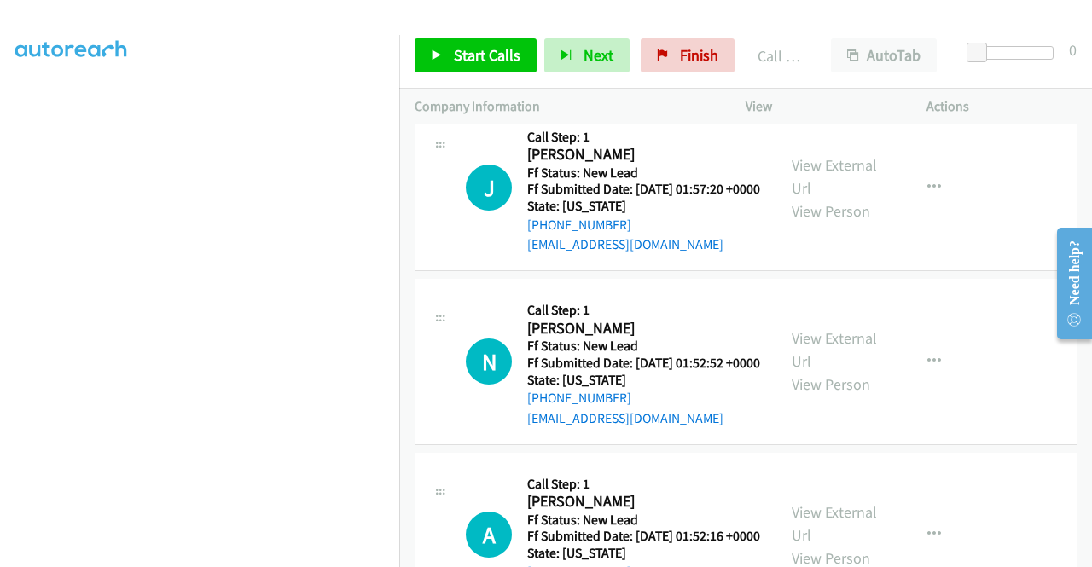
scroll to position [4133, 0]
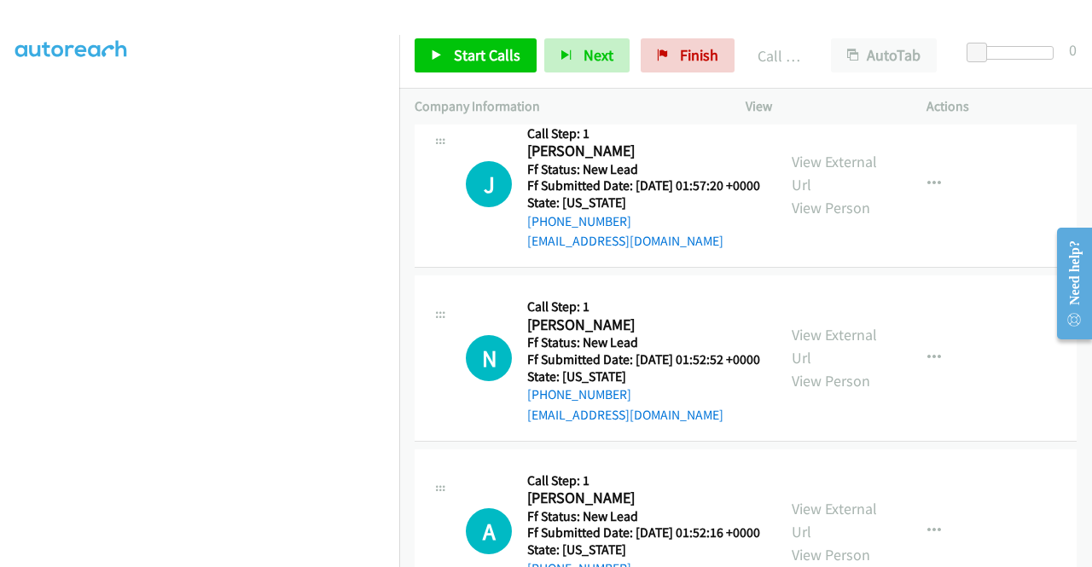
click at [471, 59] on span "Start Calls" at bounding box center [487, 55] width 67 height 20
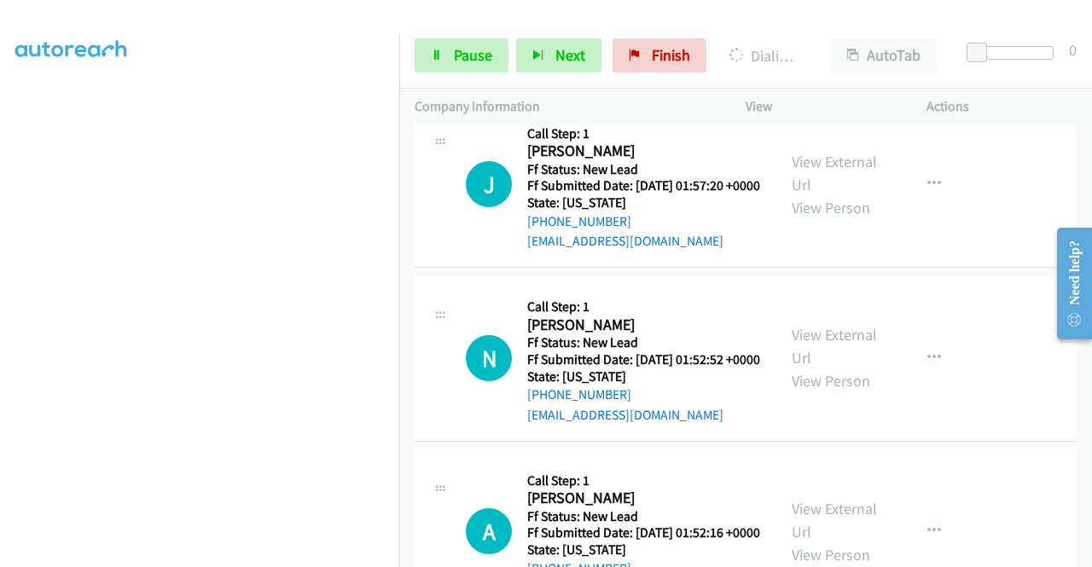
scroll to position [389, 0]
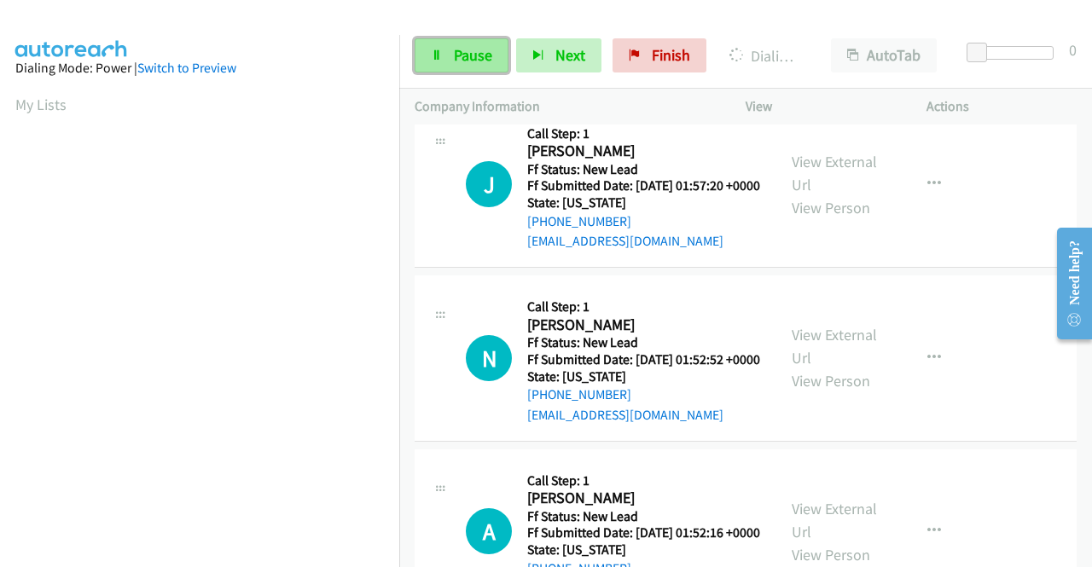
click at [433, 43] on link "Pause" at bounding box center [462, 55] width 94 height 34
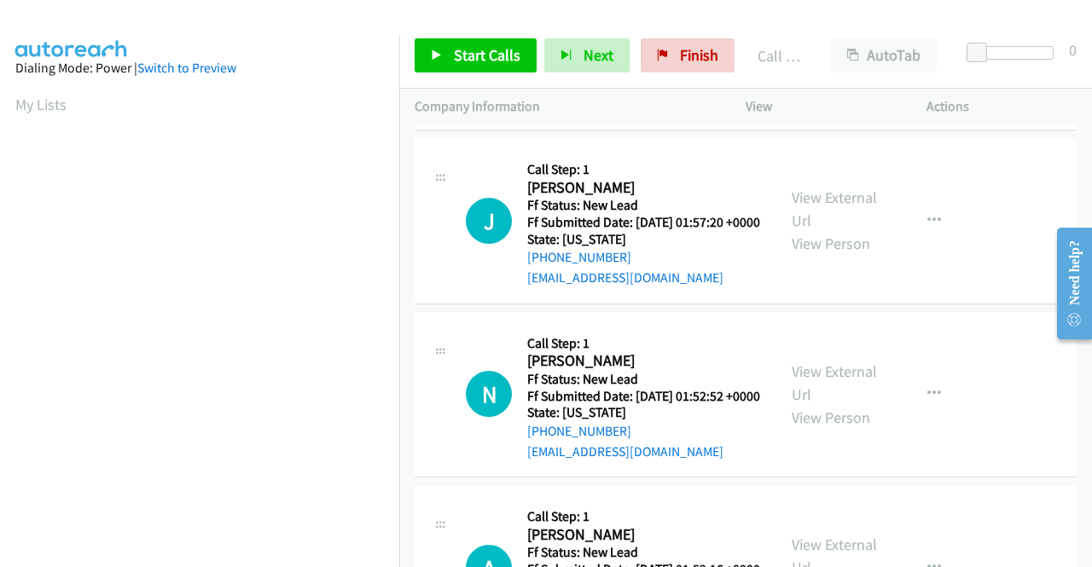
scroll to position [389, 0]
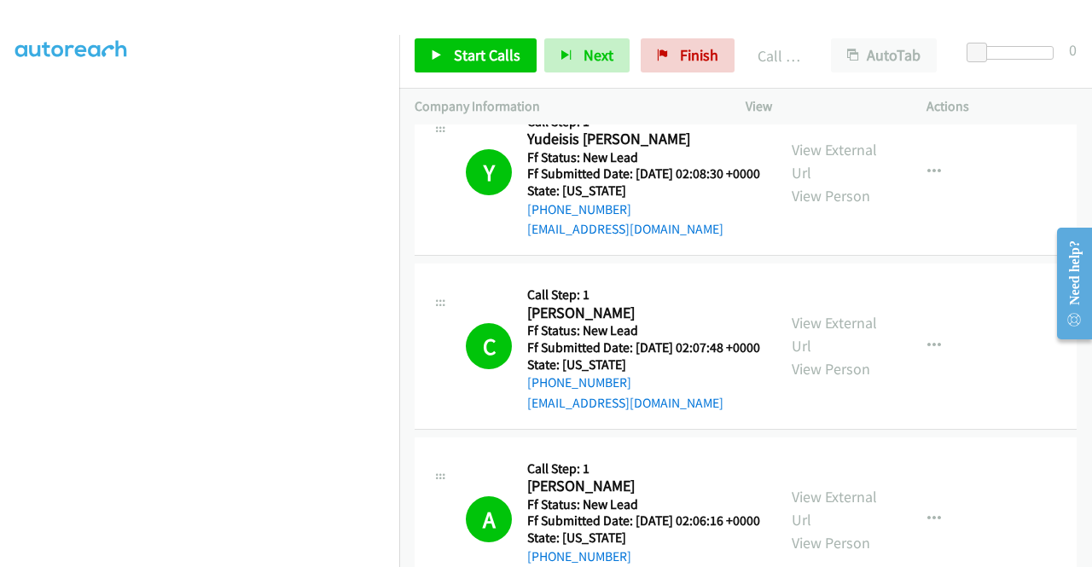
click at [1067, 260] on td "Y Callback Scheduled Call Step: 1 Yudeisis [PERSON_NAME] America/New_York Ff St…" at bounding box center [745, 173] width 693 height 174
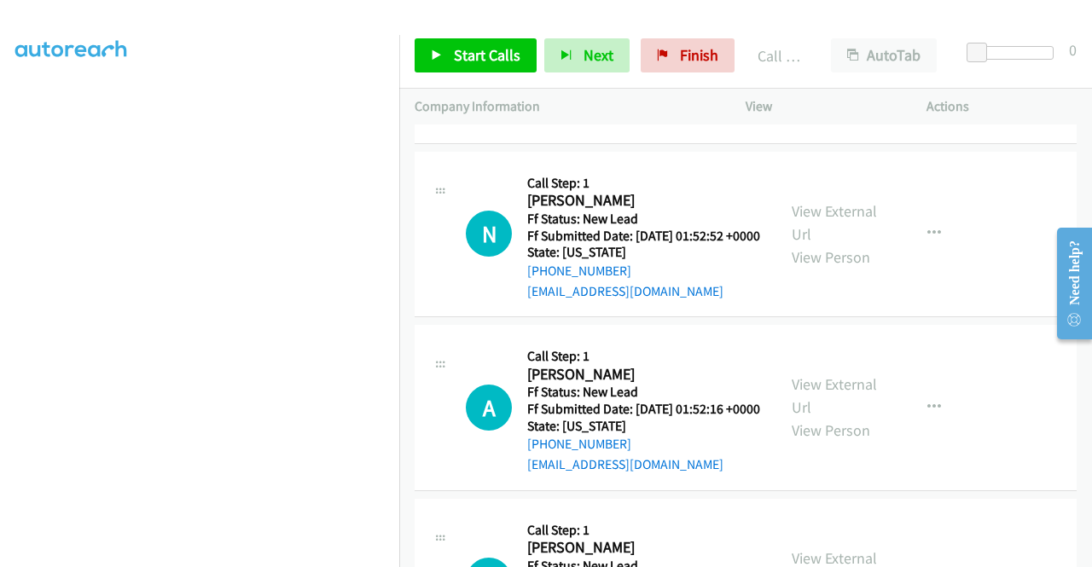
scroll to position [4304, 0]
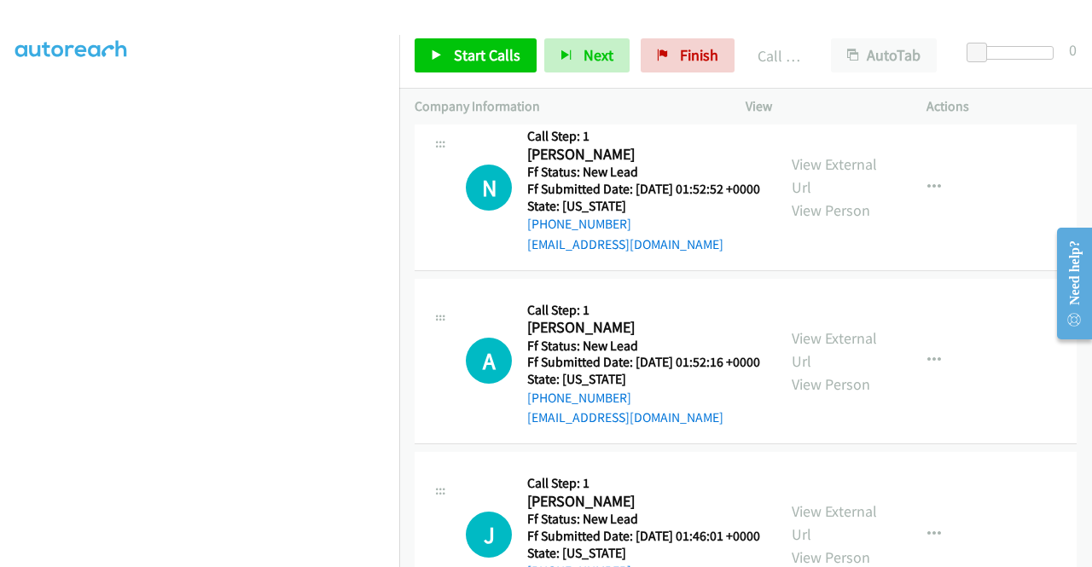
click at [821, 24] on link "View External Url" at bounding box center [834, 2] width 85 height 43
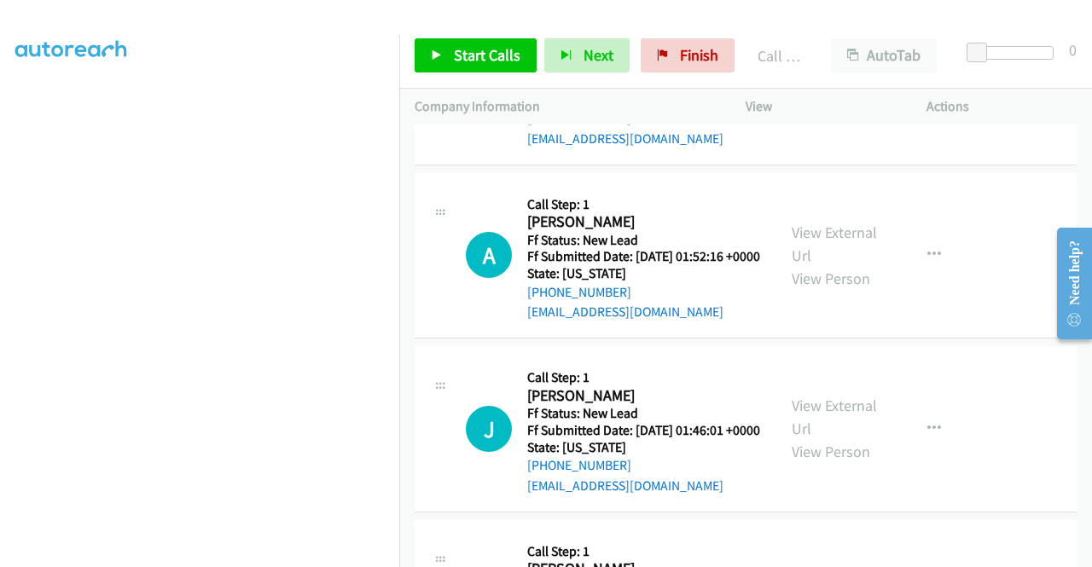
scroll to position [4475, 0]
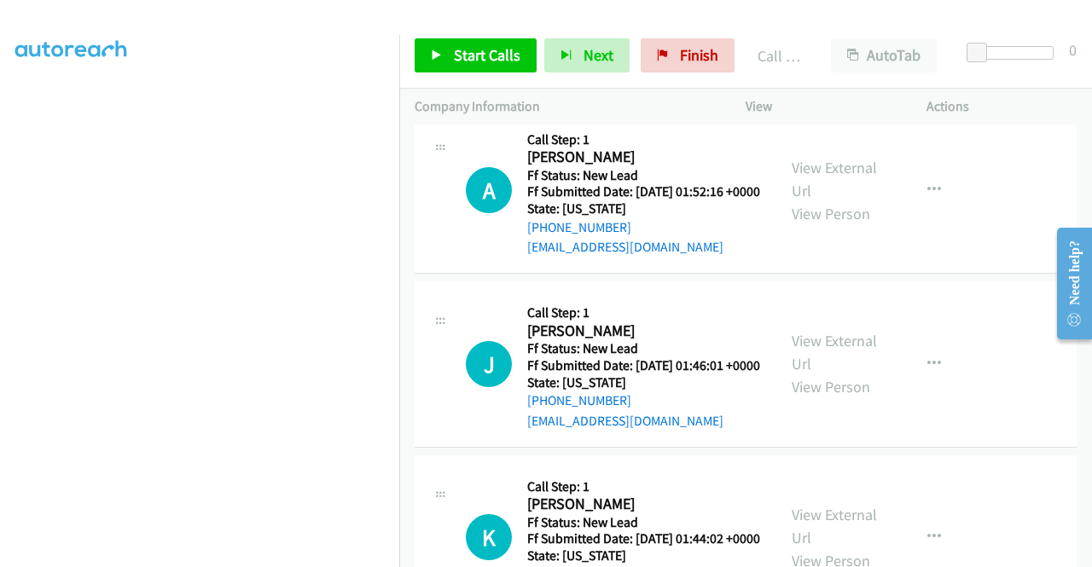
click at [859, 26] on link "View External Url" at bounding box center [834, 5] width 85 height 43
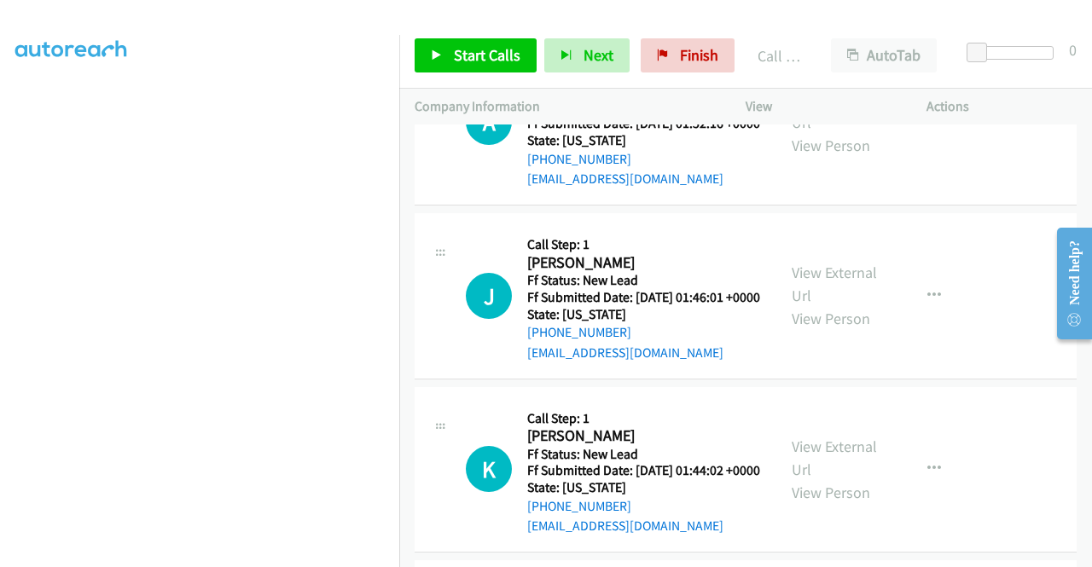
scroll to position [4645, 0]
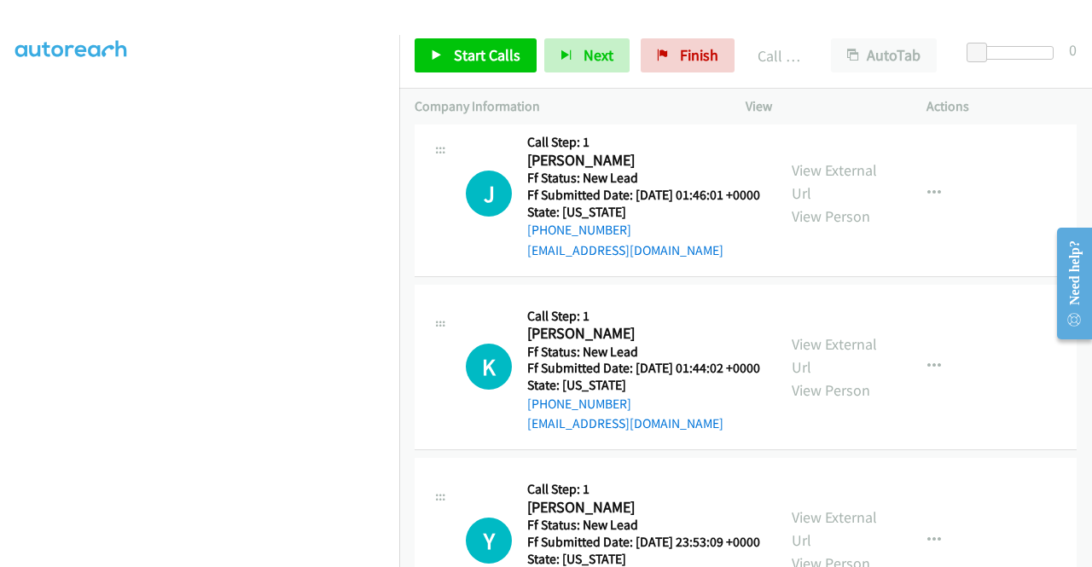
click at [848, 30] on link "View External Url" at bounding box center [834, 8] width 85 height 43
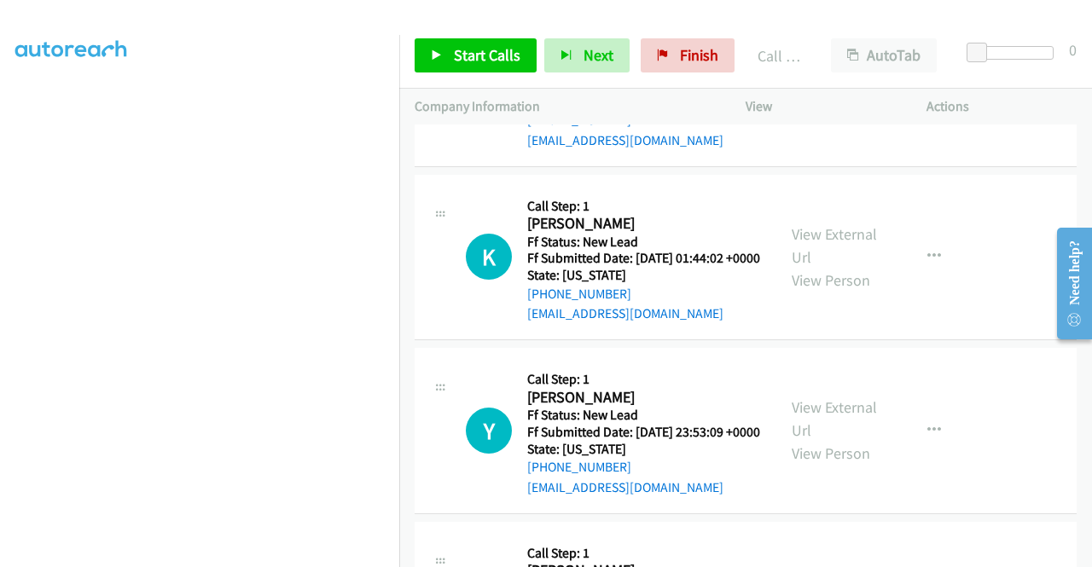
scroll to position [4816, 0]
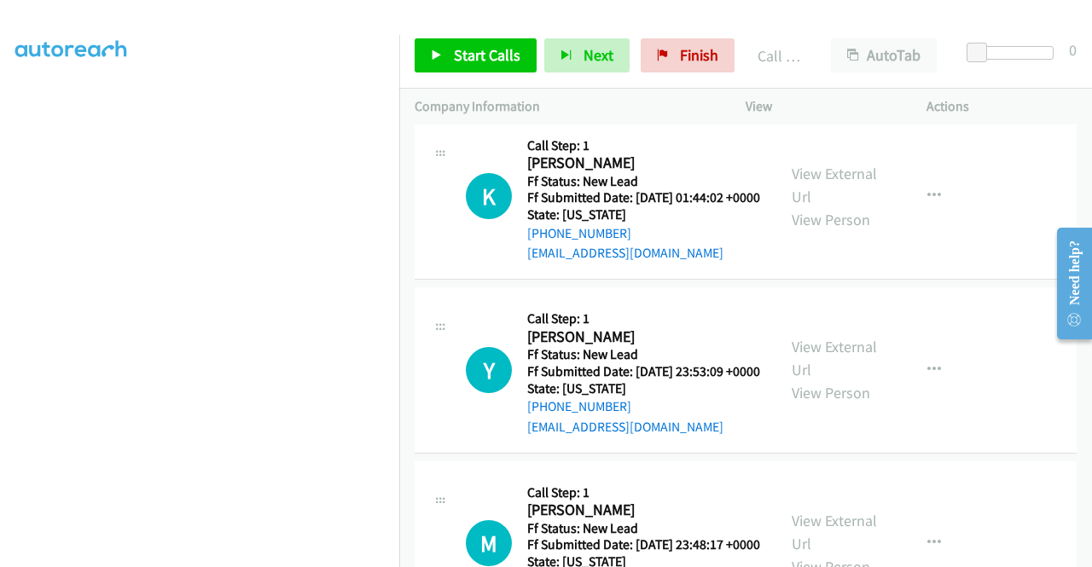
click at [848, 32] on link "View External Url" at bounding box center [834, 11] width 85 height 43
drag, startPoint x: 479, startPoint y: 50, endPoint x: 503, endPoint y: 113, distance: 67.8
click at [479, 50] on span "Start Calls" at bounding box center [487, 55] width 67 height 20
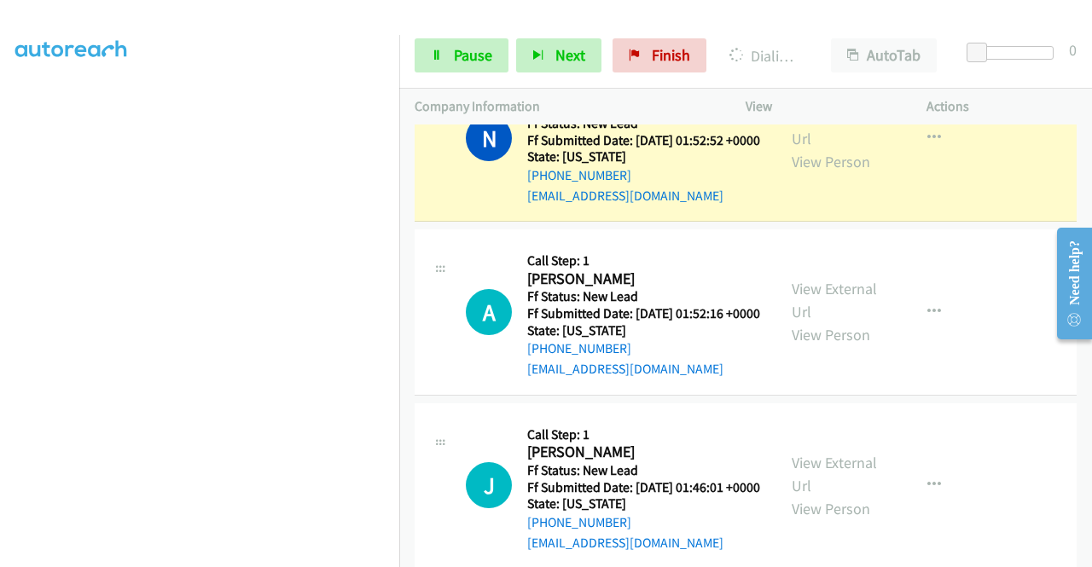
scroll to position [0, 0]
click at [625, 30] on link "Call was successful?" at bounding box center [584, 22] width 114 height 16
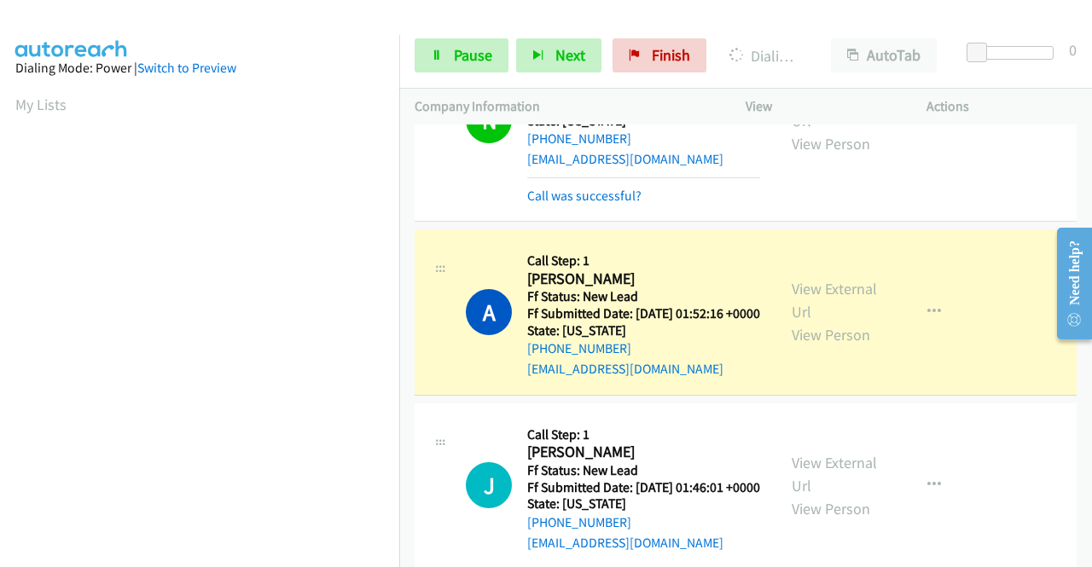
scroll to position [389, 0]
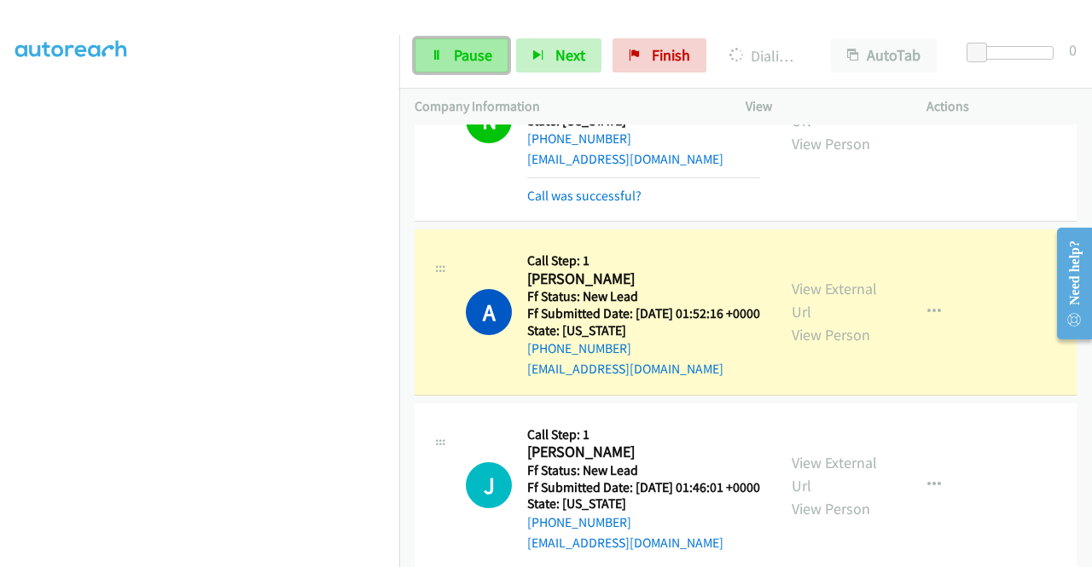
click at [437, 54] on icon at bounding box center [437, 56] width 12 height 12
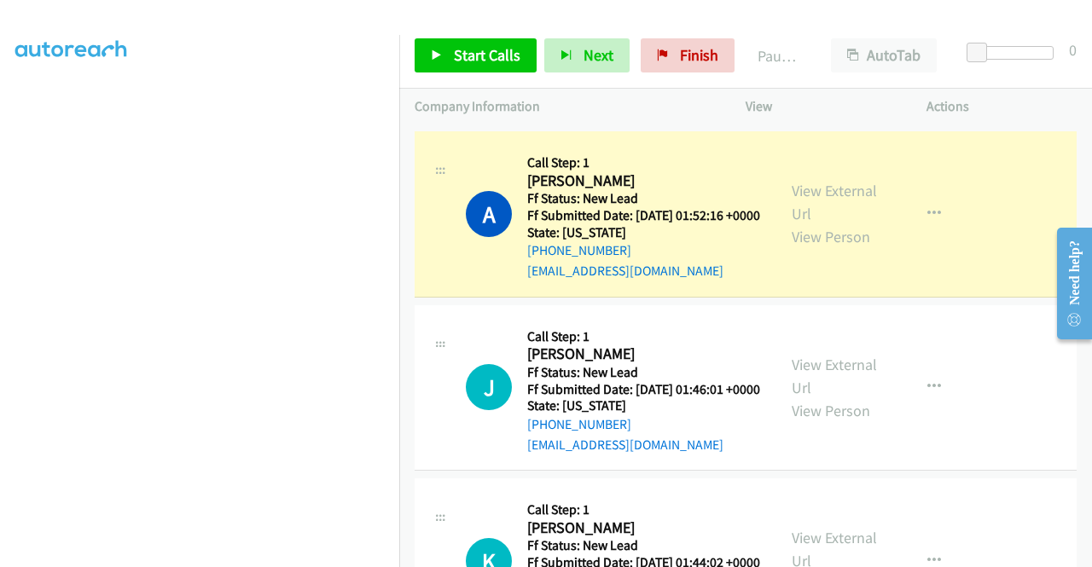
scroll to position [4560, 0]
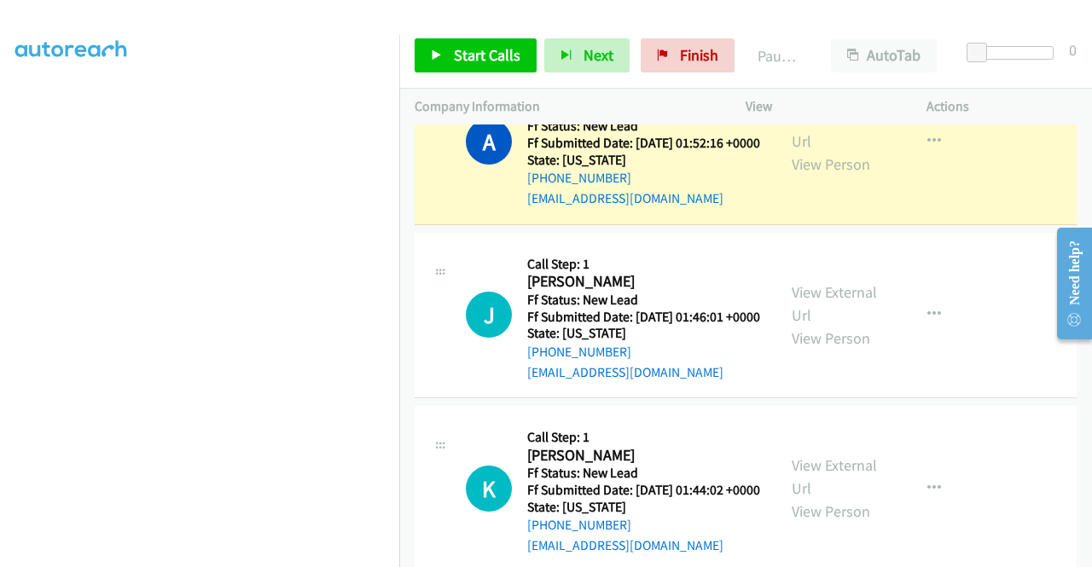
click at [627, 33] on link "Call was successful?" at bounding box center [584, 25] width 114 height 16
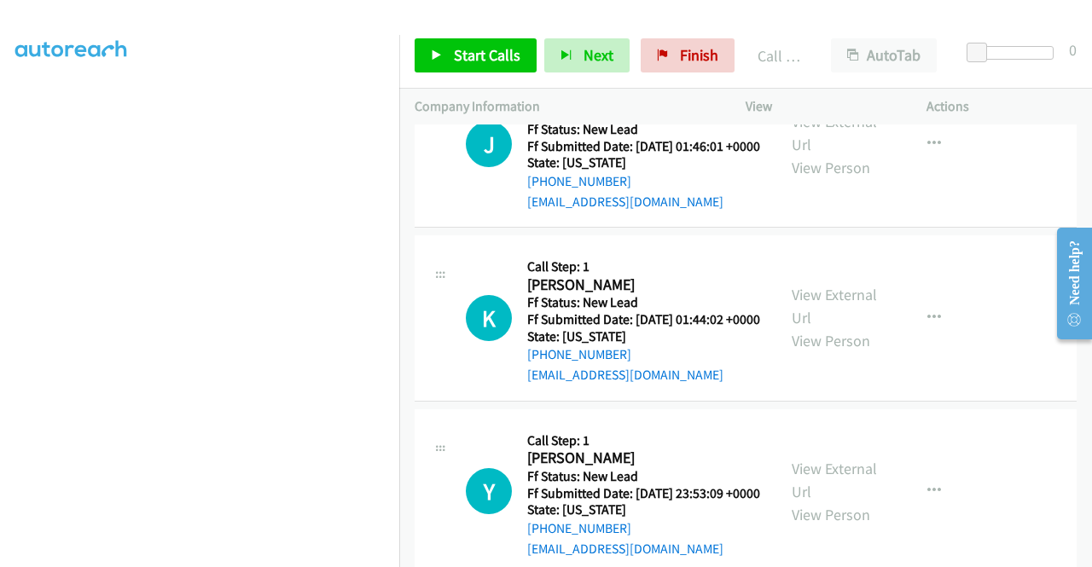
scroll to position [267, 0]
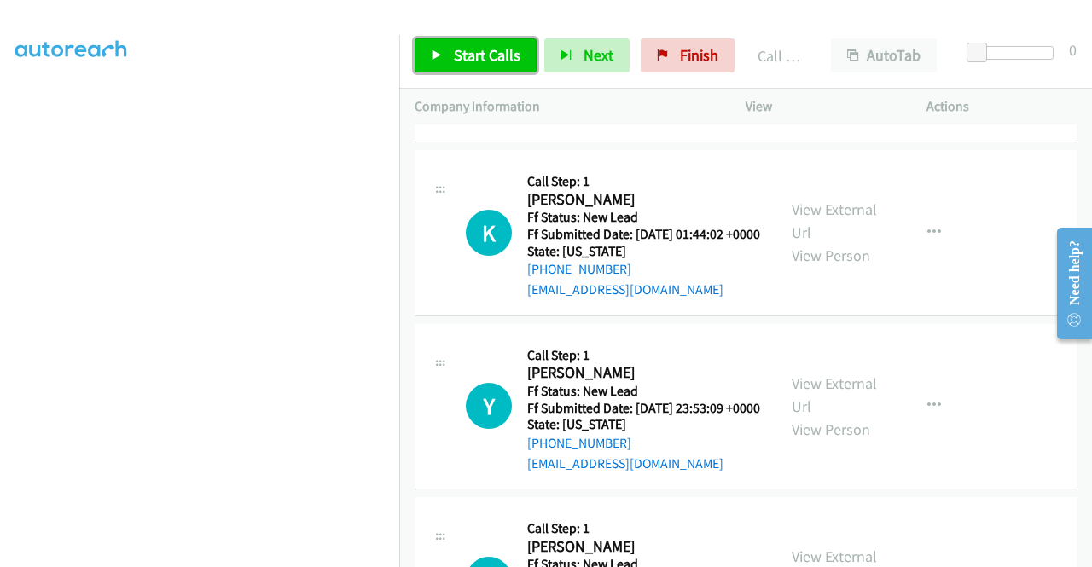
click at [470, 44] on link "Start Calls" at bounding box center [476, 55] width 122 height 34
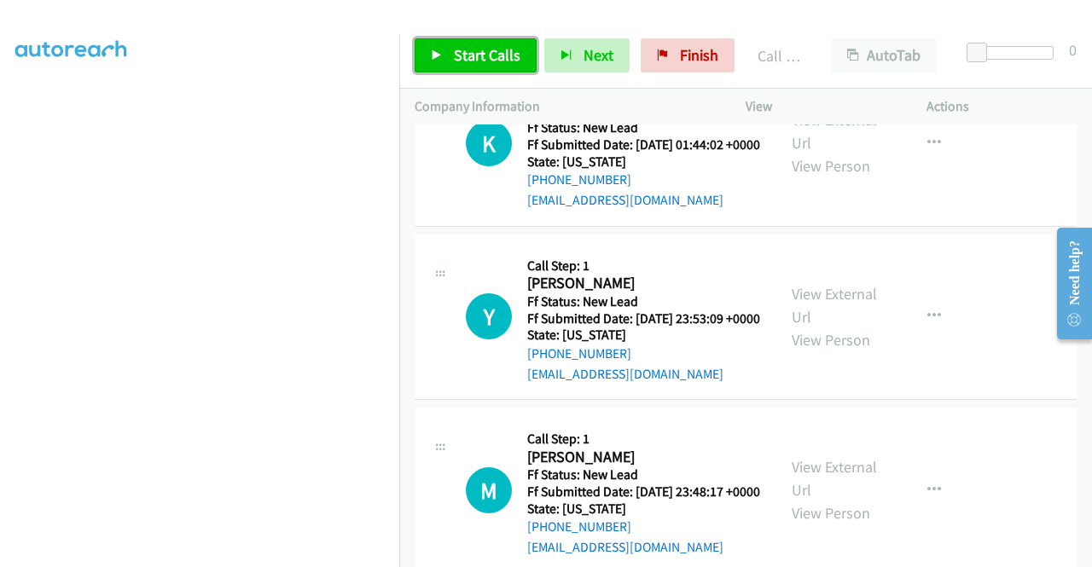
scroll to position [4987, 0]
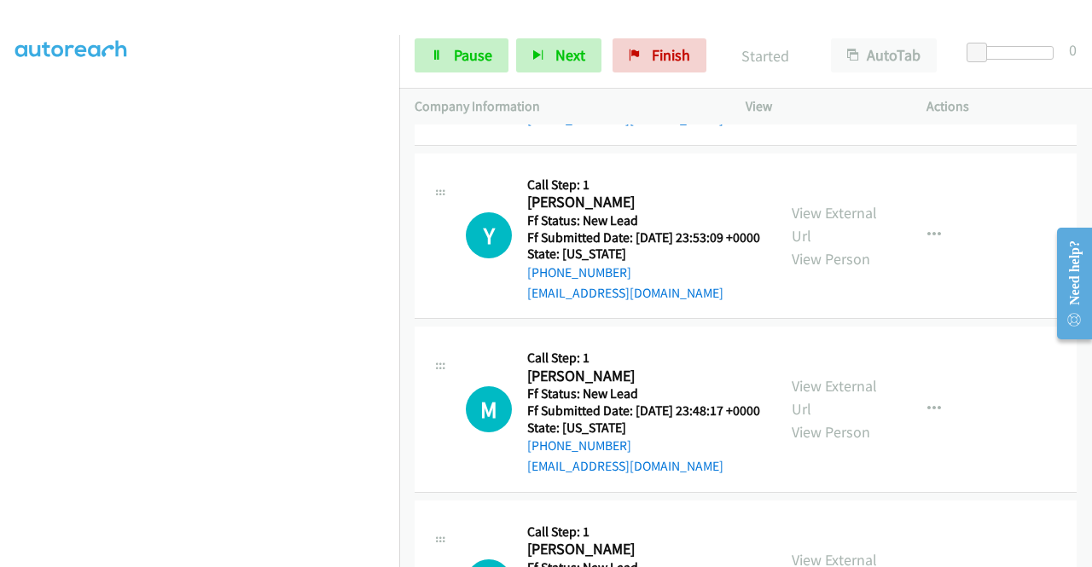
click at [841, 72] on link "View External Url" at bounding box center [834, 50] width 85 height 43
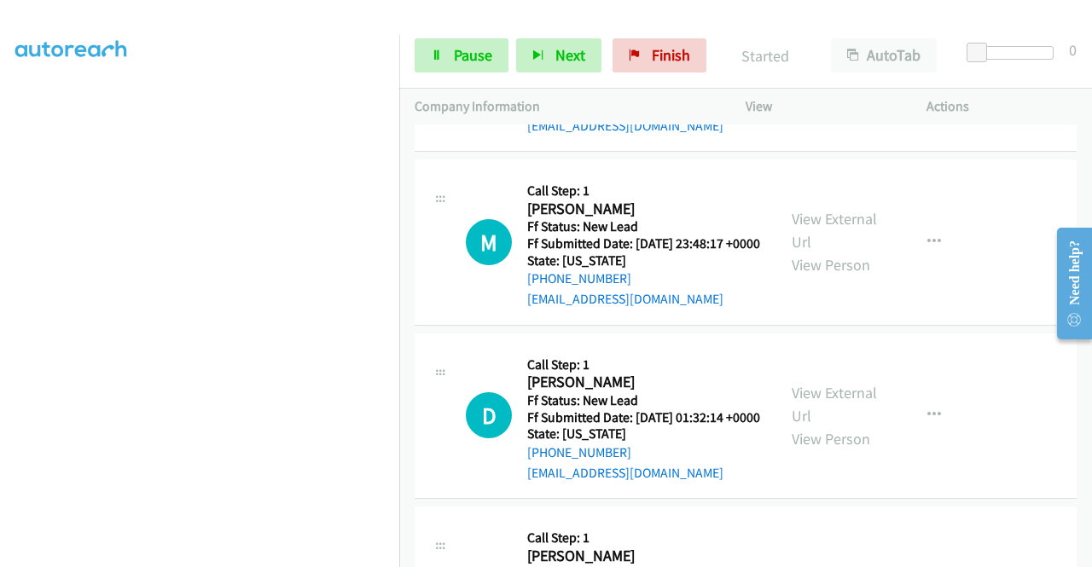
scroll to position [5157, 0]
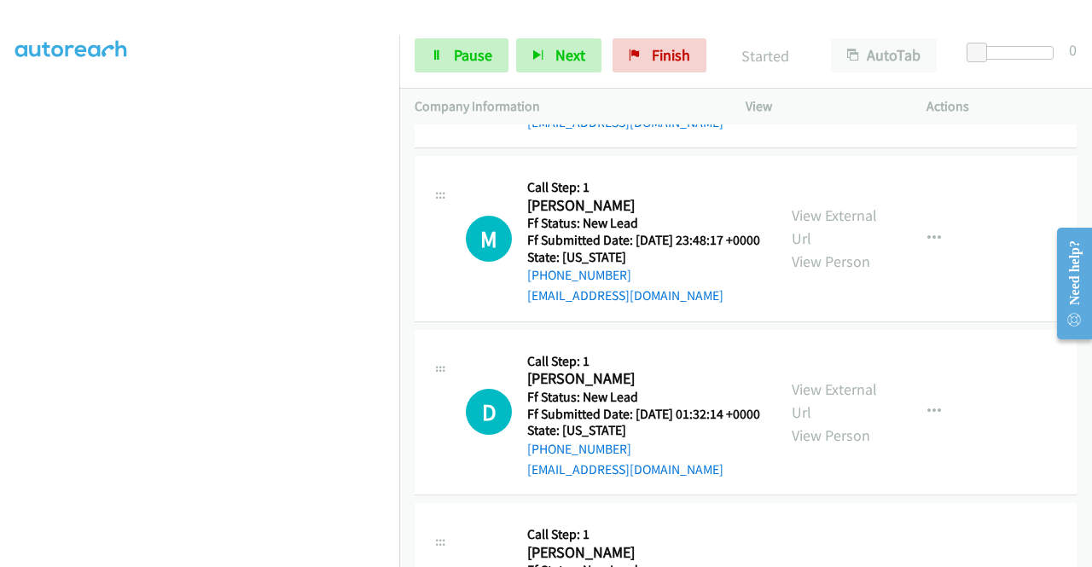
click at [829, 75] on link "View External Url" at bounding box center [834, 53] width 85 height 43
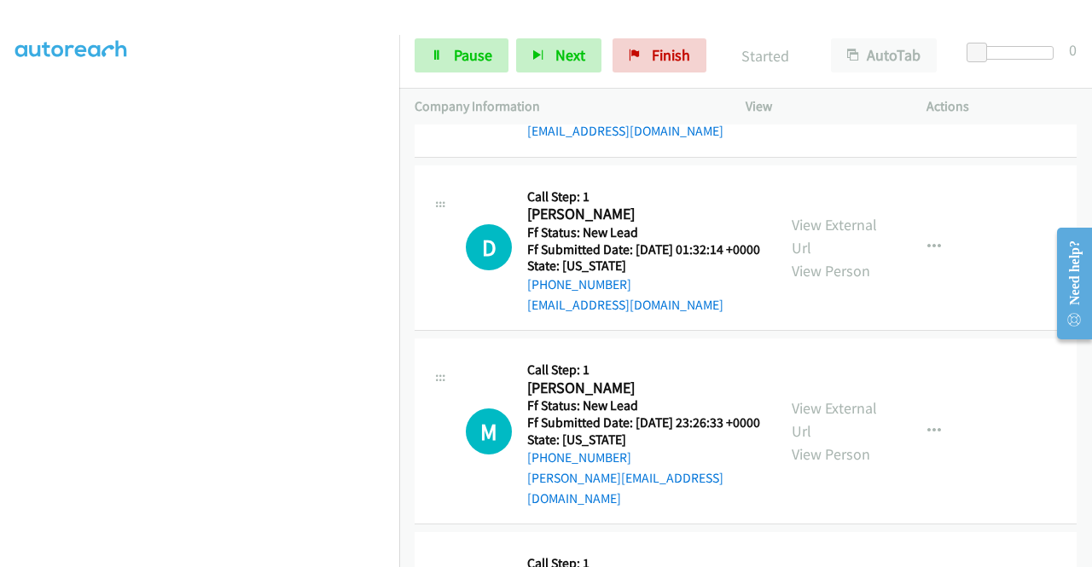
scroll to position [5328, 0]
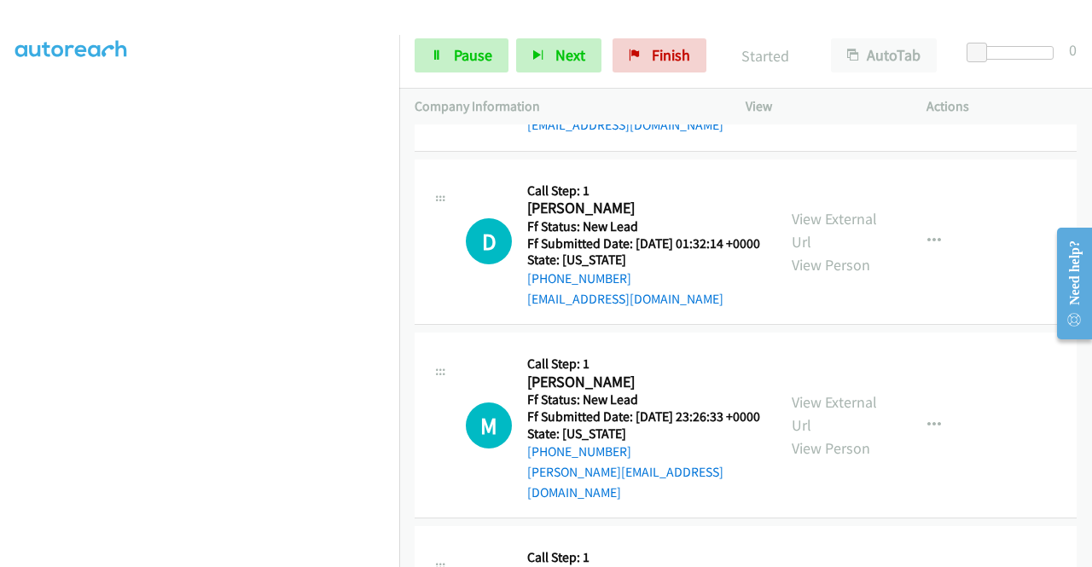
click at [846, 78] on link "View External Url" at bounding box center [834, 56] width 85 height 43
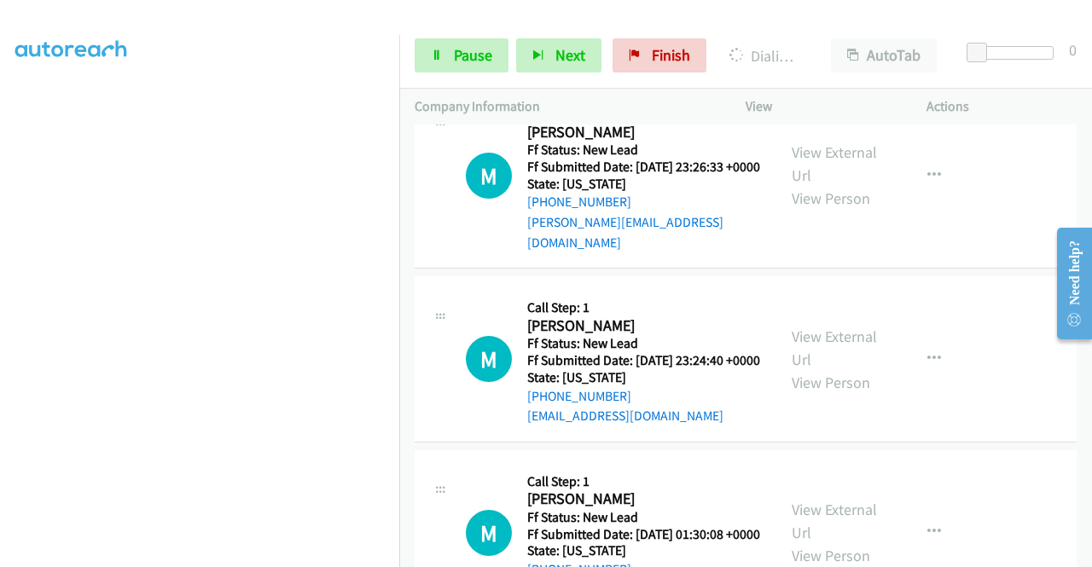
scroll to position [5584, 0]
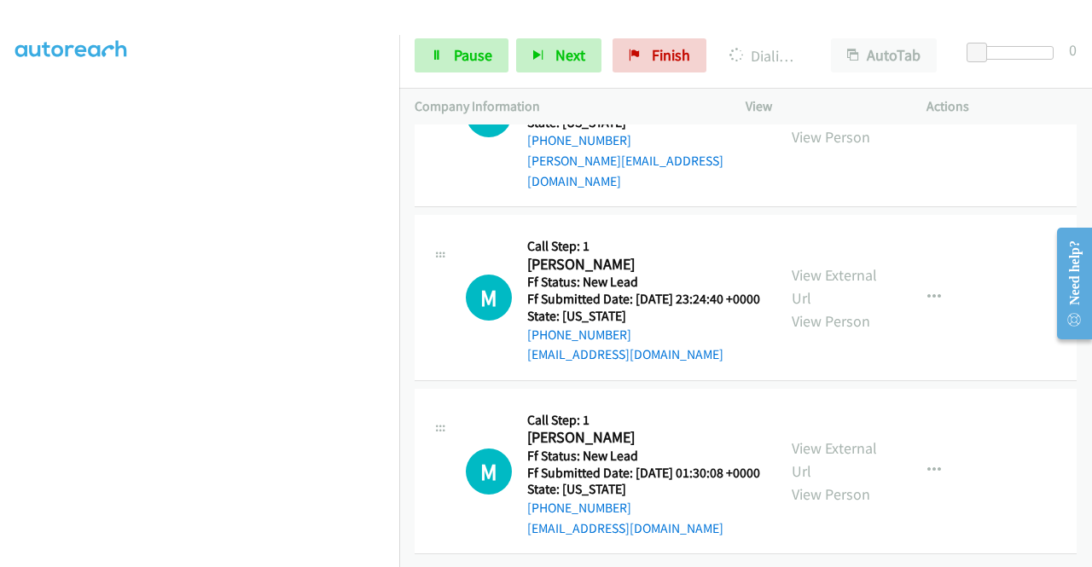
scroll to position [5755, 0]
click at [826, 124] on link "View External Url" at bounding box center [834, 102] width 85 height 43
click at [828, 308] on link "View External Url" at bounding box center [834, 286] width 85 height 43
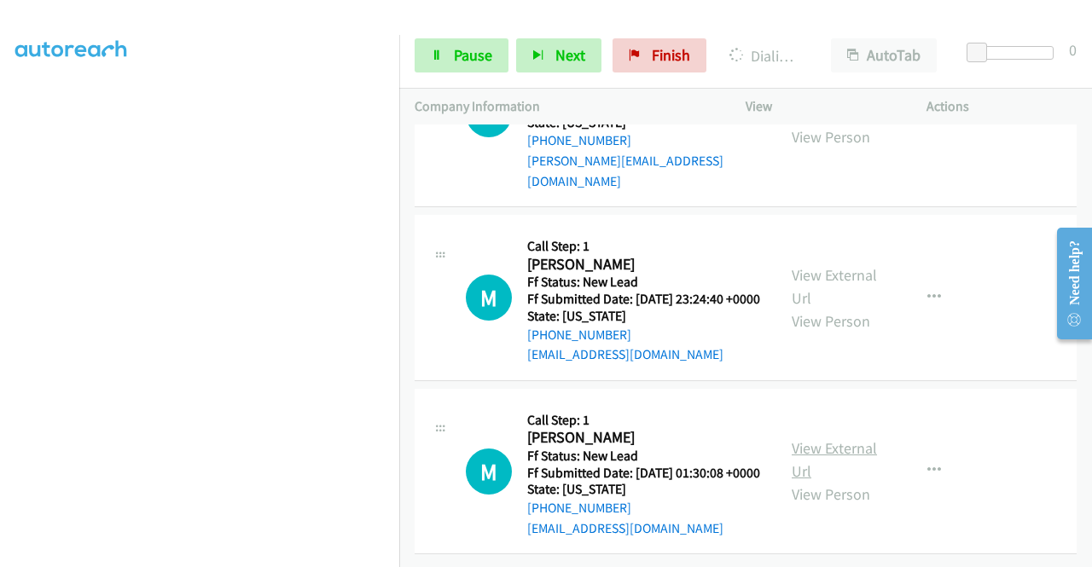
click at [808, 439] on link "View External Url" at bounding box center [834, 460] width 85 height 43
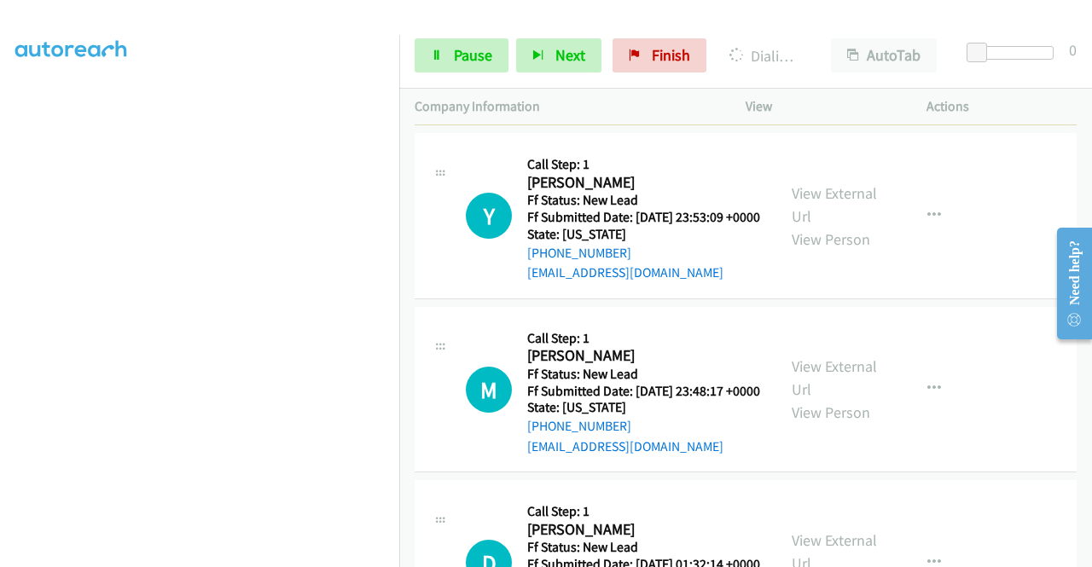
scroll to position [389, 0]
click at [455, 61] on span "Pause" at bounding box center [473, 55] width 38 height 20
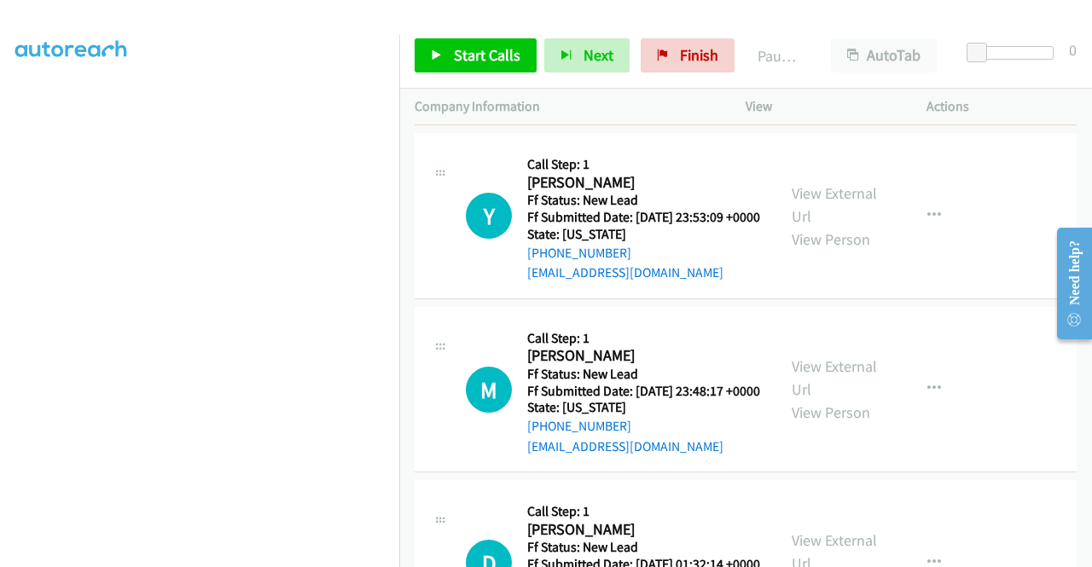
scroll to position [0, 0]
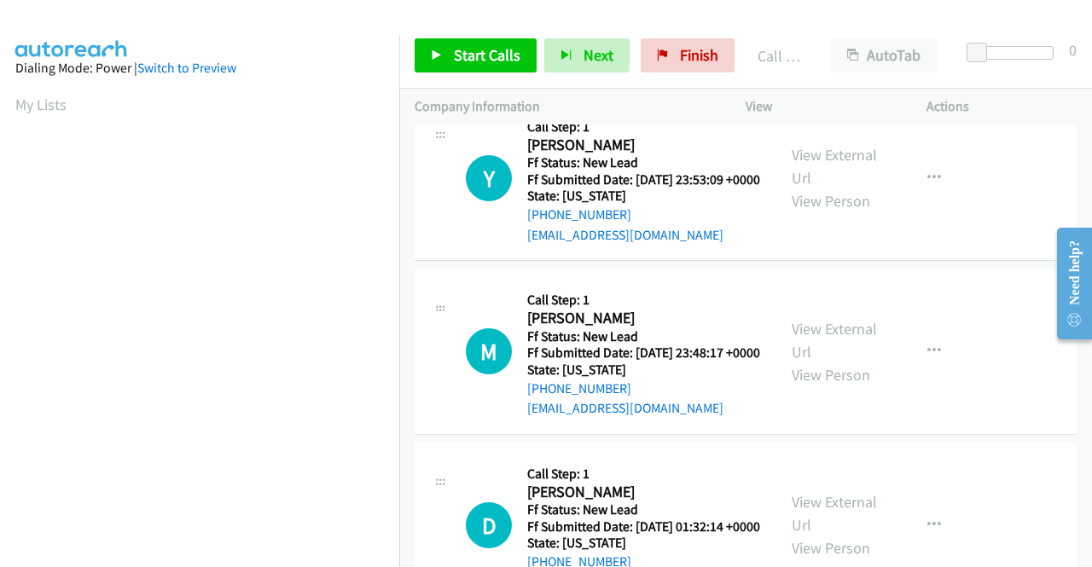
scroll to position [5214, 0]
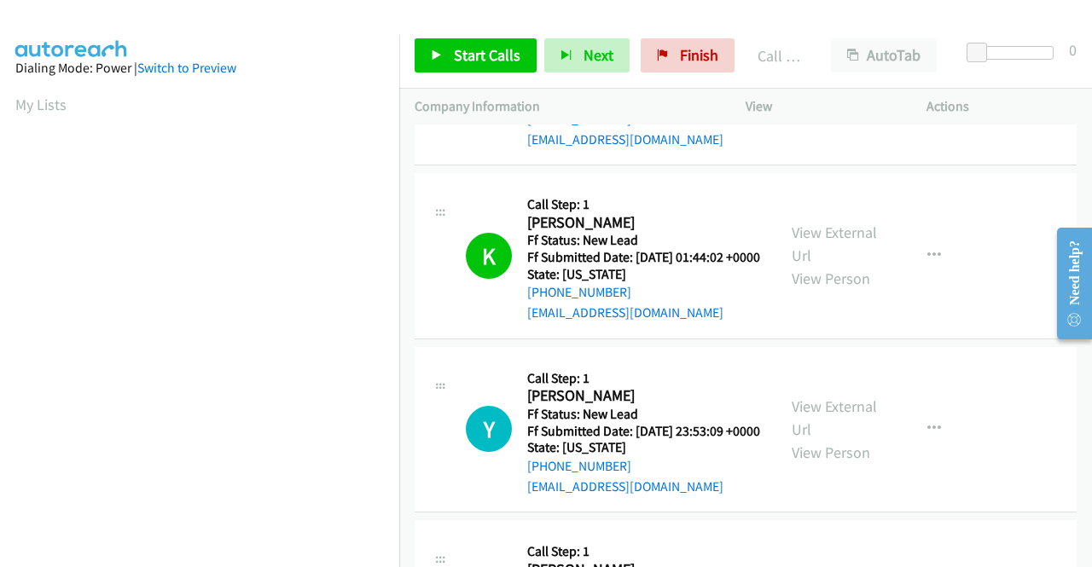
scroll to position [4787, 0]
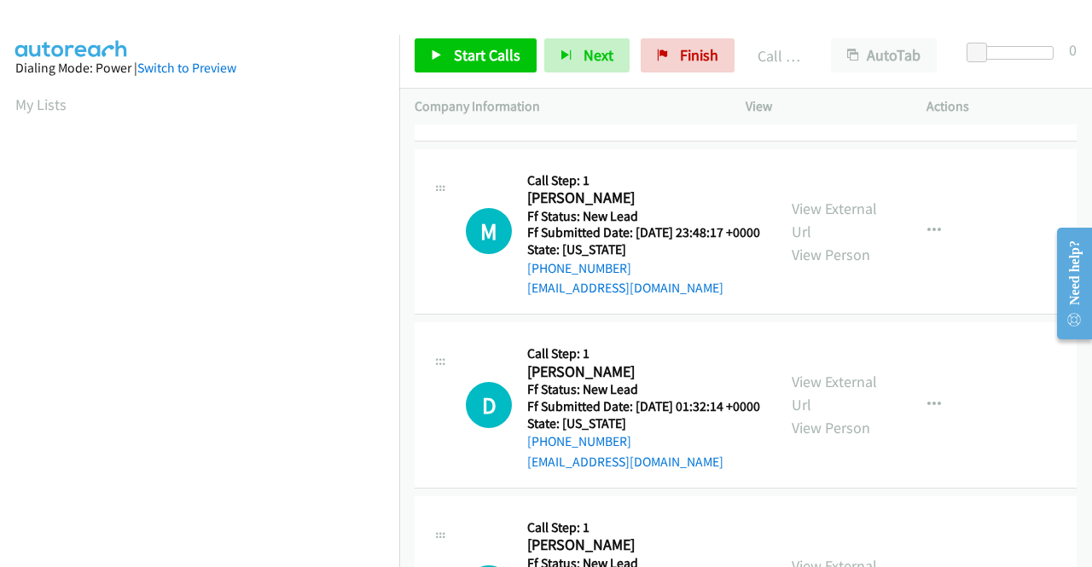
scroll to position [5299, 0]
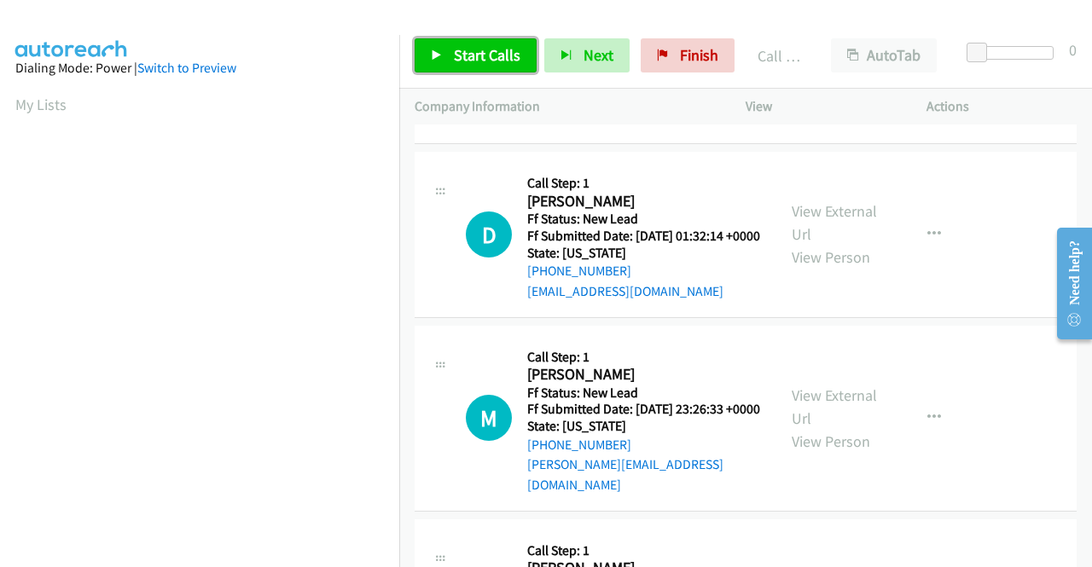
click at [453, 45] on link "Start Calls" at bounding box center [476, 55] width 122 height 34
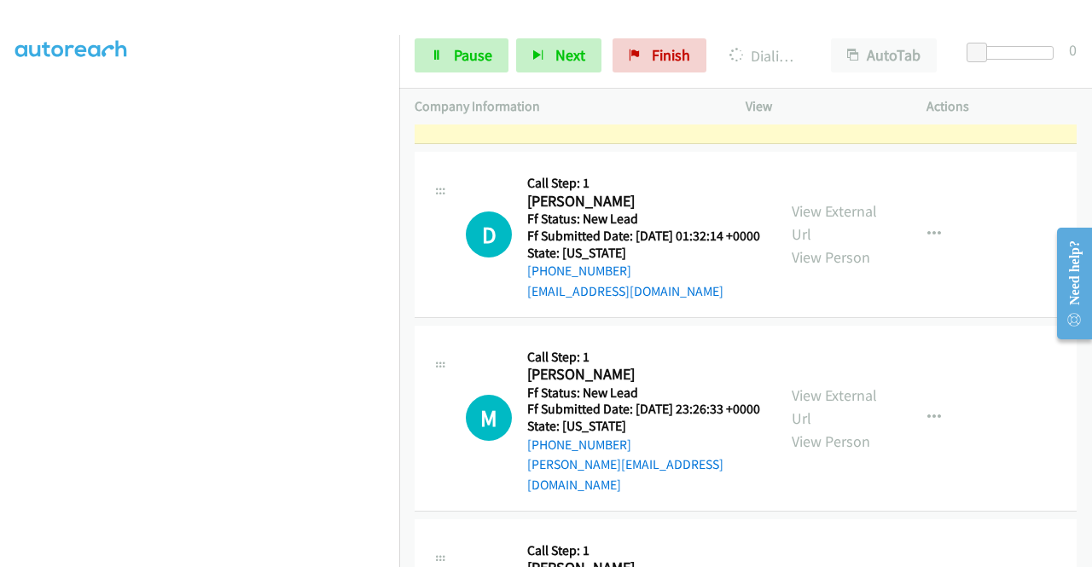
scroll to position [389, 0]
click at [471, 55] on span "Pause" at bounding box center [473, 55] width 38 height 20
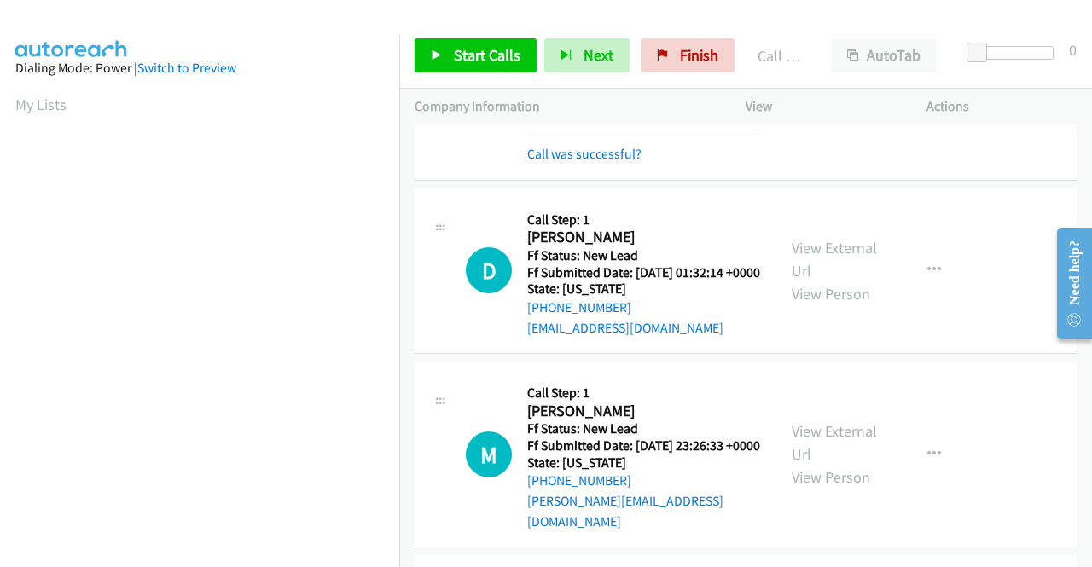
scroll to position [96, 0]
drag, startPoint x: 918, startPoint y: 412, endPoint x: 590, endPoint y: 450, distance: 330.7
click at [910, 184] on td "M Callback Scheduled Call Step: 1 [PERSON_NAME] America/New_York Ff Status: New…" at bounding box center [745, 79] width 693 height 210
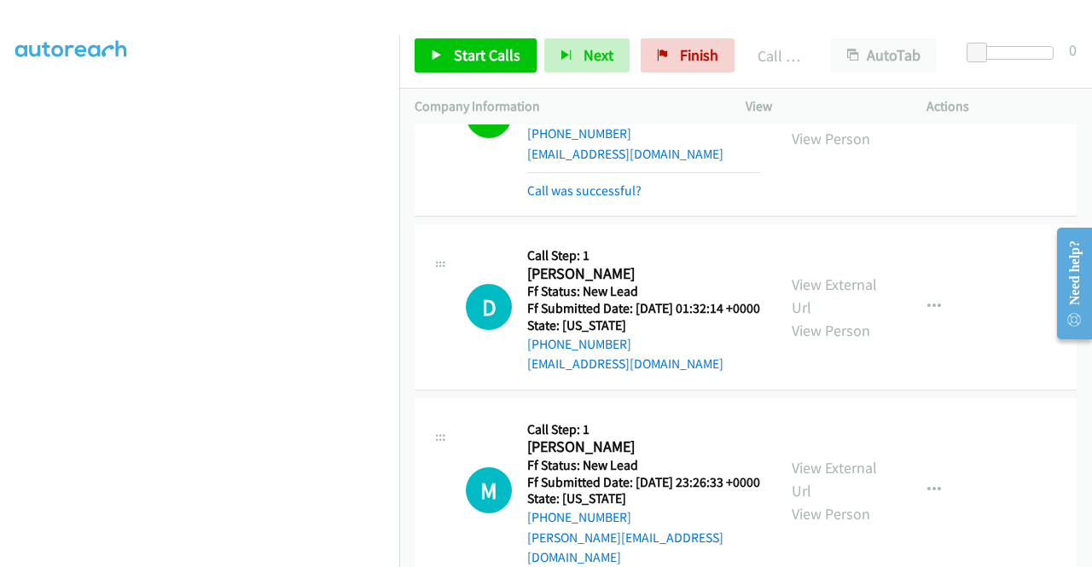
scroll to position [267, 0]
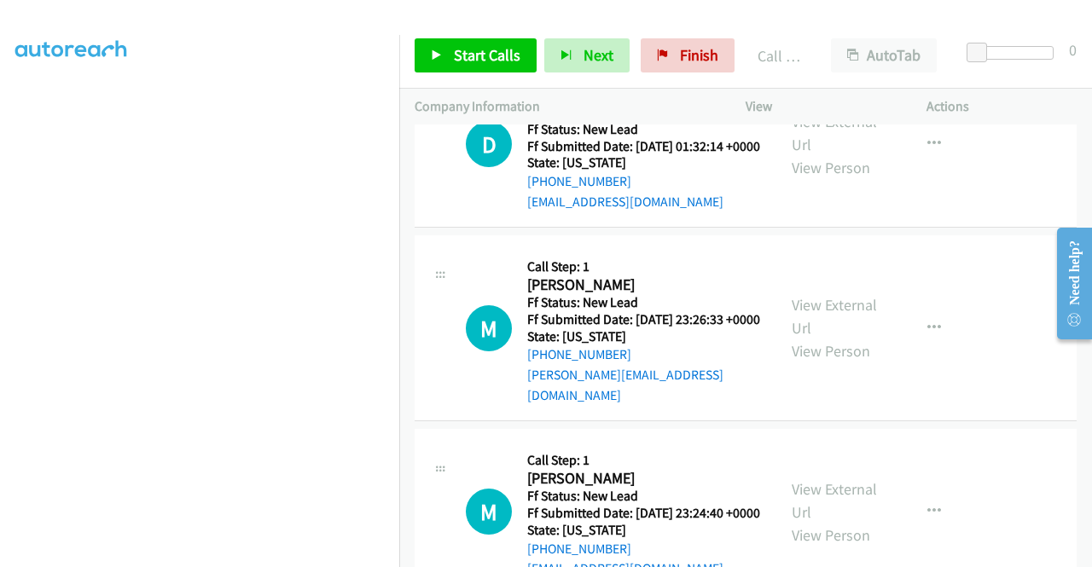
scroll to position [5640, 0]
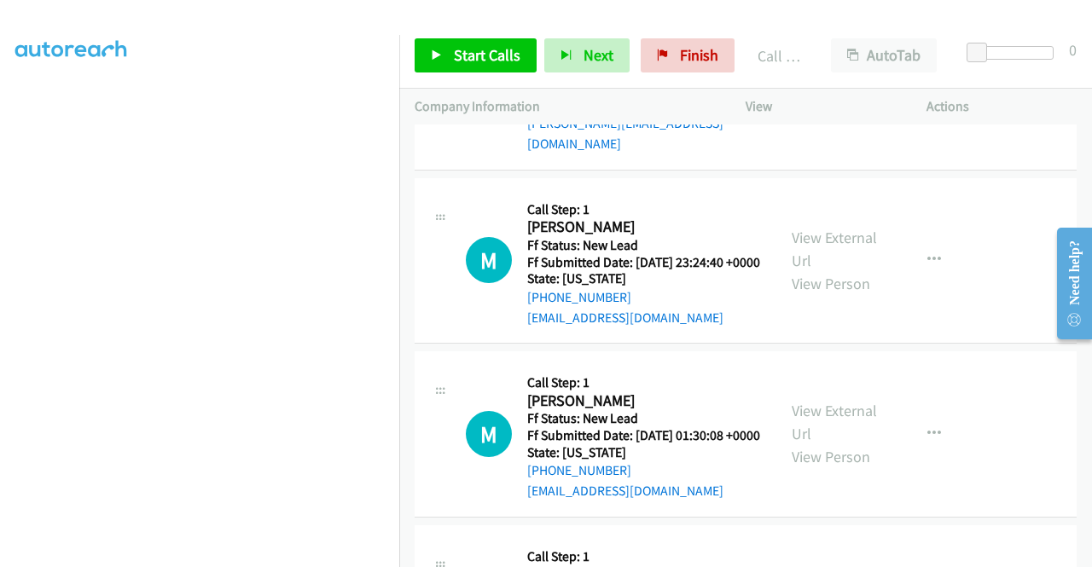
scroll to position [11, 0]
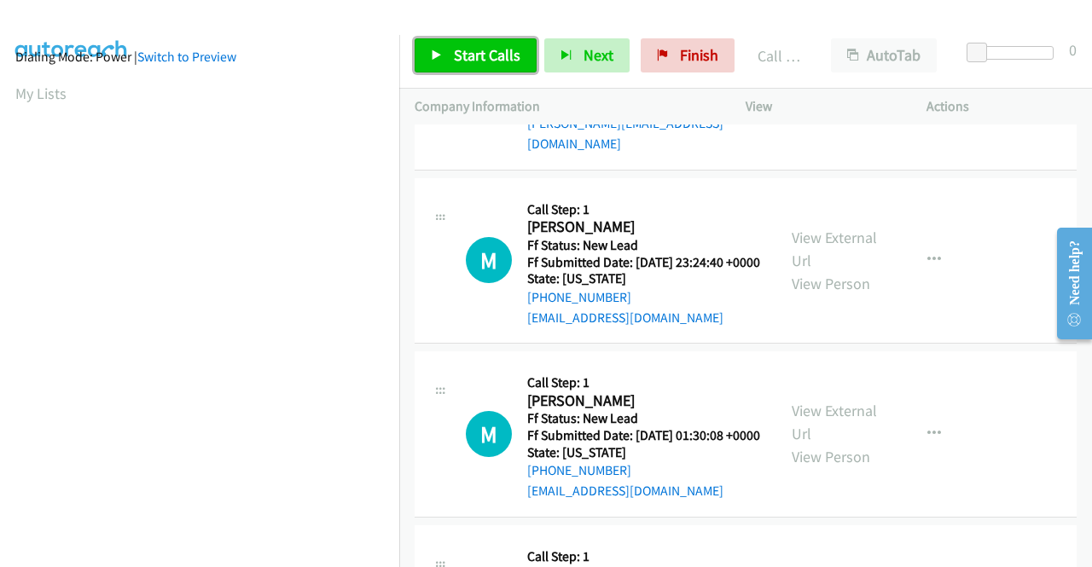
click at [480, 61] on span "Start Calls" at bounding box center [487, 55] width 67 height 20
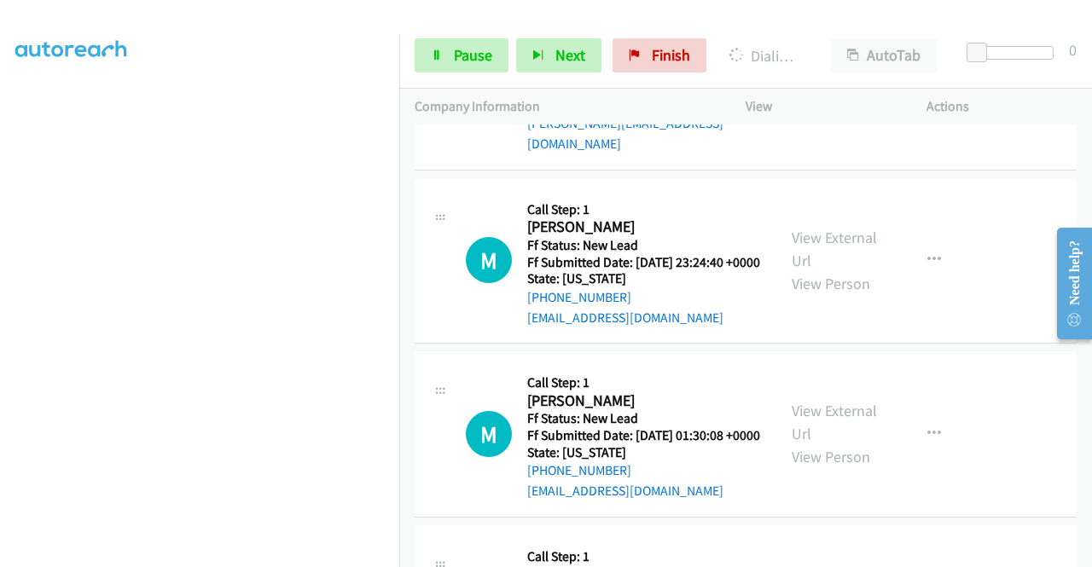
scroll to position [0, 0]
drag, startPoint x: 1003, startPoint y: 258, endPoint x: 816, endPoint y: 289, distance: 190.4
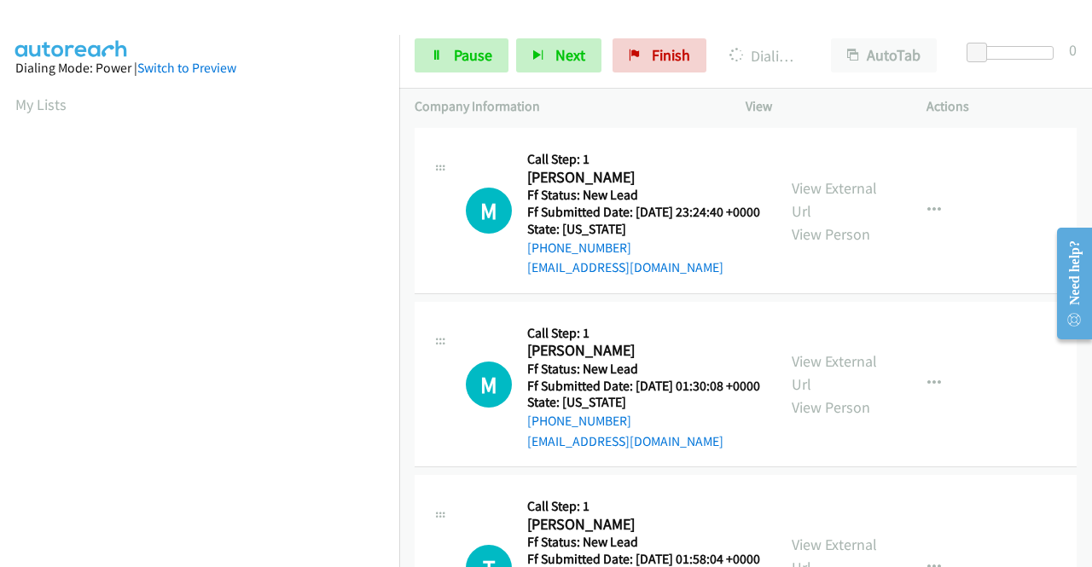
scroll to position [5811, 0]
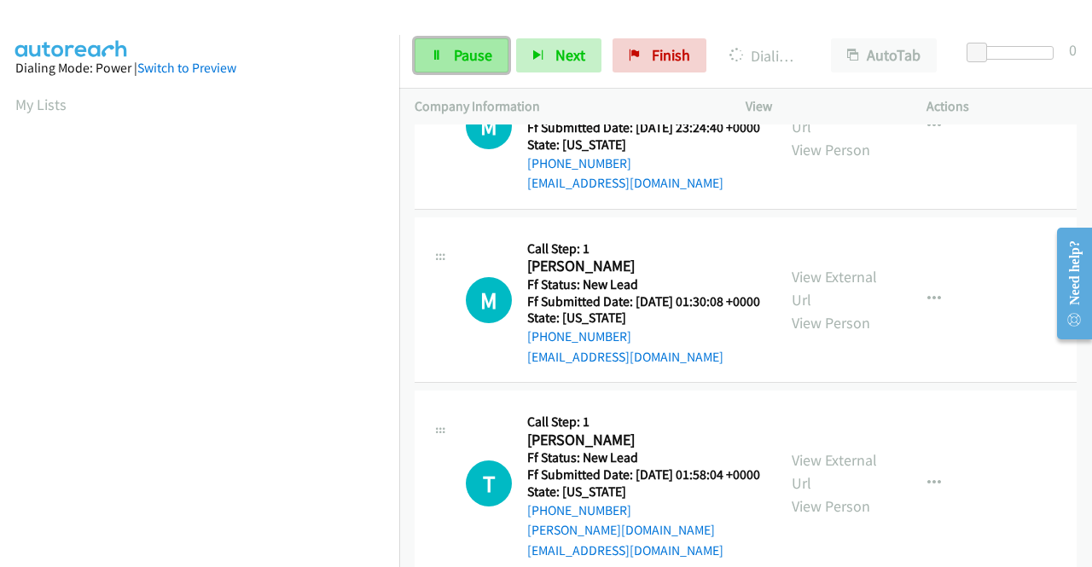
click at [457, 63] on span "Pause" at bounding box center [473, 55] width 38 height 20
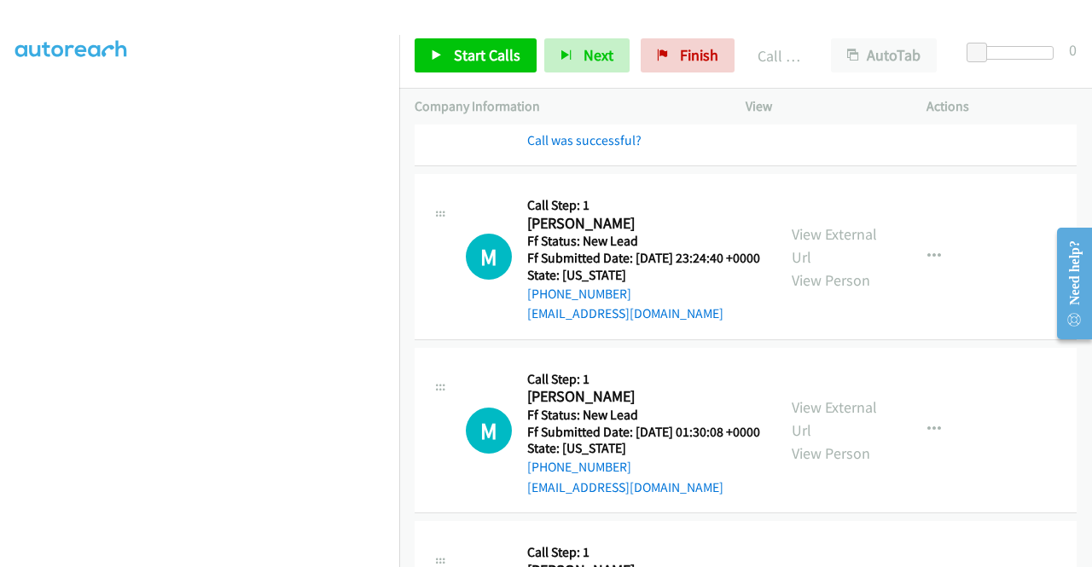
scroll to position [5640, 0]
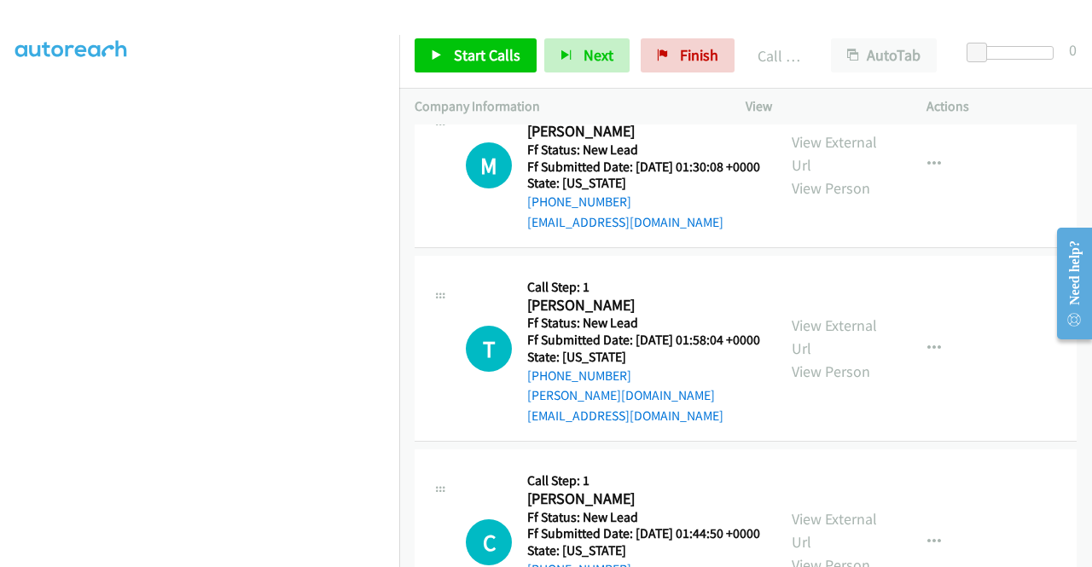
scroll to position [5982, 0]
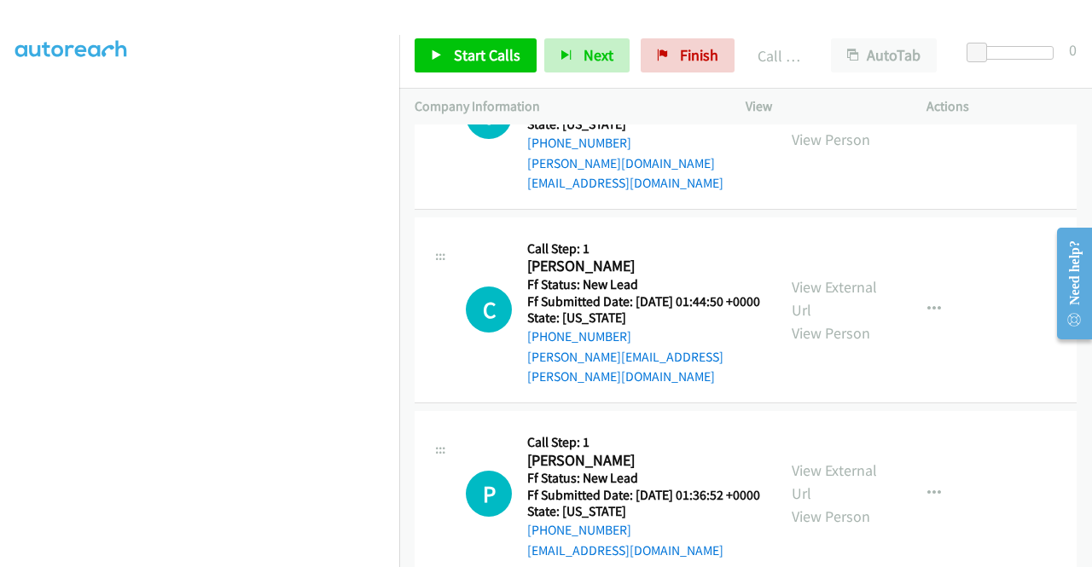
scroll to position [6152, 0]
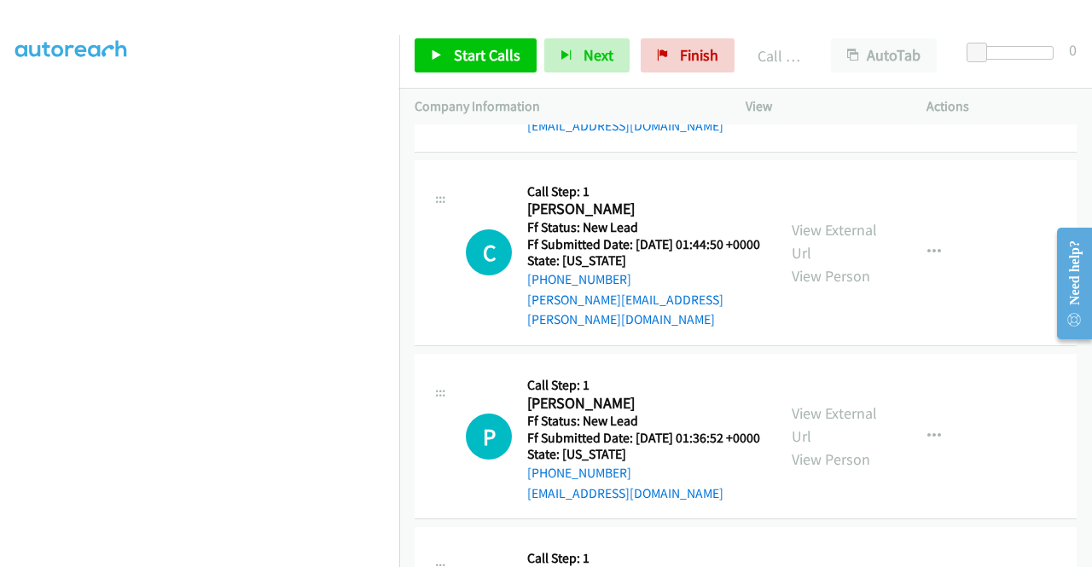
scroll to position [6238, 0]
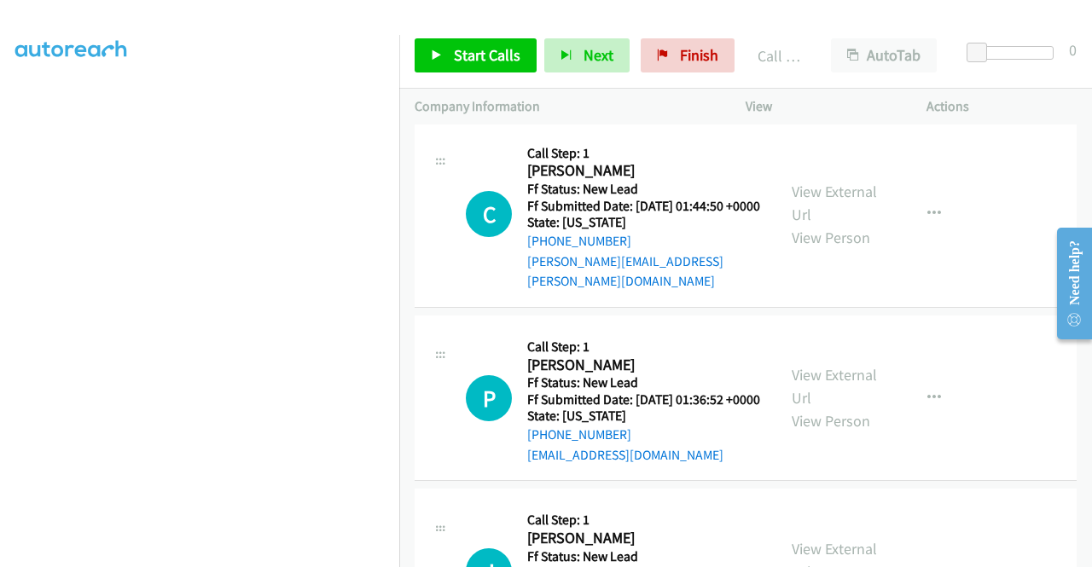
click at [858, 31] on link "View External Url" at bounding box center [834, 9] width 85 height 43
click at [480, 60] on span "Start Calls" at bounding box center [487, 55] width 67 height 20
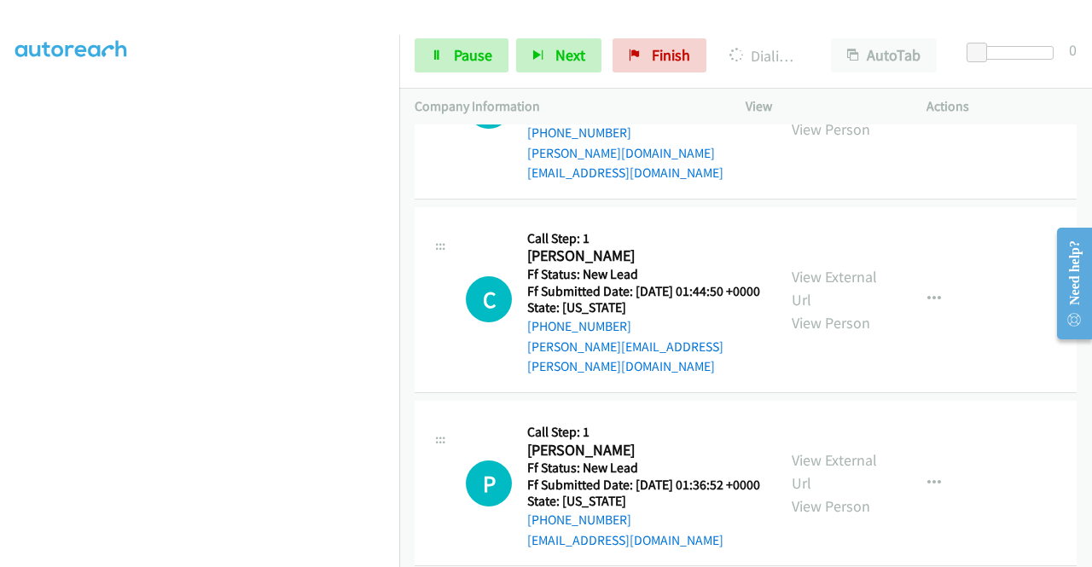
scroll to position [0, 0]
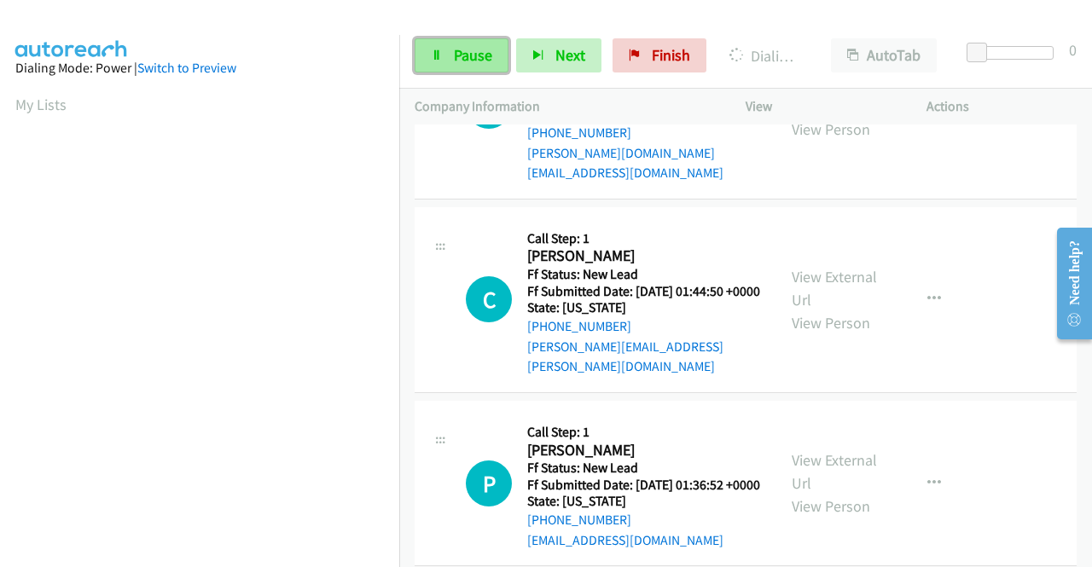
click at [433, 52] on icon at bounding box center [437, 56] width 12 height 12
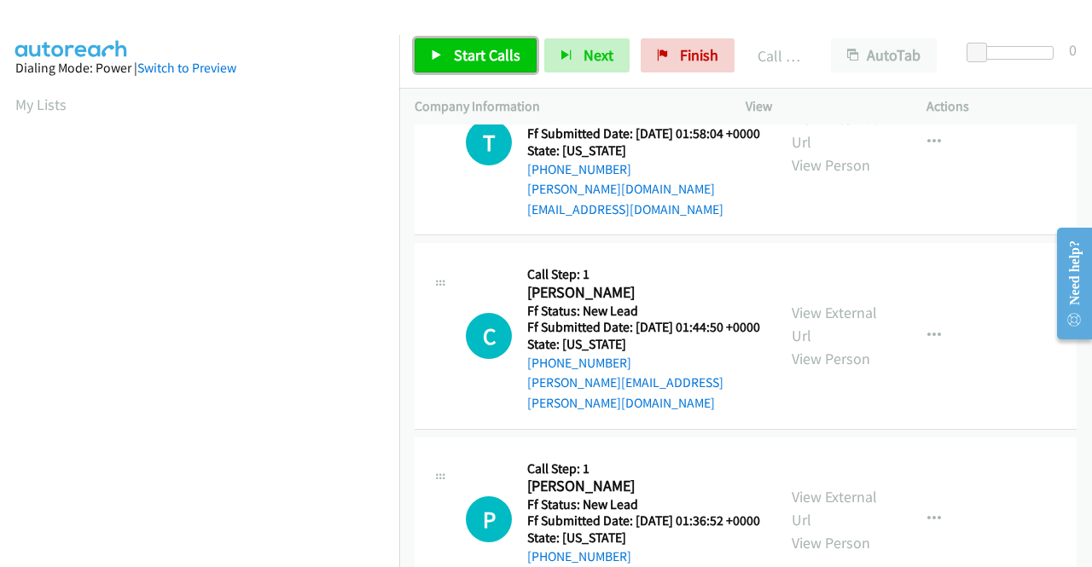
click at [456, 49] on span "Start Calls" at bounding box center [487, 55] width 67 height 20
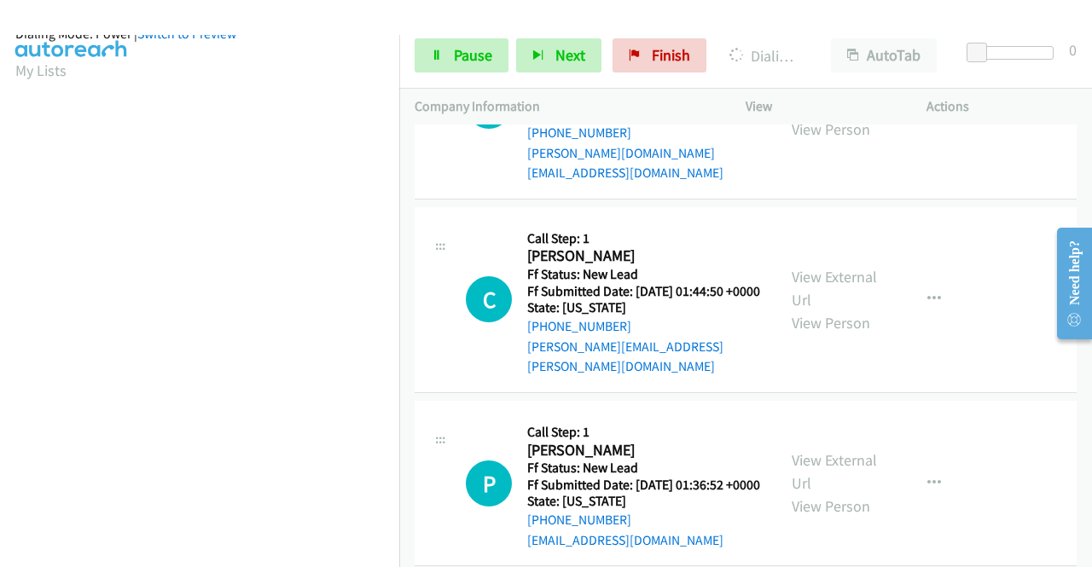
scroll to position [375, 0]
click at [455, 60] on span "Pause" at bounding box center [473, 55] width 38 height 20
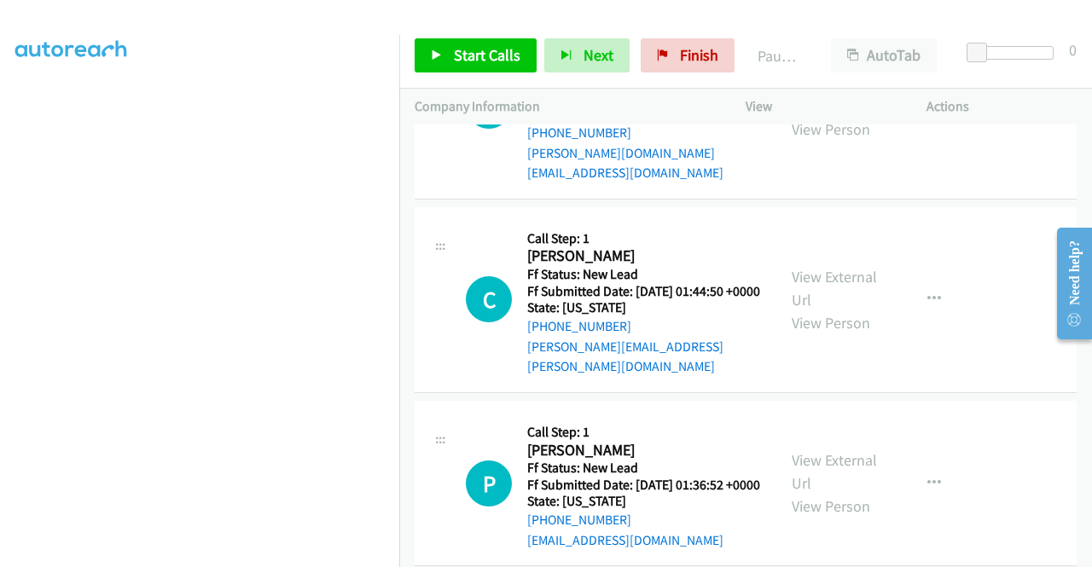
scroll to position [0, 0]
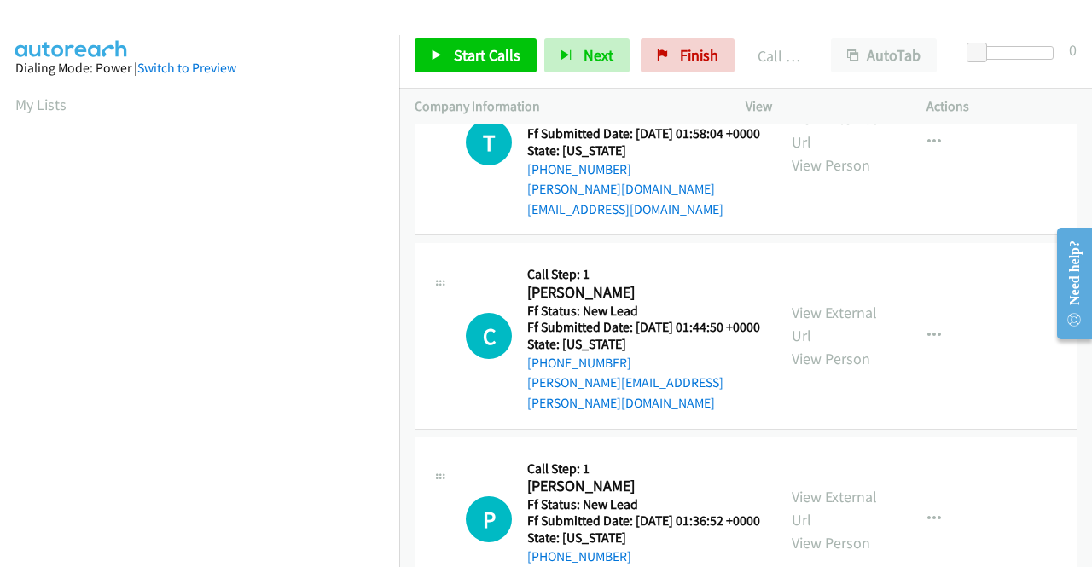
click at [595, 24] on link "Call was successful?" at bounding box center [584, 16] width 114 height 16
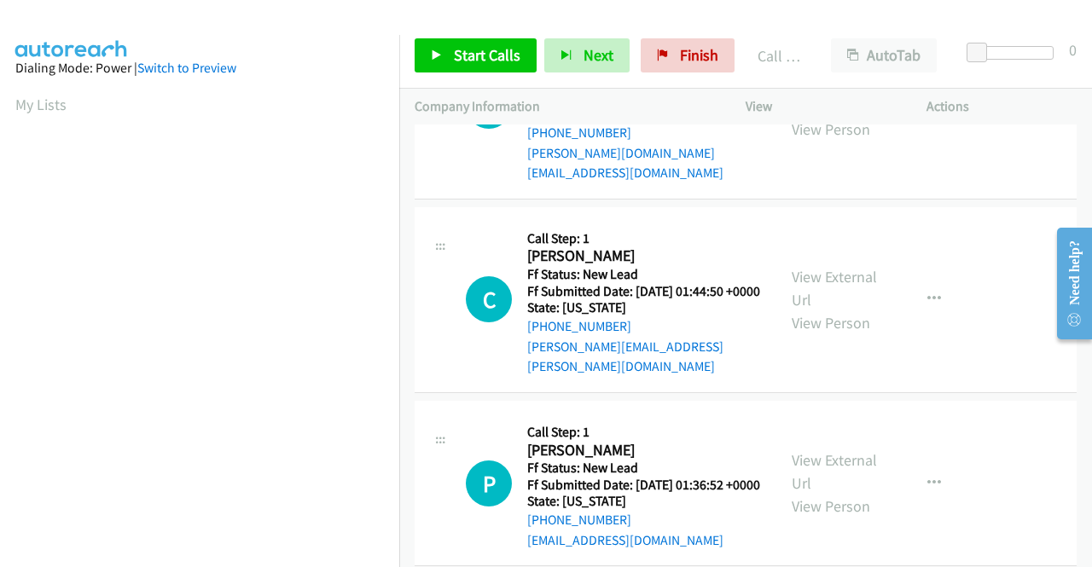
scroll to position [6238, 0]
